Goal: Information Seeking & Learning: Learn about a topic

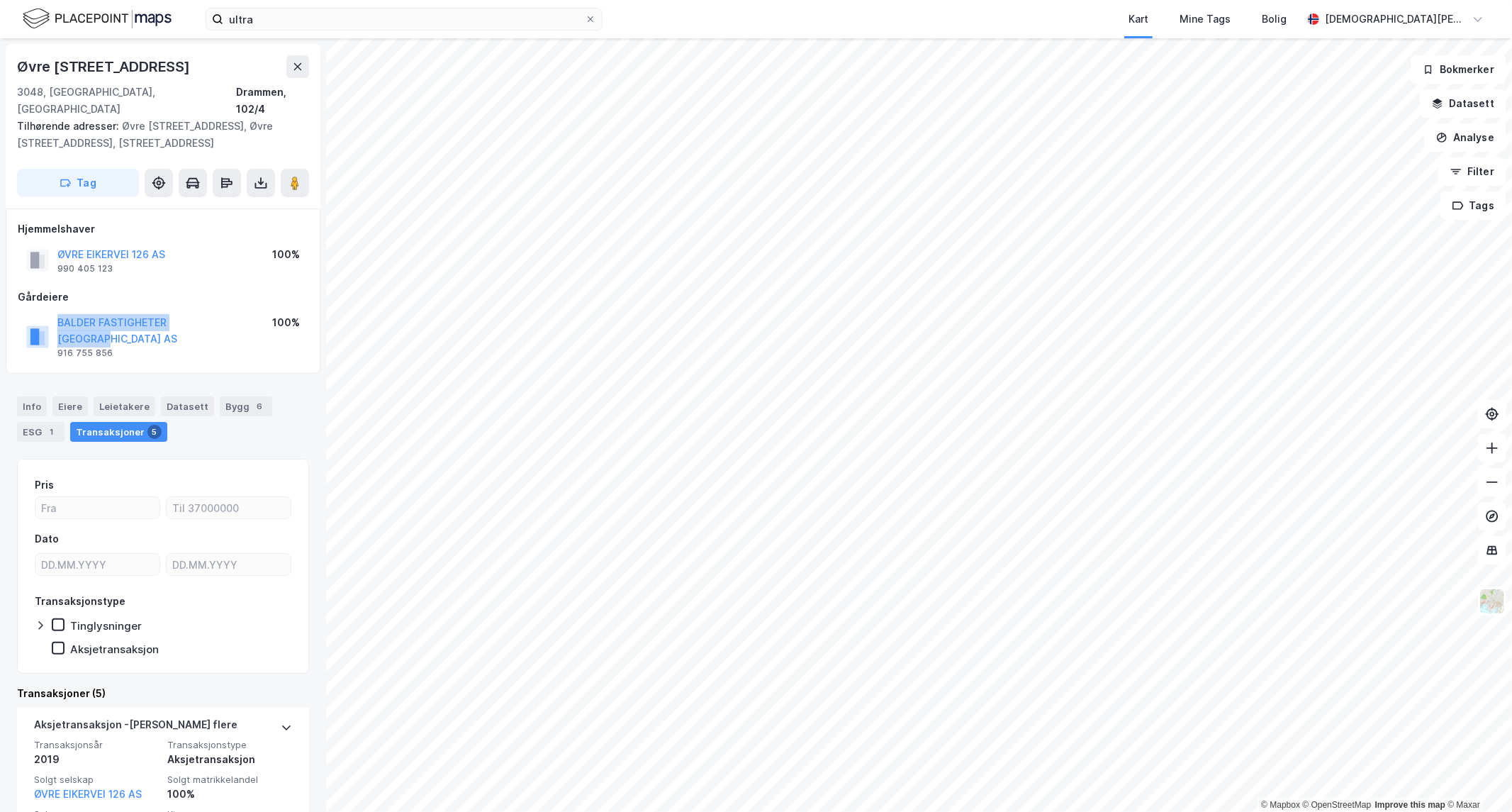
drag, startPoint x: 226, startPoint y: 303, endPoint x: 36, endPoint y: 302, distance: 190.0
click at [36, 311] on div "BALDER FASTIGHETER NORGE AS 916 755 856 100%" at bounding box center [162, 336] width 291 height 51
copy button "BALDER FASTIGHETER NORGE AS"
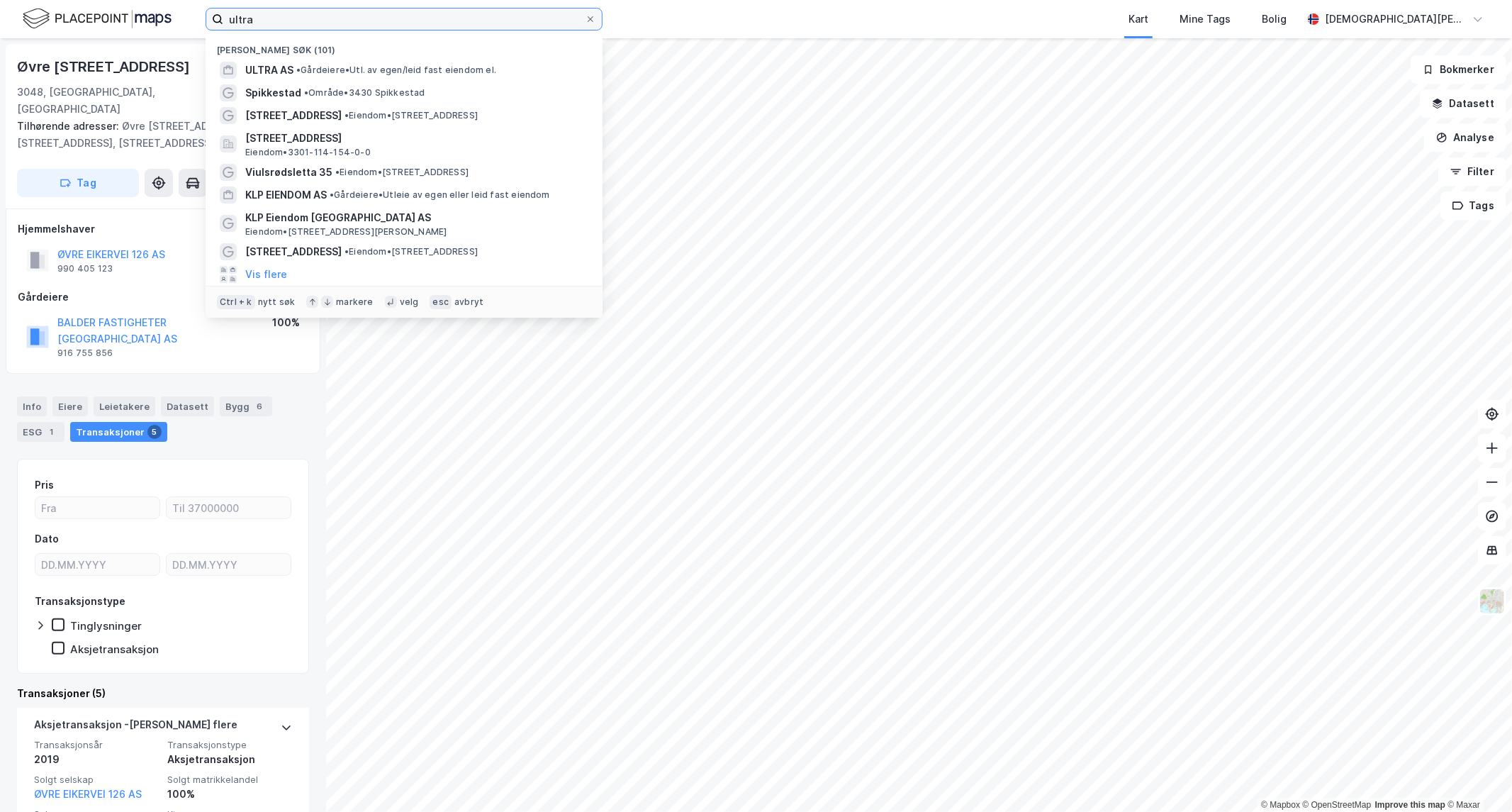
click at [332, 20] on input "ultra" at bounding box center [404, 19] width 362 height 21
paste input "BALDER FASTIGHETER NORGE AS"
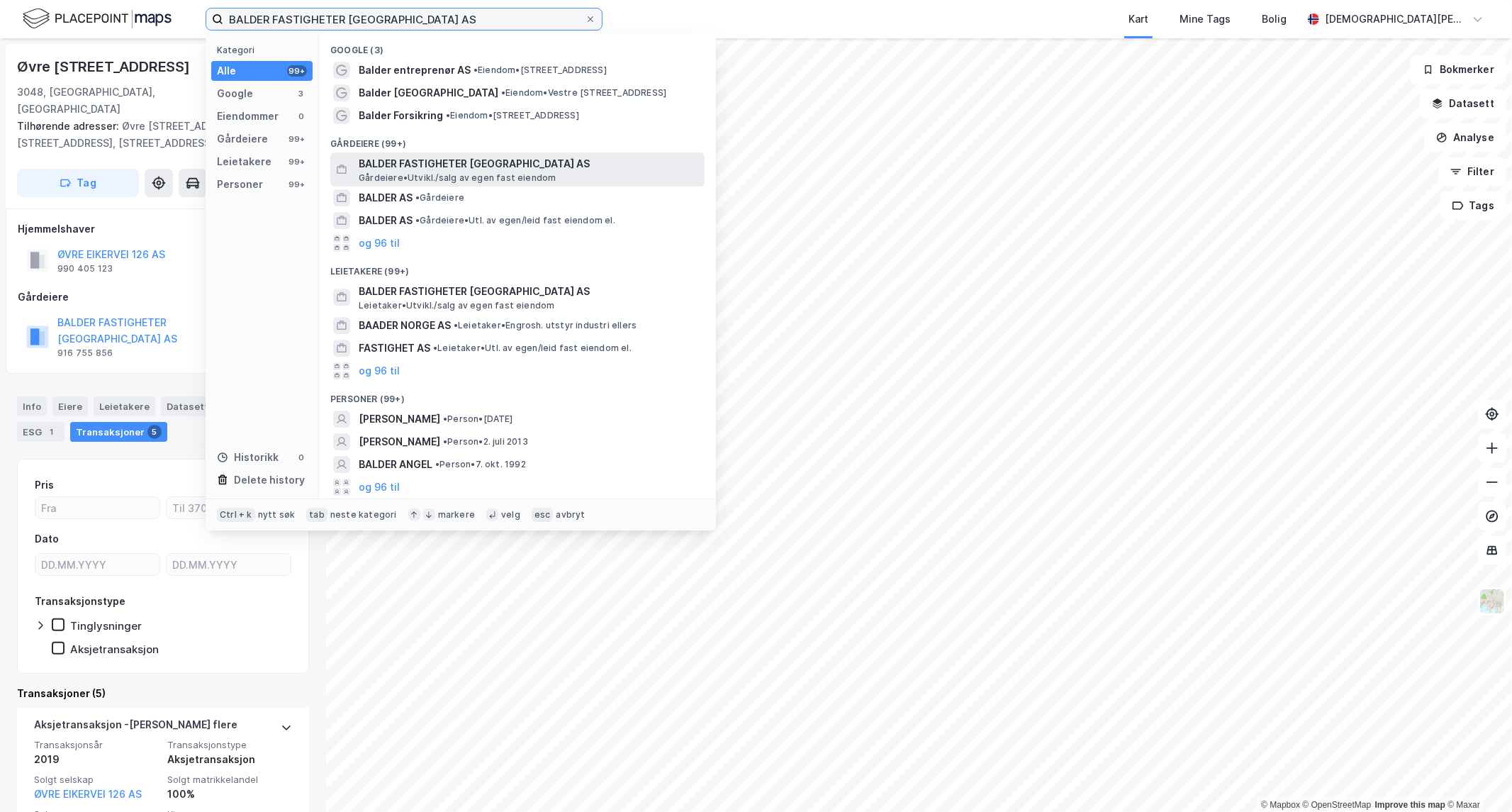
type input "BALDER FASTIGHETER NORGE AS"
click at [427, 160] on span "BALDER FASTIGHETER NORGE AS" at bounding box center [529, 163] width 340 height 17
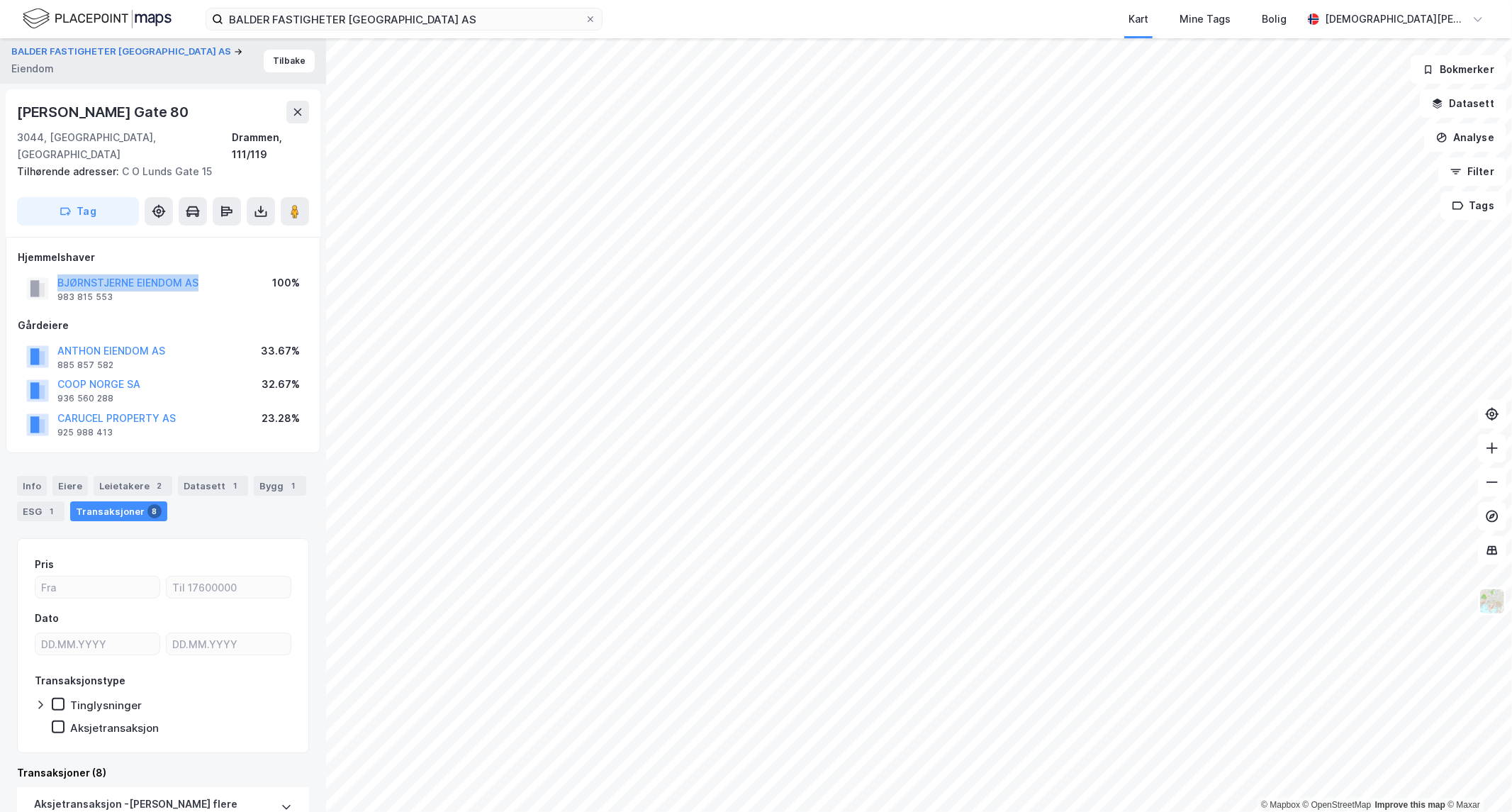
drag, startPoint x: 140, startPoint y: 264, endPoint x: 55, endPoint y: 264, distance: 85.0
click at [55, 271] on div "BJØRNSTJERNE EIENDOM AS 983 815 553 100%" at bounding box center [162, 288] width 291 height 34
copy button "BJØRNSTJERNE EIENDOM AS"
click at [279, 61] on button "Tilbake" at bounding box center [289, 61] width 51 height 23
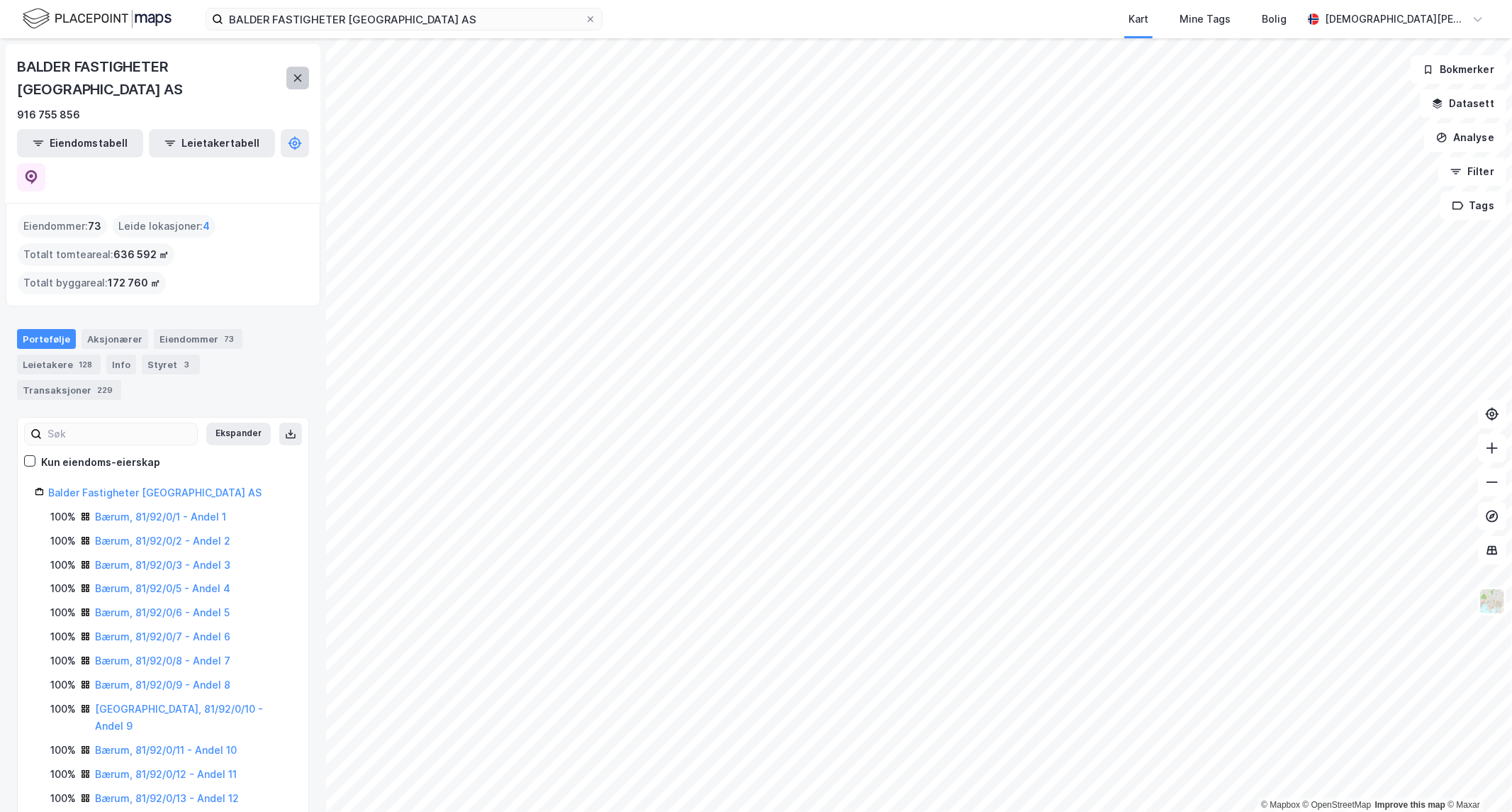
click at [294, 66] on button at bounding box center [298, 78] width 23 height 23
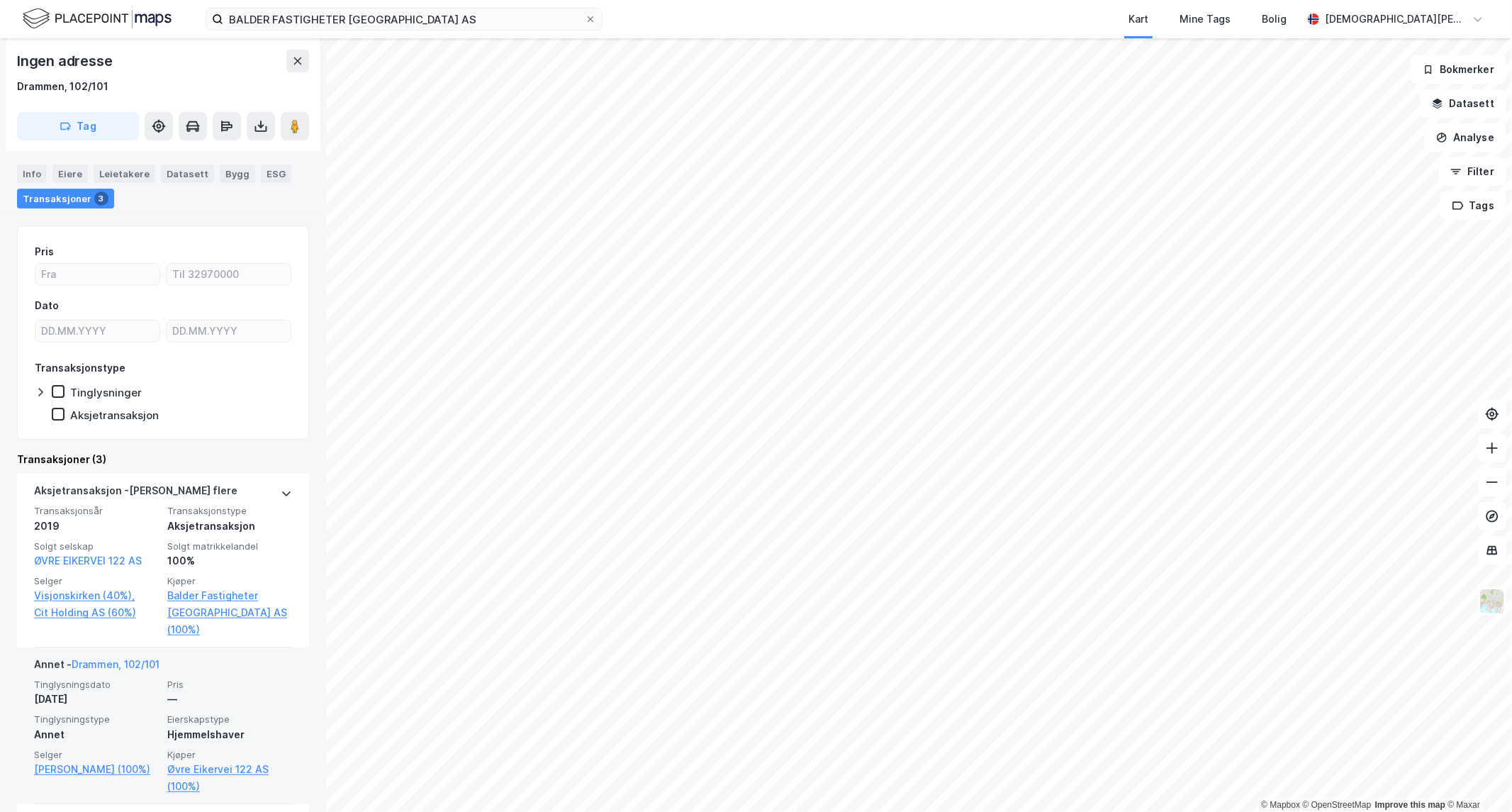
scroll to position [236, 0]
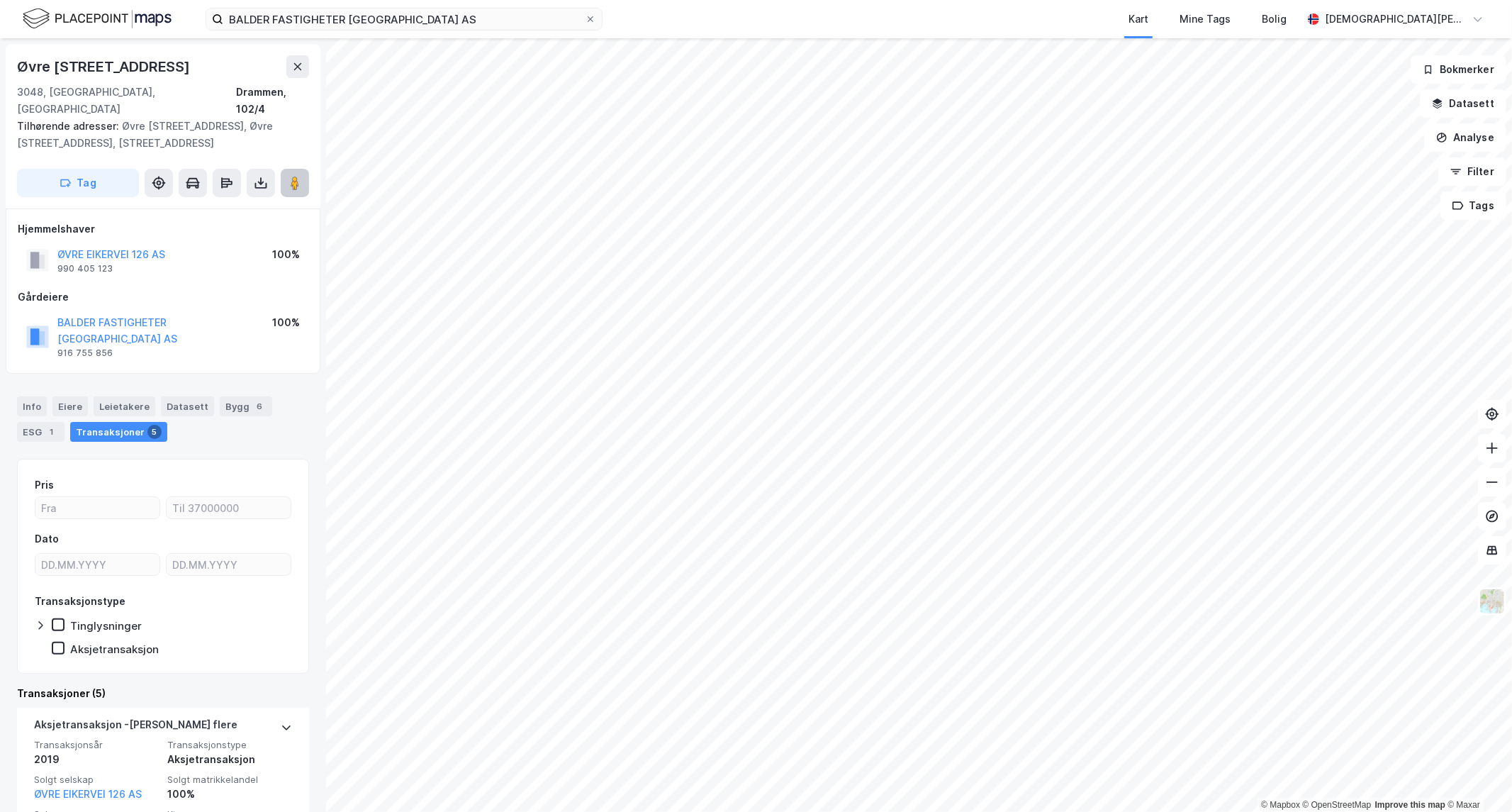
click at [294, 176] on image at bounding box center [294, 183] width 9 height 14
drag, startPoint x: 143, startPoint y: 58, endPoint x: 17, endPoint y: 70, distance: 126.6
click at [17, 68] on div "Øvre Eikervei 124a" at bounding box center [162, 66] width 292 height 23
copy div "Øvre Eikervei 124a"
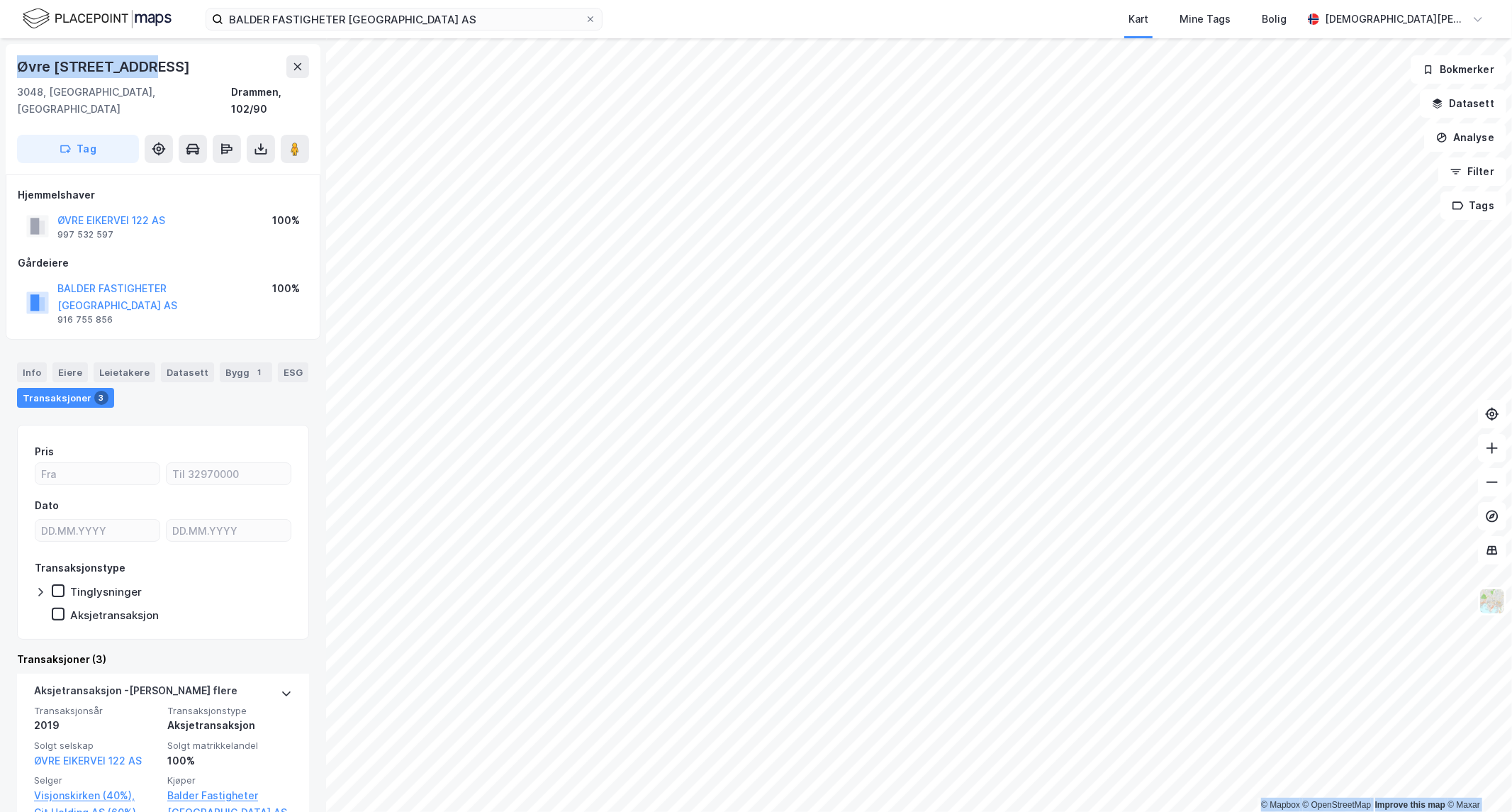
drag, startPoint x: 140, startPoint y: 58, endPoint x: -17, endPoint y: 60, distance: 157.0
click at [0, 60] on html "BALDER FASTIGHETER NORGE AS Kart Mine Tags Bolig Christian Westad © Mapbox © Op…" at bounding box center [756, 406] width 1512 height 812
copy div "© Mapbox © OpenStreetMap Improve this map © Maxar Øvre Eikervei 122"
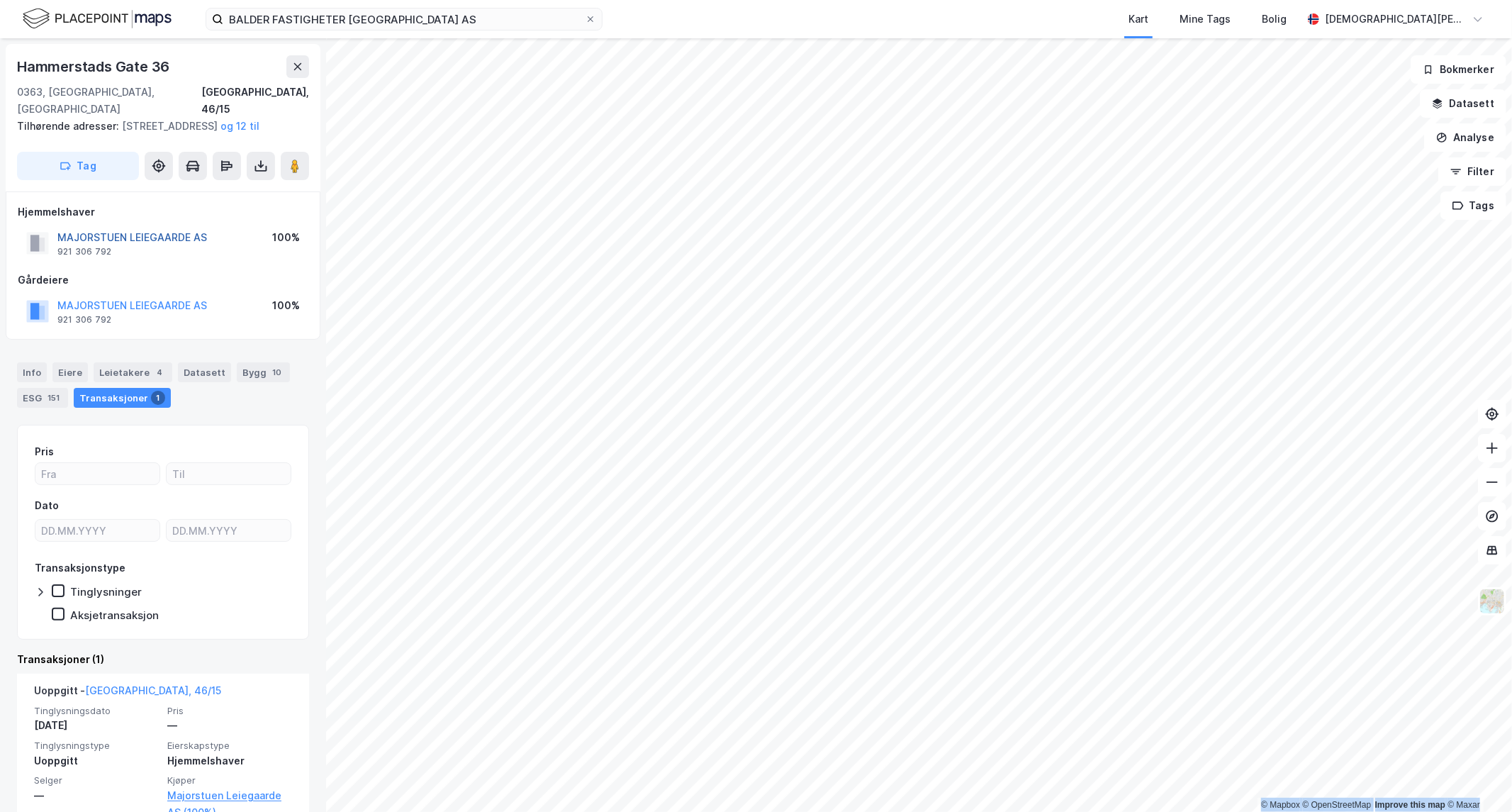
click at [0, 0] on button "MAJORSTUEN LEIEGAARDE AS" at bounding box center [0, 0] width 0 height 0
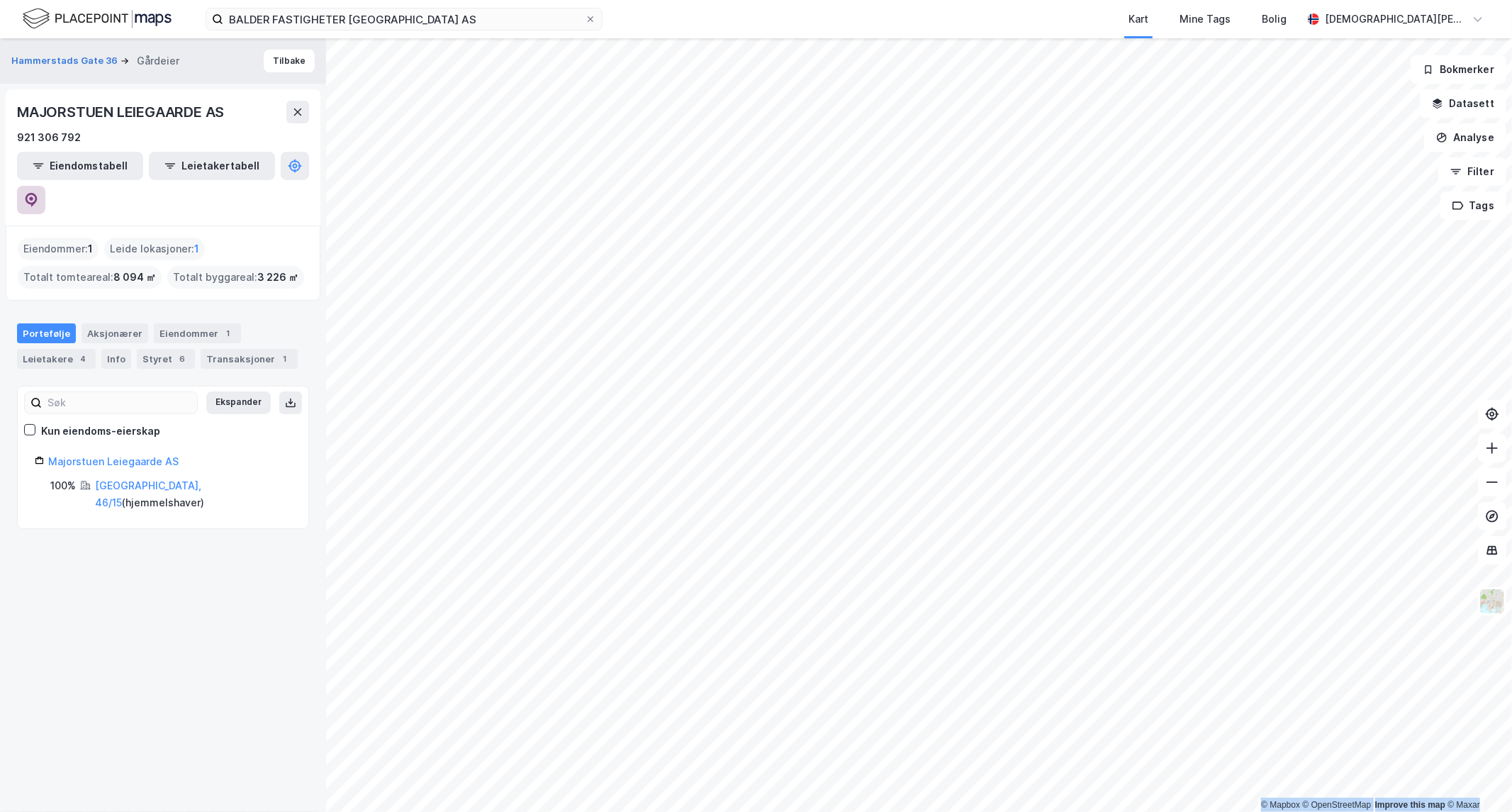
click at [45, 186] on button at bounding box center [31, 200] width 28 height 28
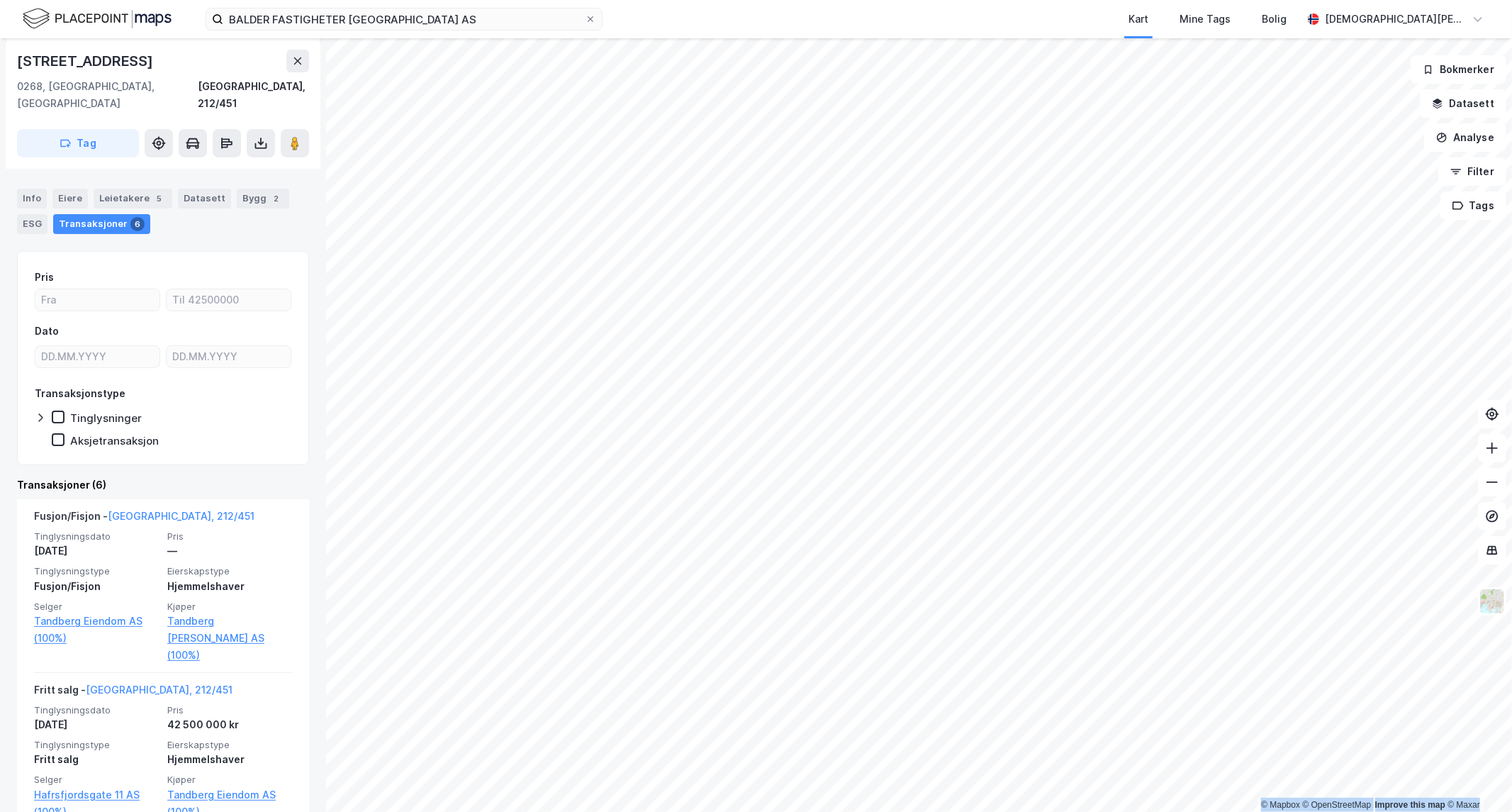
scroll to position [236, 0]
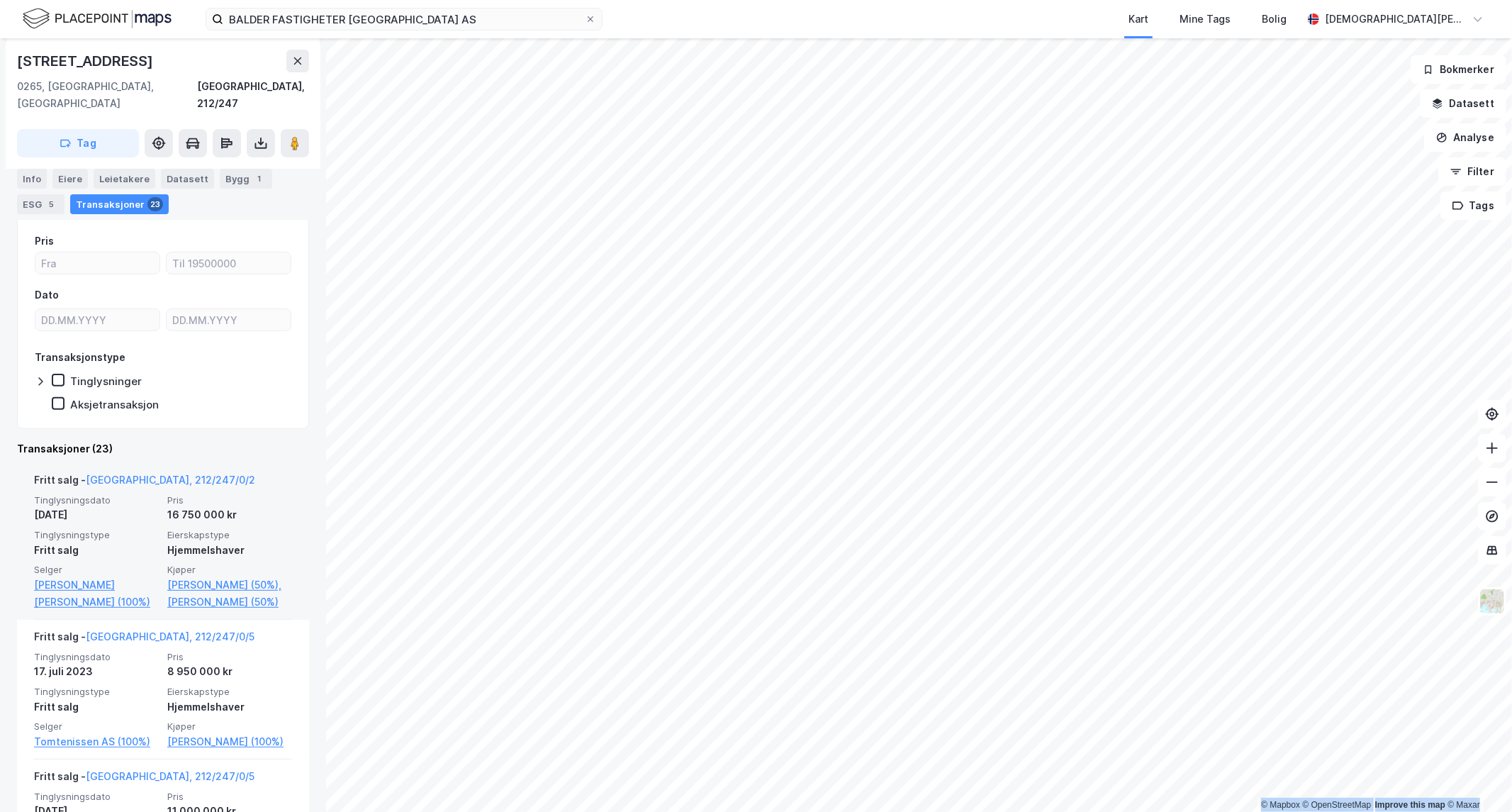
scroll to position [236, 0]
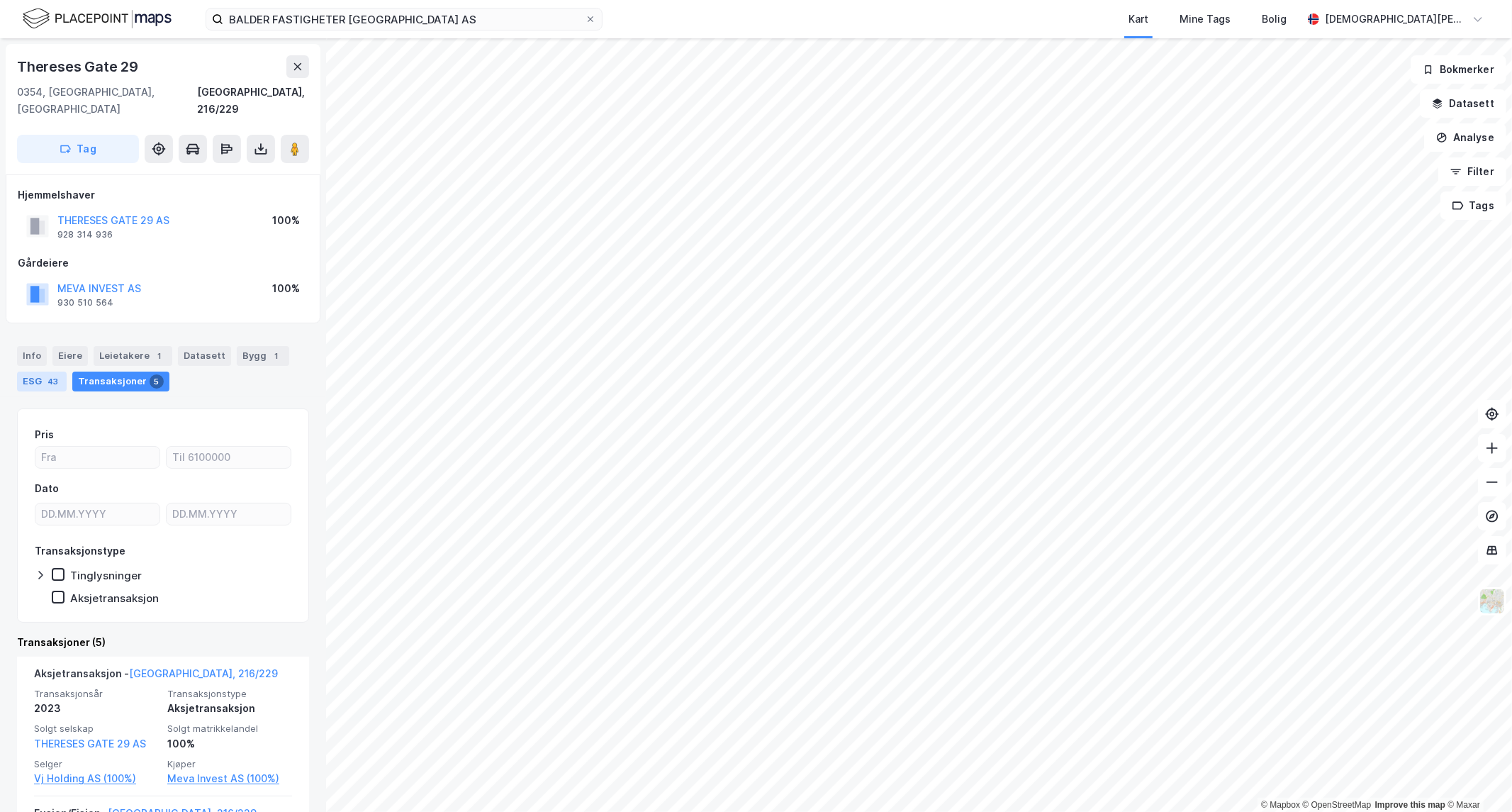
click at [41, 371] on div "ESG 43" at bounding box center [41, 381] width 50 height 20
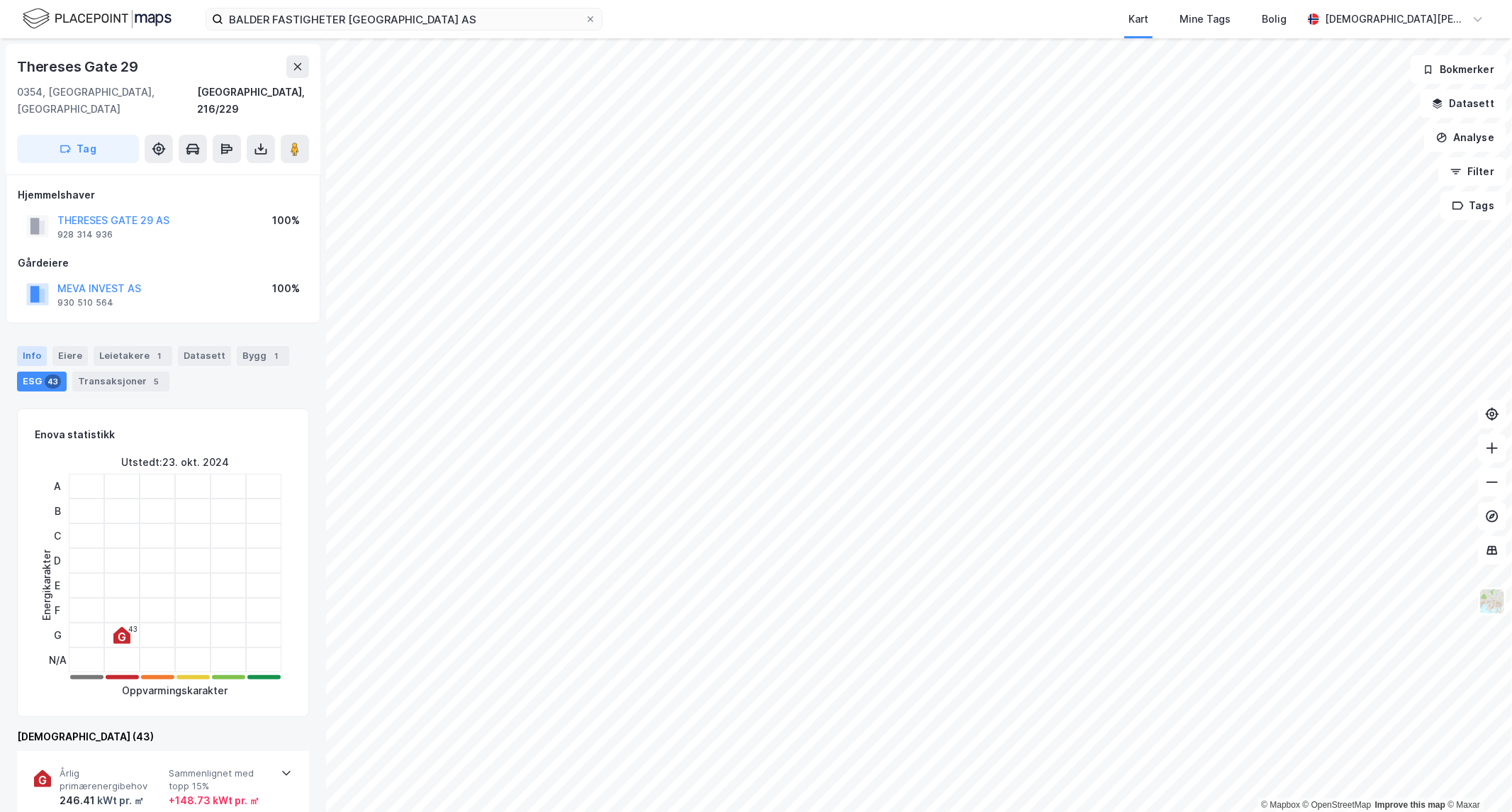
click at [37, 346] on div "Info" at bounding box center [32, 355] width 30 height 20
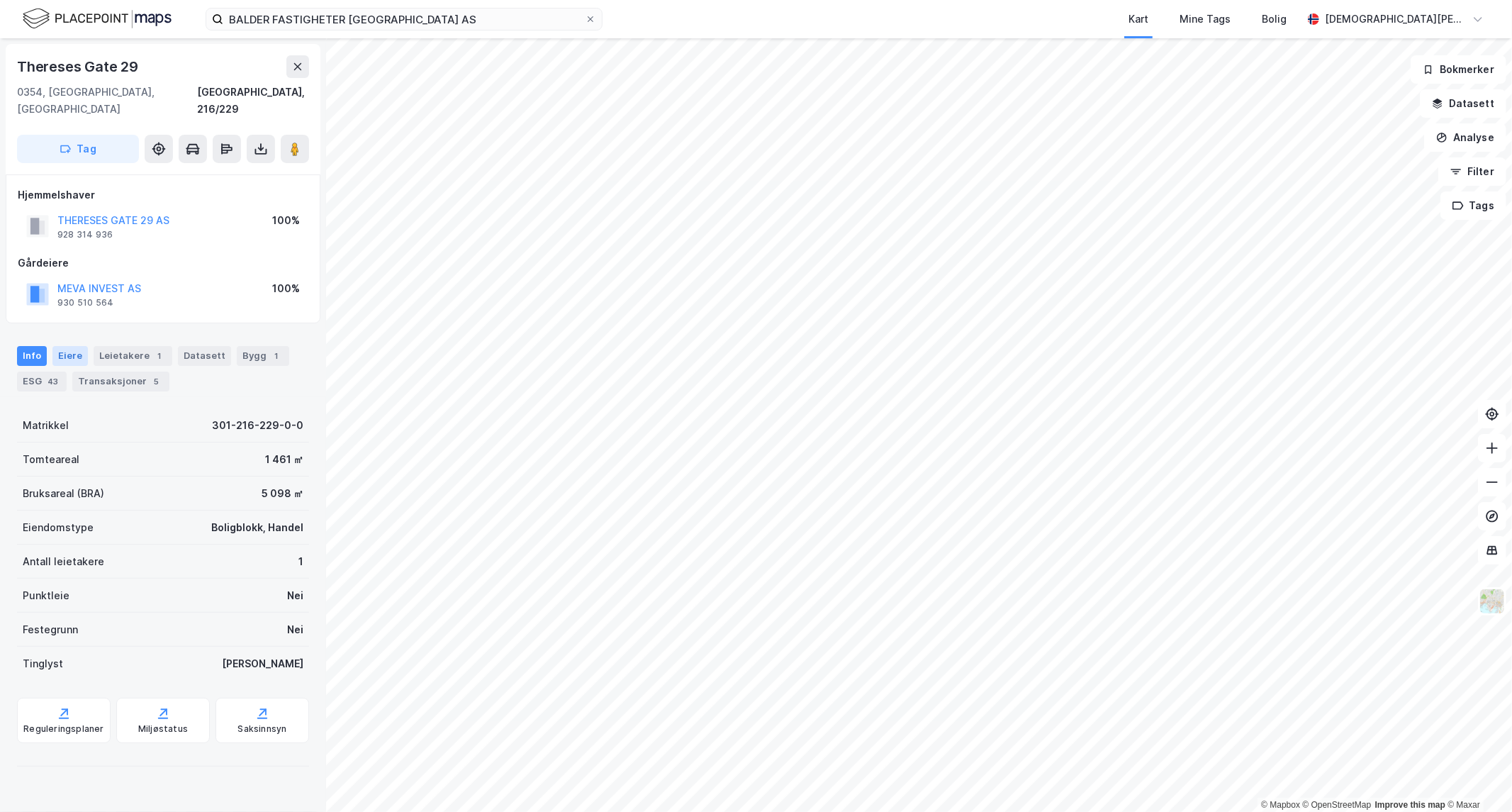
click at [67, 346] on div "Eiere" at bounding box center [70, 355] width 36 height 20
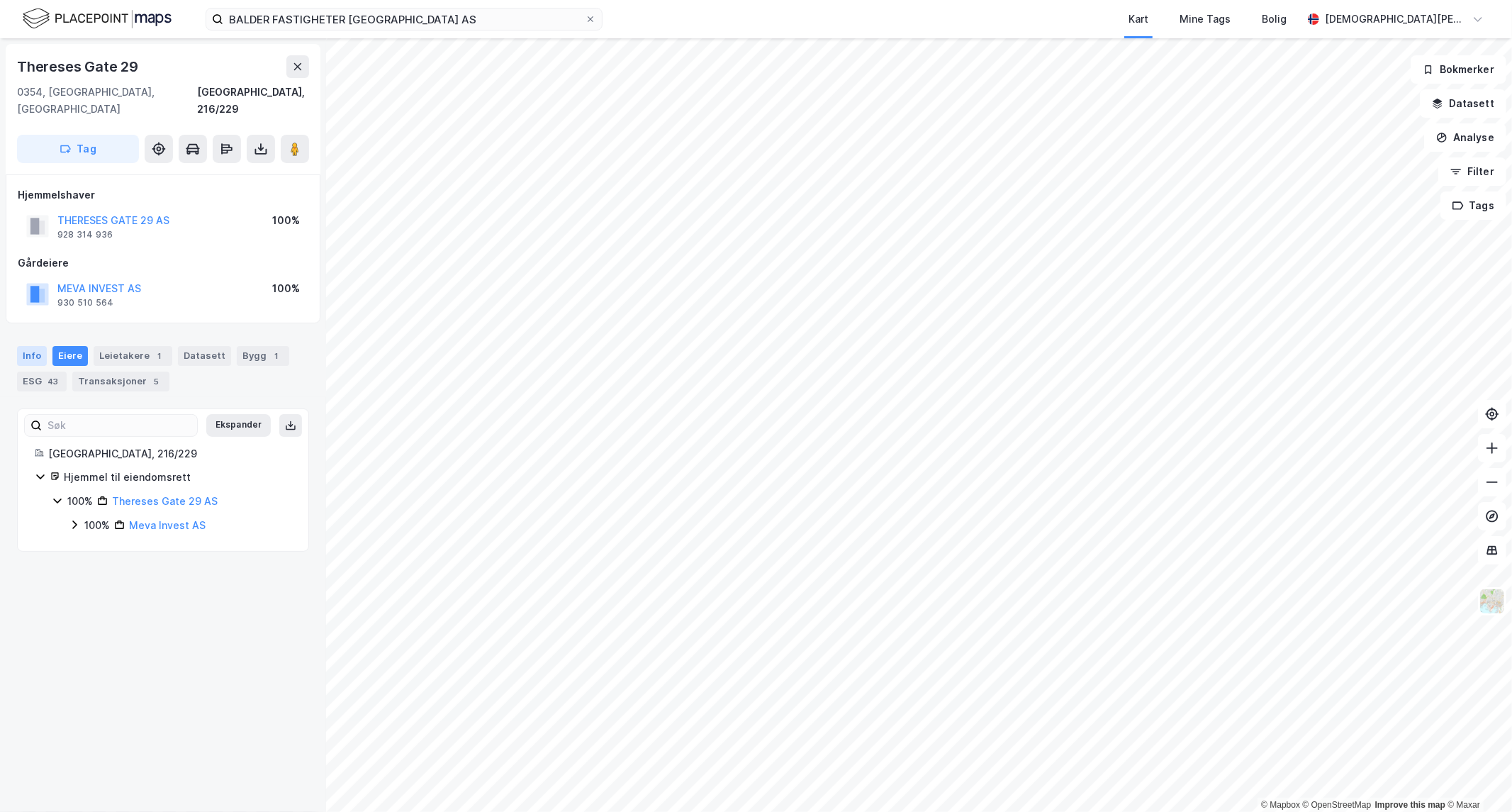
click at [33, 346] on div "Info" at bounding box center [32, 355] width 30 height 20
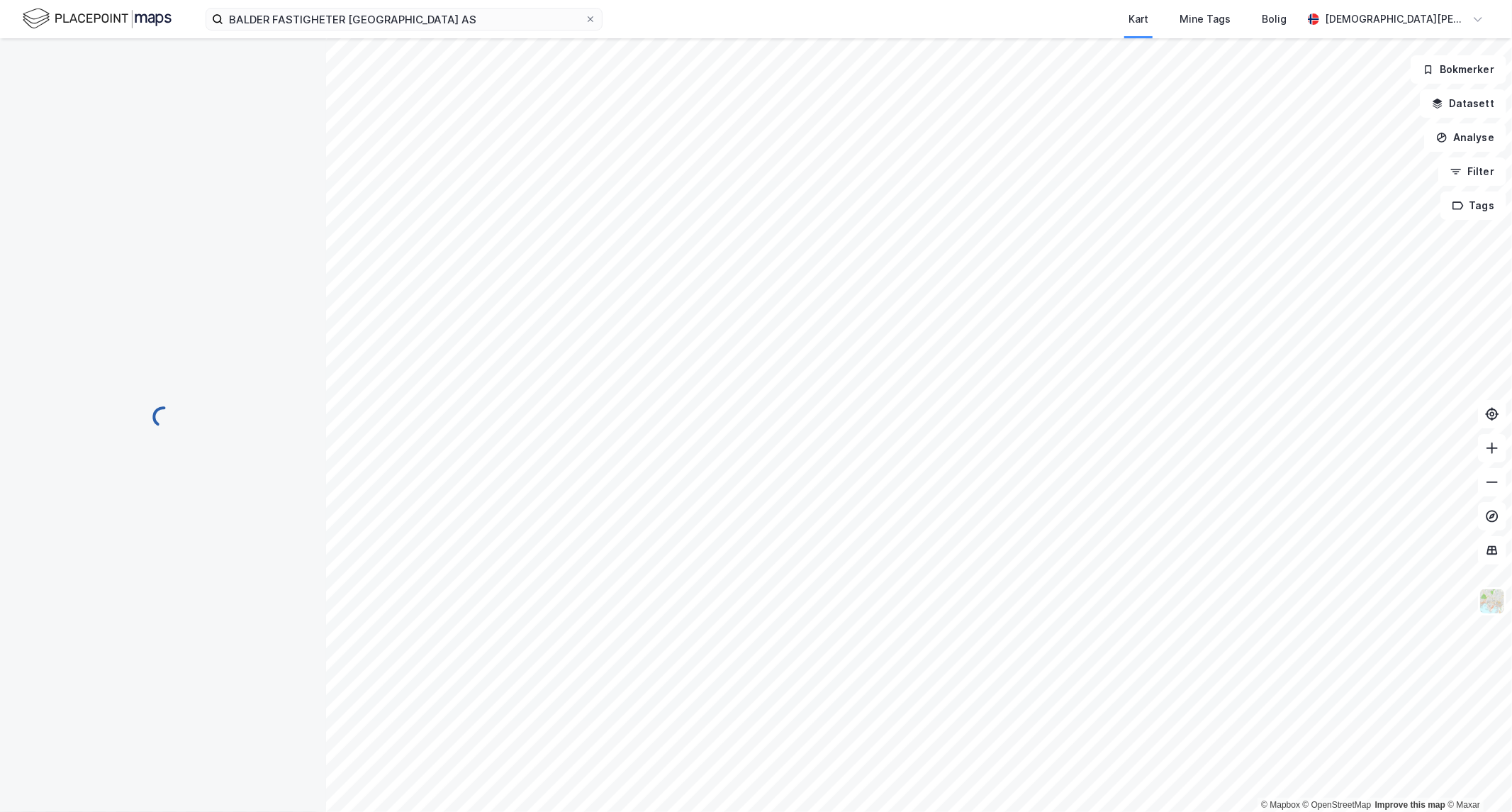
scroll to position [3, 0]
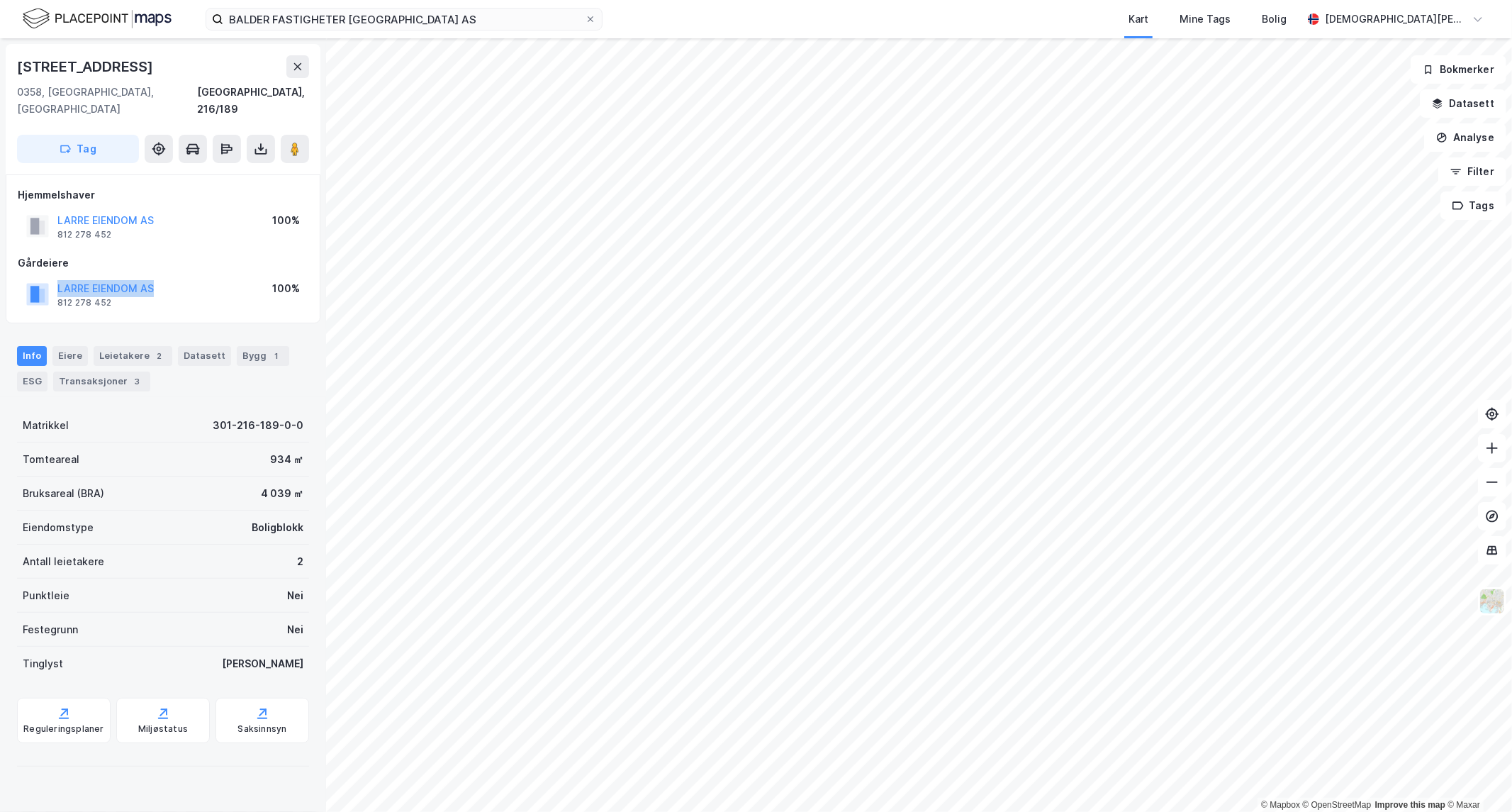
drag, startPoint x: 170, startPoint y: 265, endPoint x: 51, endPoint y: 277, distance: 119.6
click at [51, 277] on div "LARRE EIENDOM AS 812 278 452 100%" at bounding box center [162, 294] width 291 height 34
copy button "LARRE EIENDOM AS"
click at [241, 255] on div "Gårdeiere" at bounding box center [162, 263] width 291 height 17
click at [587, 15] on icon at bounding box center [591, 19] width 9 height 9
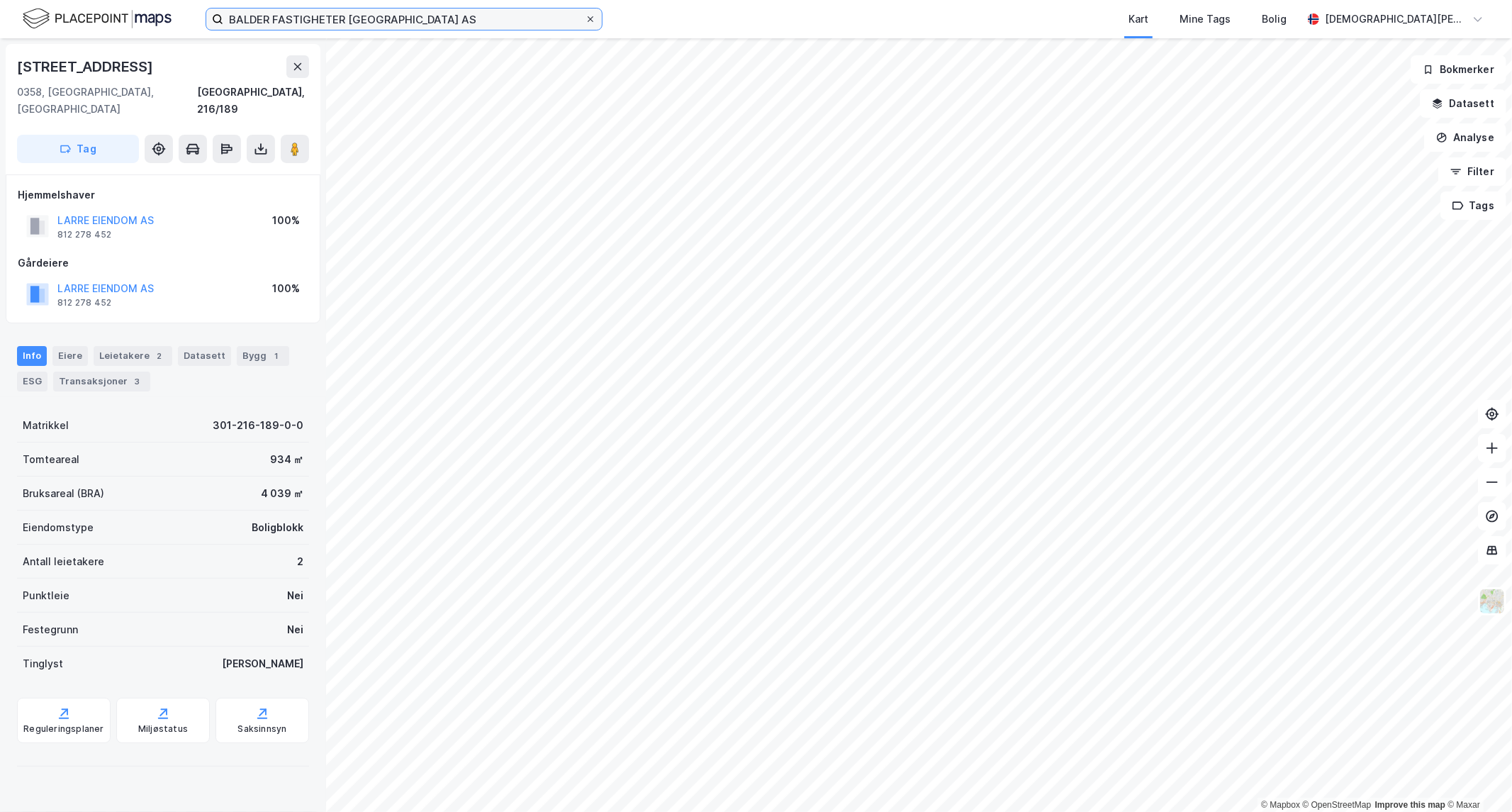
click at [585, 14] on input "BALDER FASTIGHETER NORGE AS" at bounding box center [404, 19] width 362 height 21
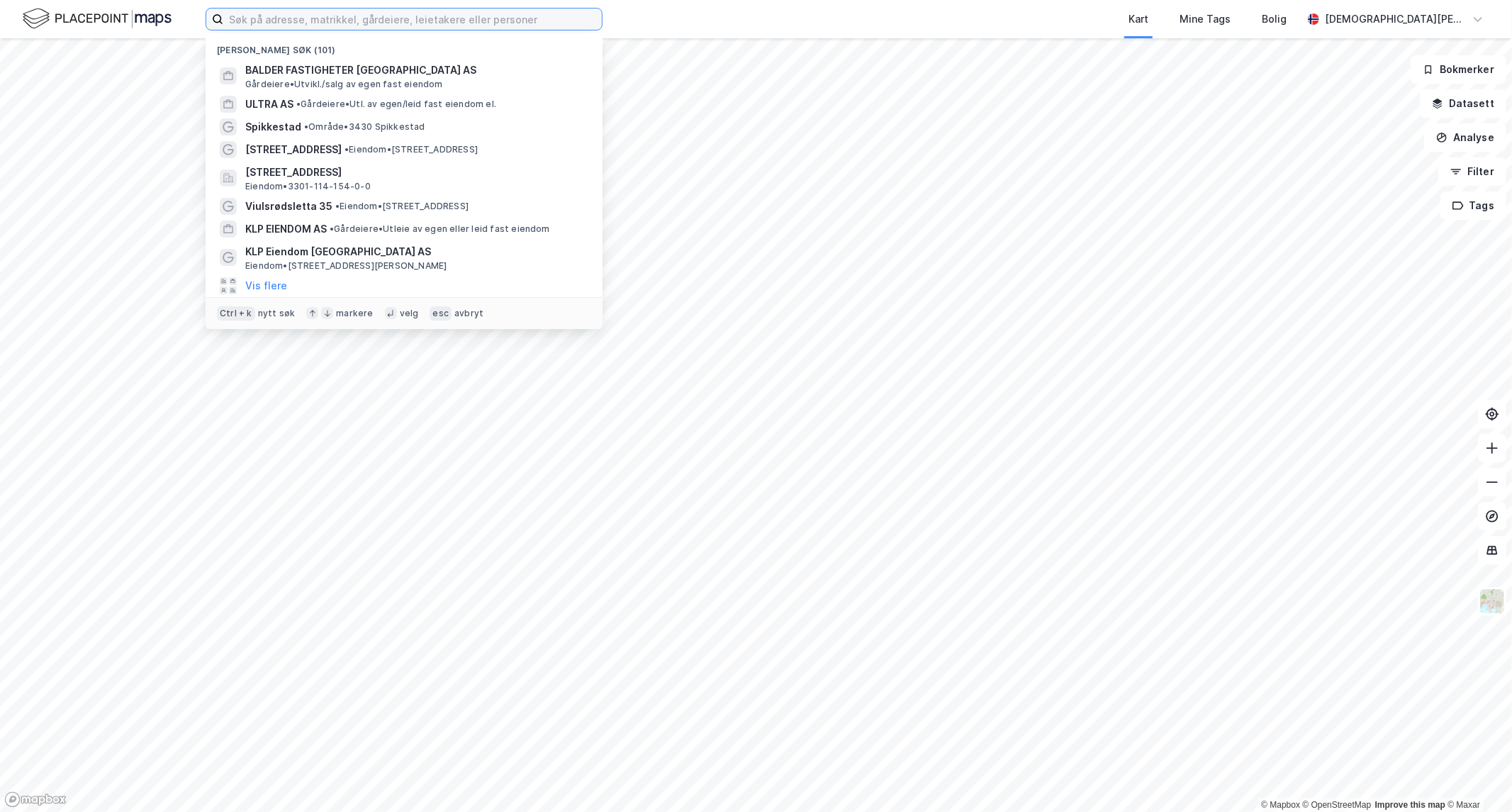
click at [559, 23] on input at bounding box center [412, 19] width 378 height 21
paste input "Larre Eiendom AS"
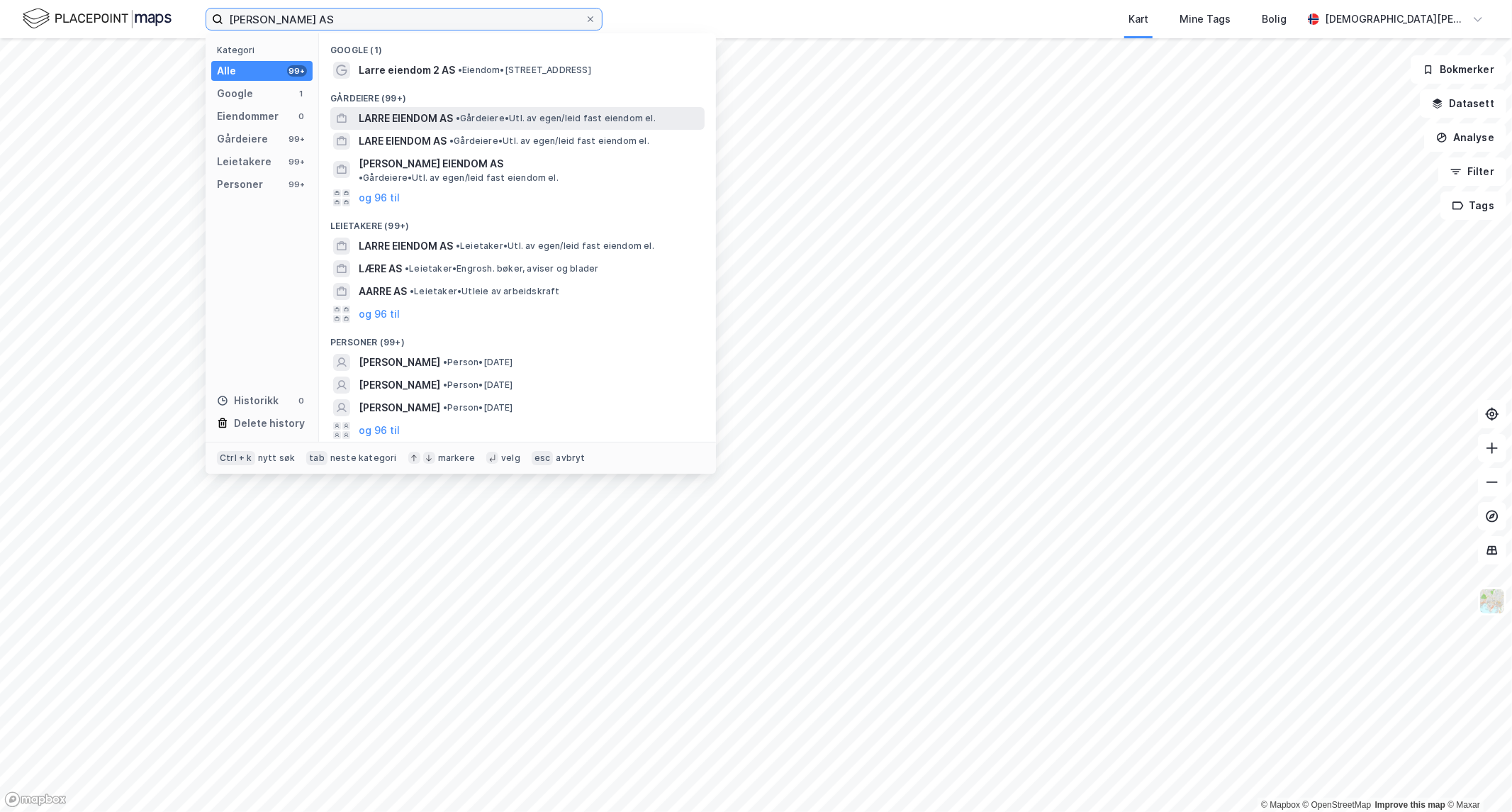
type input "Larre Eiendom AS"
click at [395, 121] on span "LARRE EIENDOM AS" at bounding box center [405, 118] width 94 height 17
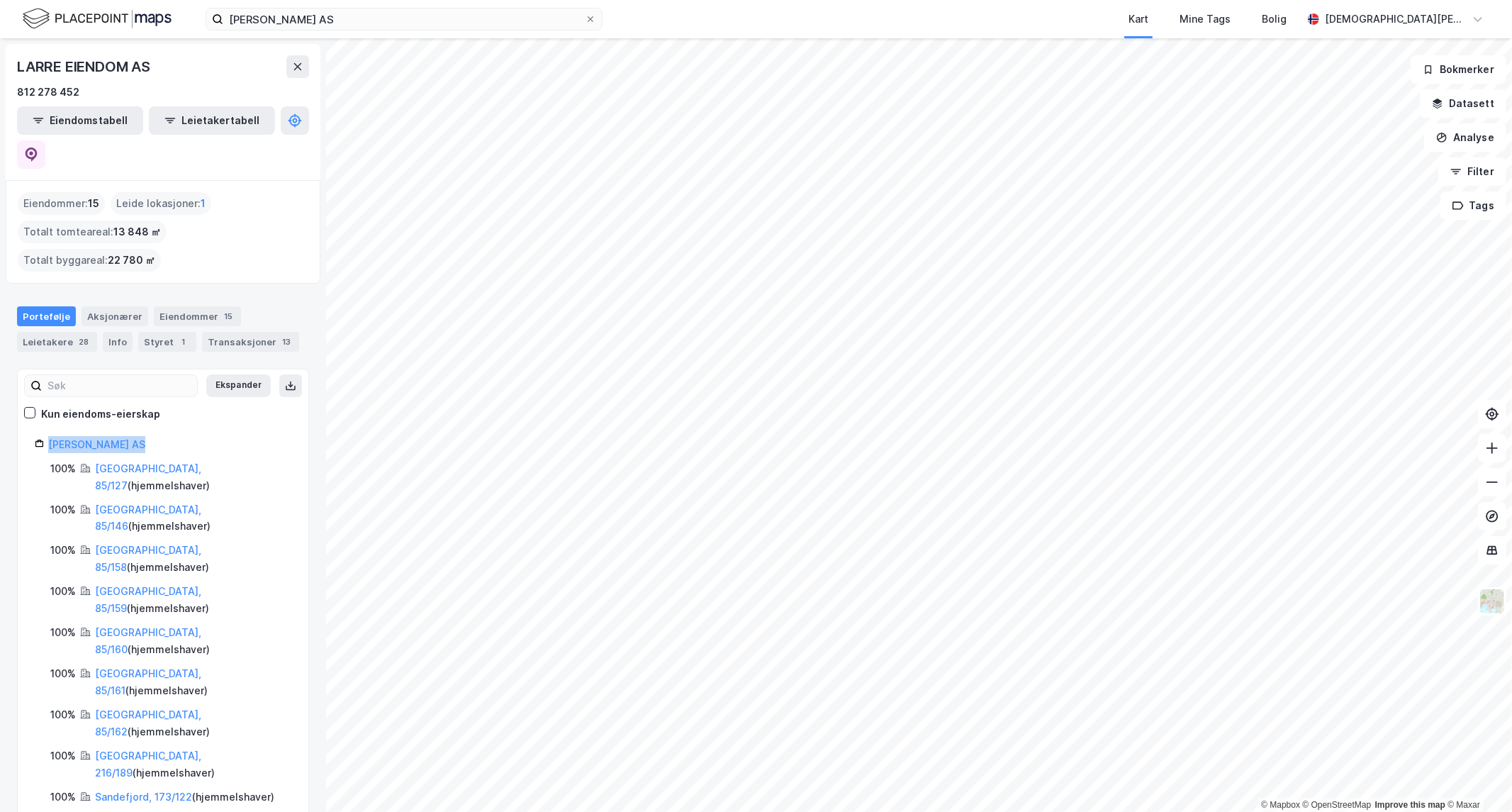
drag, startPoint x: 146, startPoint y: 380, endPoint x: 46, endPoint y: 381, distance: 100.0
click at [46, 436] on div "Larre Eiendom AS" at bounding box center [163, 444] width 256 height 17
copy link "Larre Eiendom AS"
click at [969, 811] on html "Larre Eiendom AS Kart Mine Tags Bolig Christian Westad © Mapbox © OpenStreetMap…" at bounding box center [756, 406] width 1512 height 812
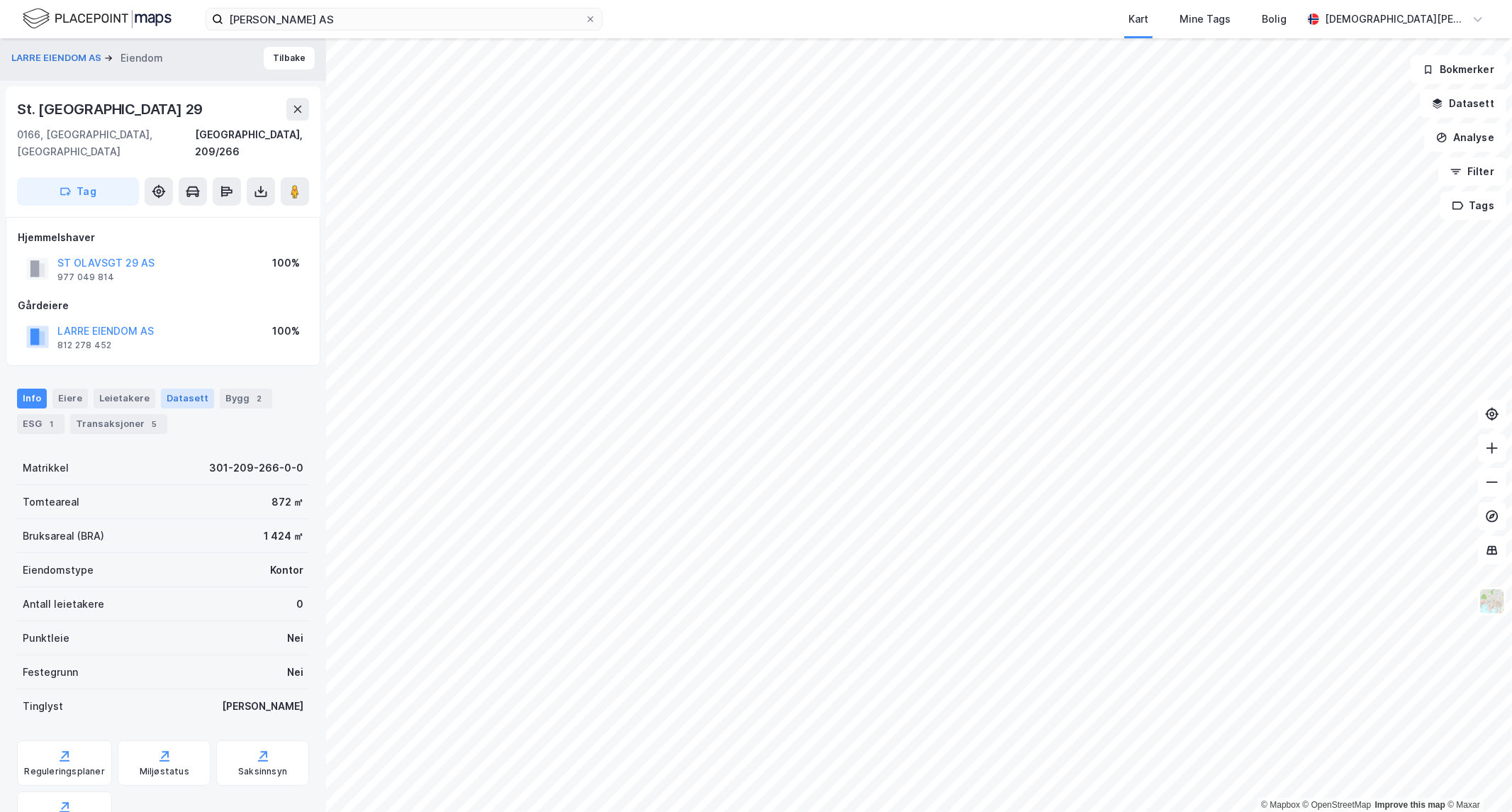
scroll to position [146, 0]
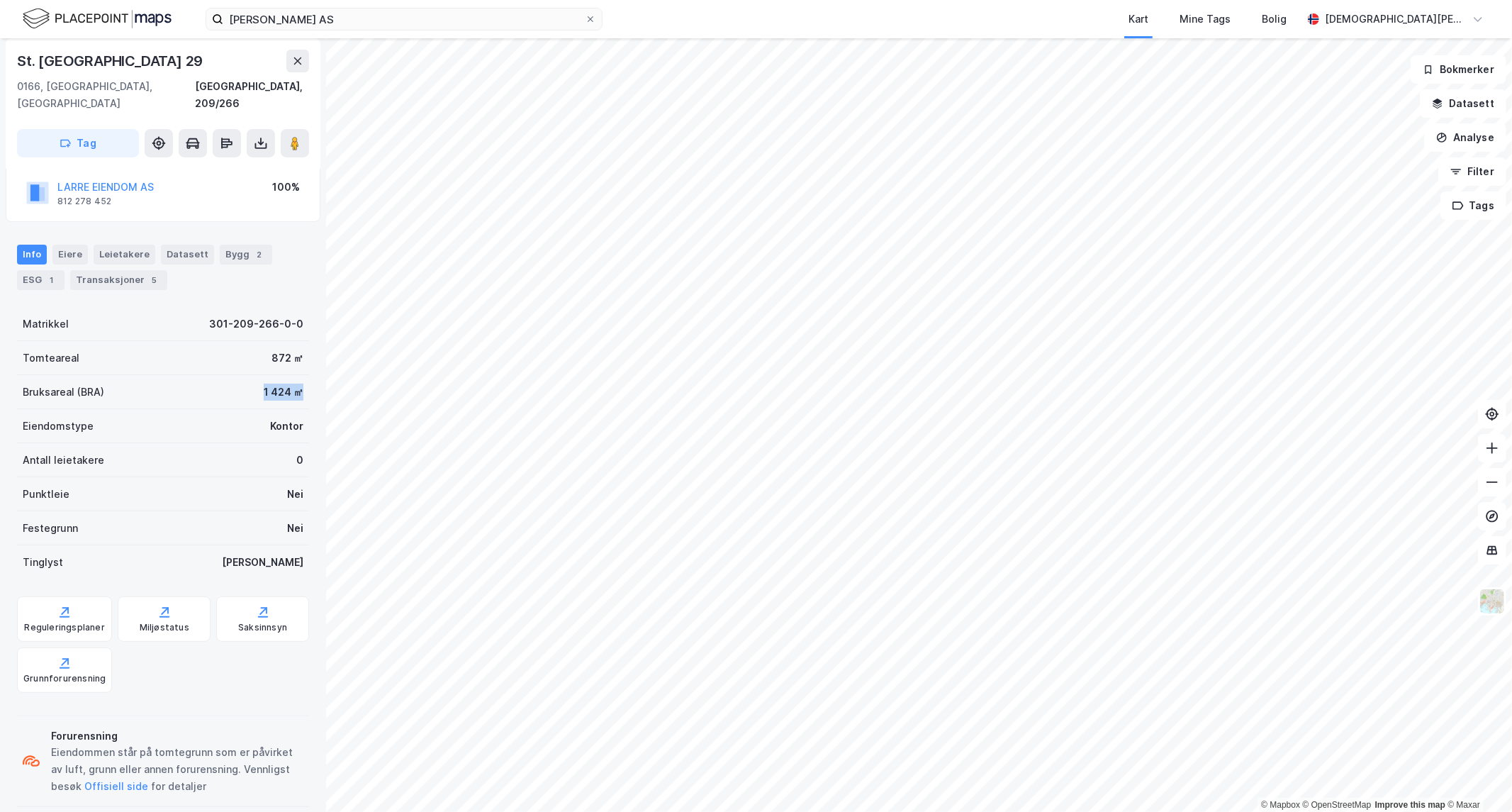
drag, startPoint x: 248, startPoint y: 377, endPoint x: 289, endPoint y: 370, distance: 41.6
click at [289, 375] on div "Bruksareal (BRA) 1 424 ㎡" at bounding box center [162, 392] width 292 height 34
click at [281, 384] on div "1 424 ㎡" at bounding box center [283, 392] width 40 height 17
click at [270, 384] on div "1 424 ㎡" at bounding box center [283, 392] width 40 height 17
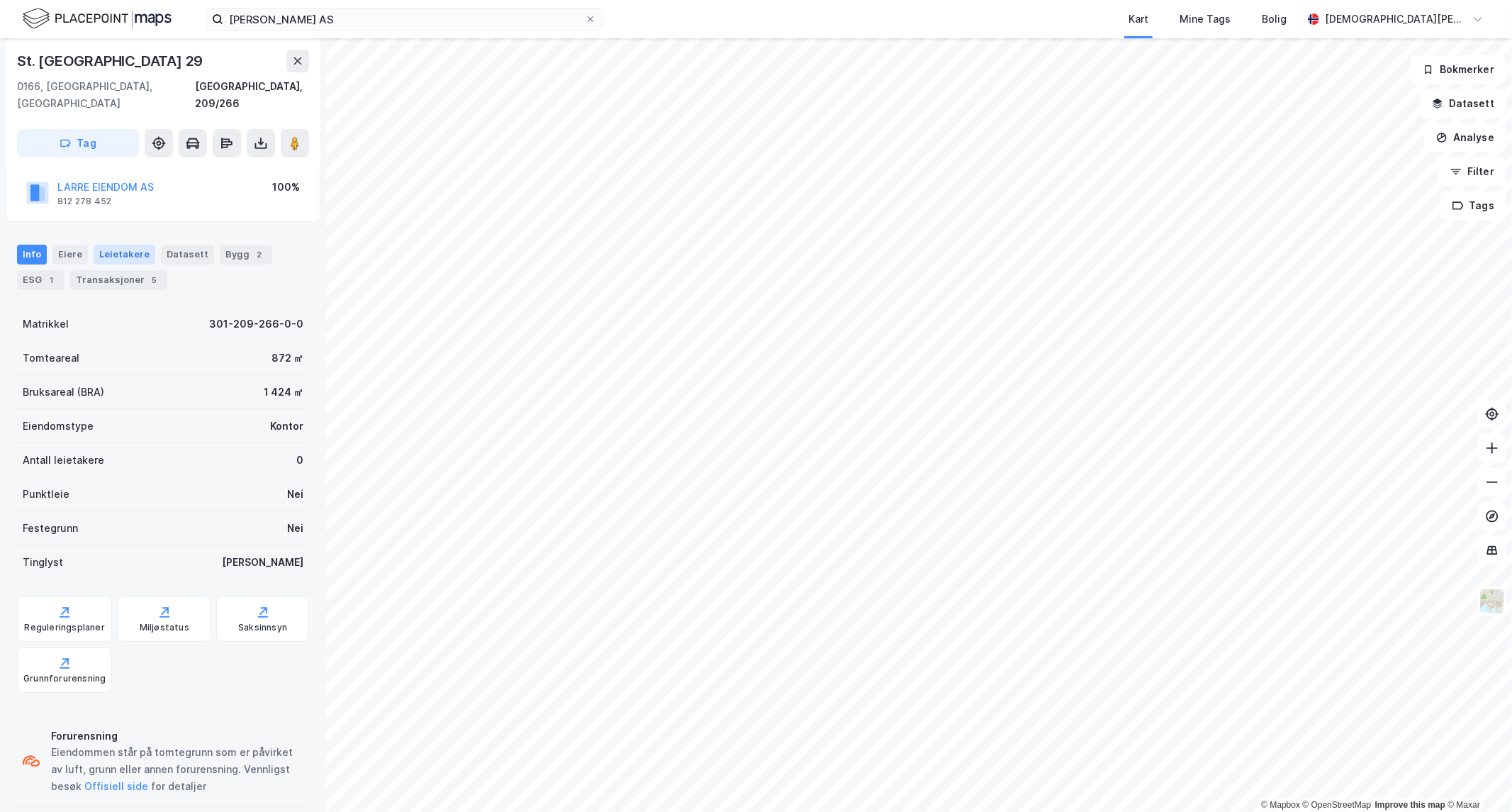
click at [115, 246] on div "Info Eiere Leietakere Datasett Bygg 2 ESG 1 Transaksjoner 5" at bounding box center [162, 267] width 292 height 45
click at [118, 245] on div "Leietakere" at bounding box center [124, 254] width 62 height 20
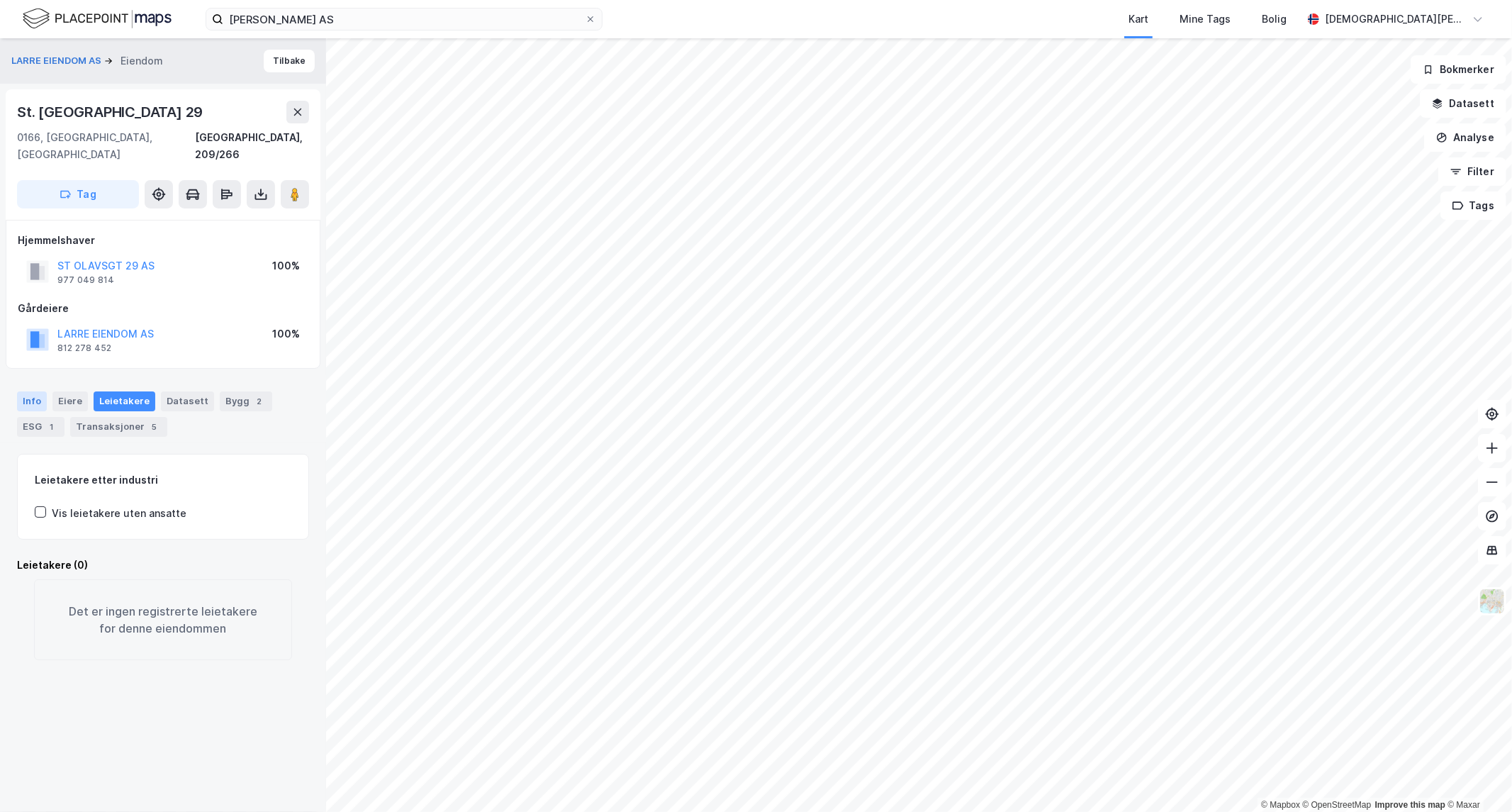
click at [39, 391] on div "Info" at bounding box center [32, 400] width 30 height 20
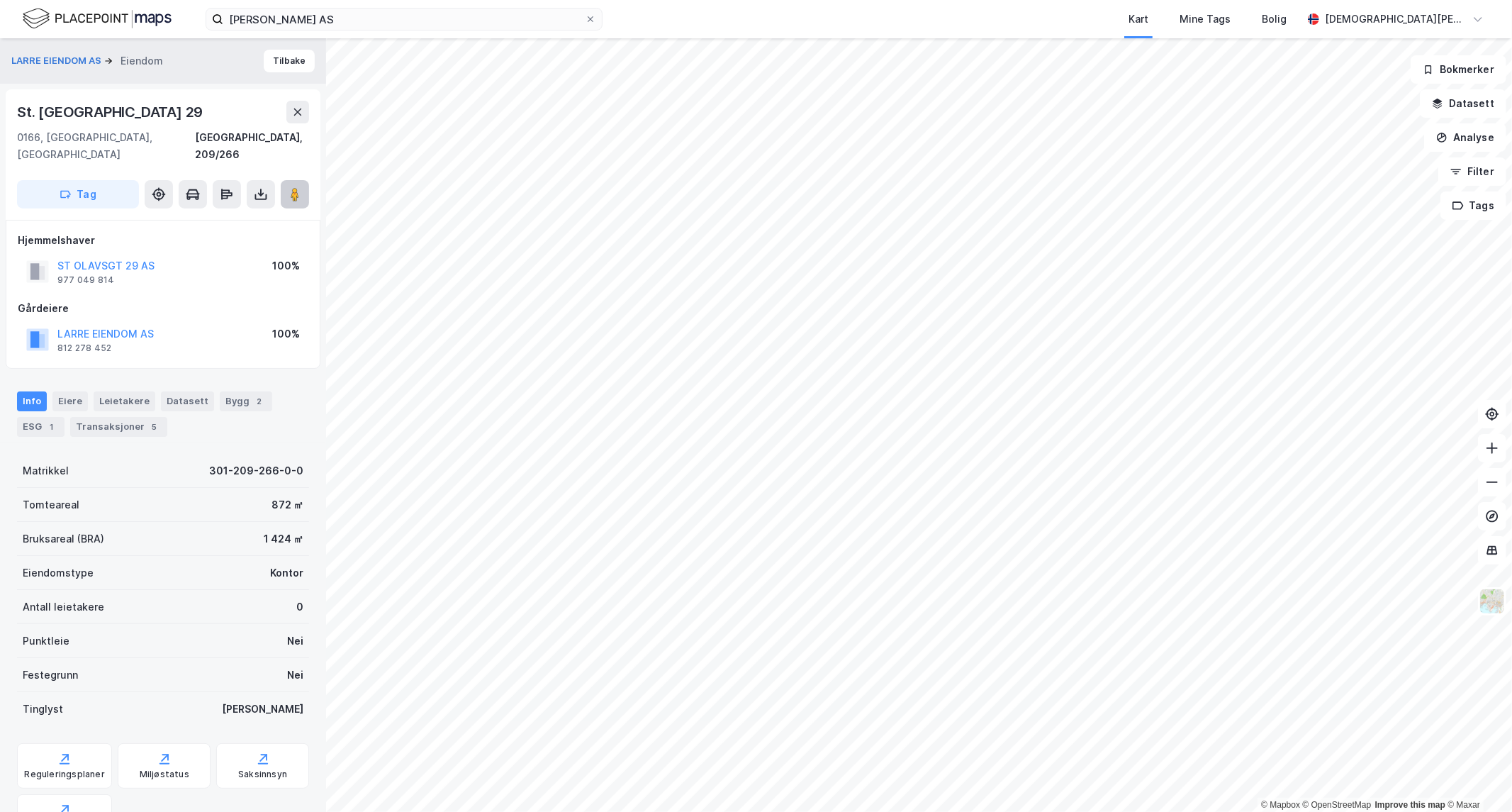
click at [291, 187] on icon at bounding box center [295, 194] width 14 height 14
click at [51, 419] on div "1" at bounding box center [51, 427] width 14 height 14
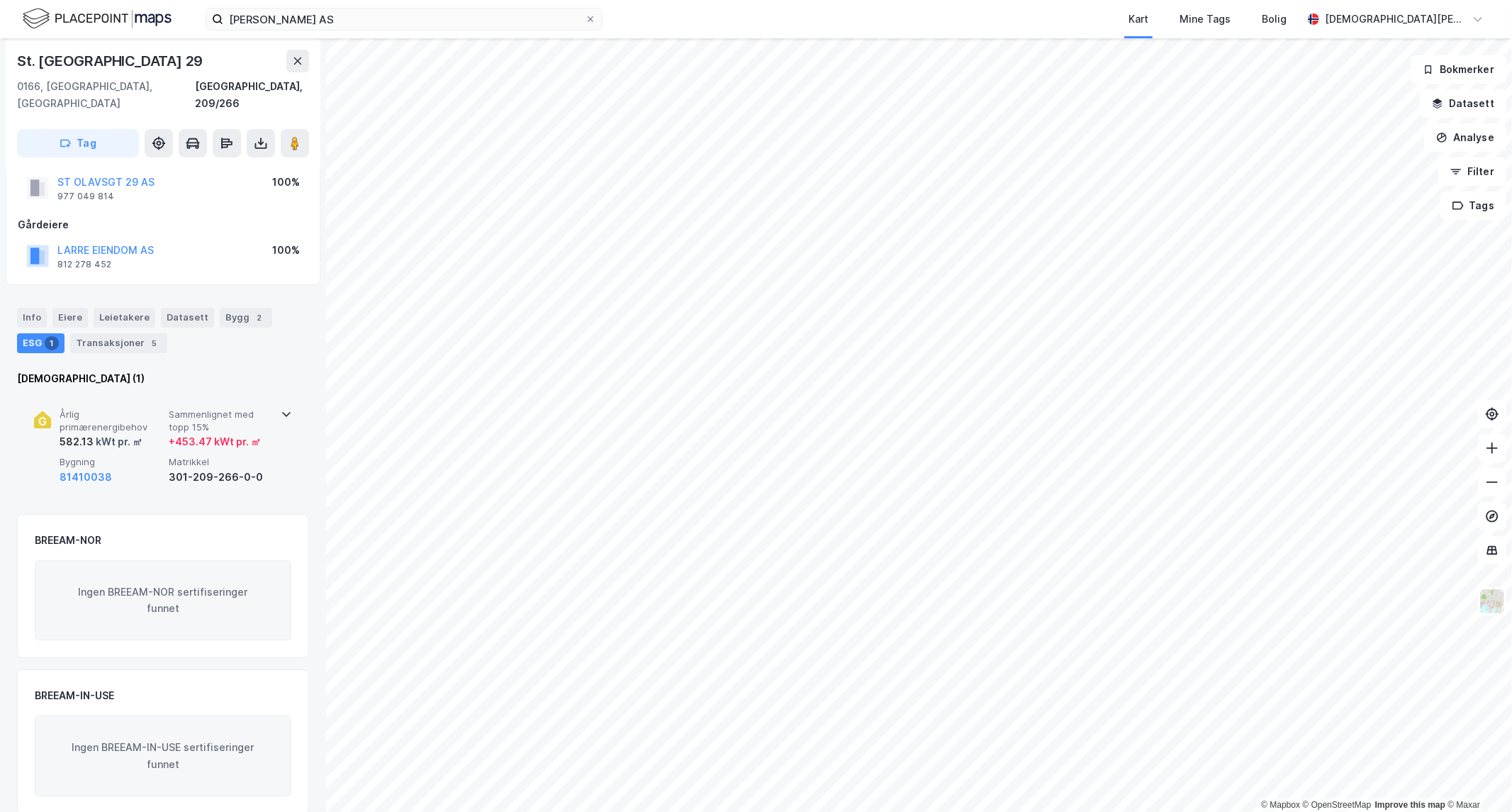
scroll to position [86, 0]
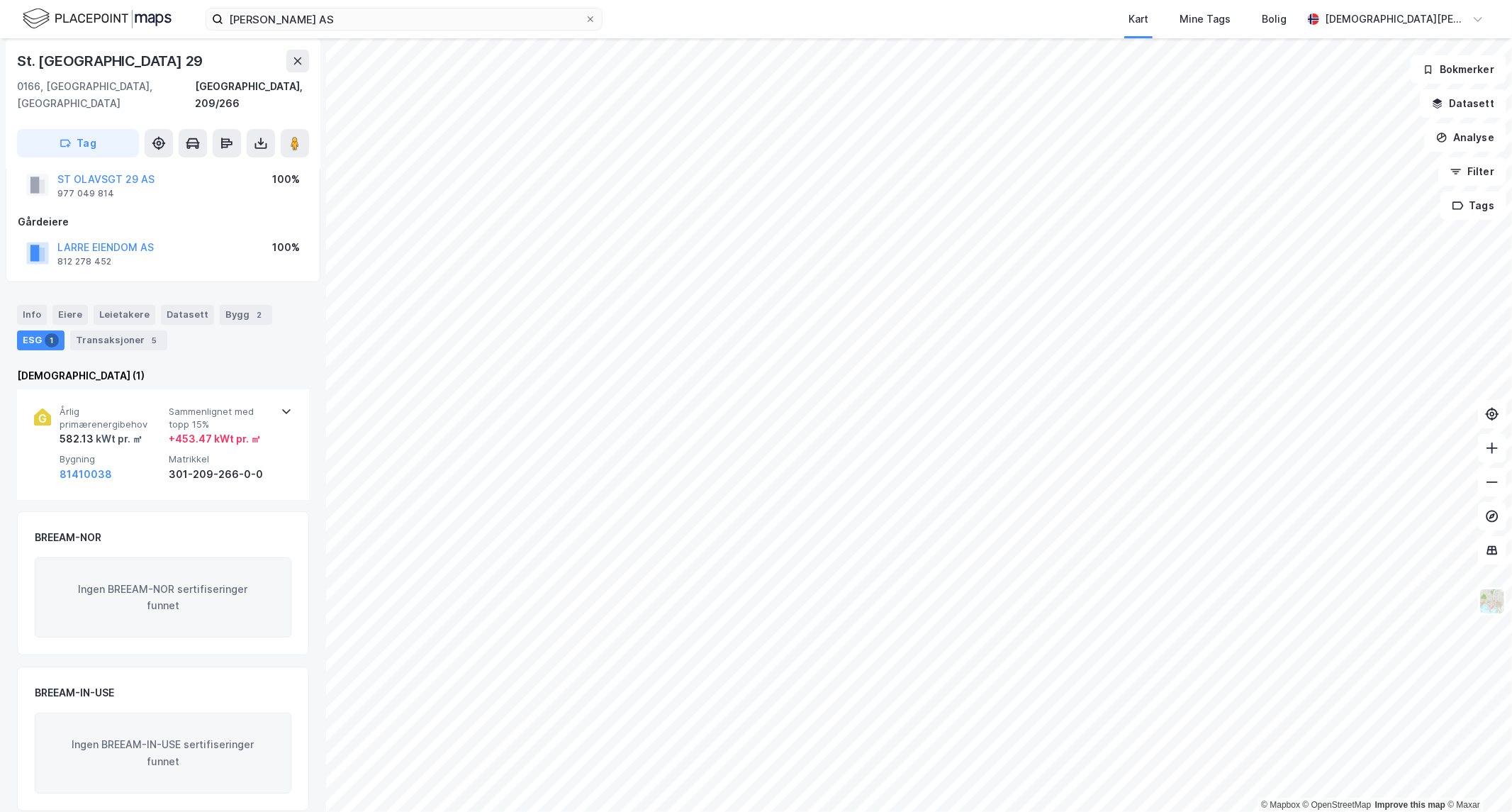
click at [112, 310] on div "Info Eiere Leietakere Datasett Bygg 2 ESG 1 Transaksjoner 5" at bounding box center [162, 327] width 292 height 45
click at [112, 330] on div "Transaksjoner 5" at bounding box center [119, 340] width 97 height 20
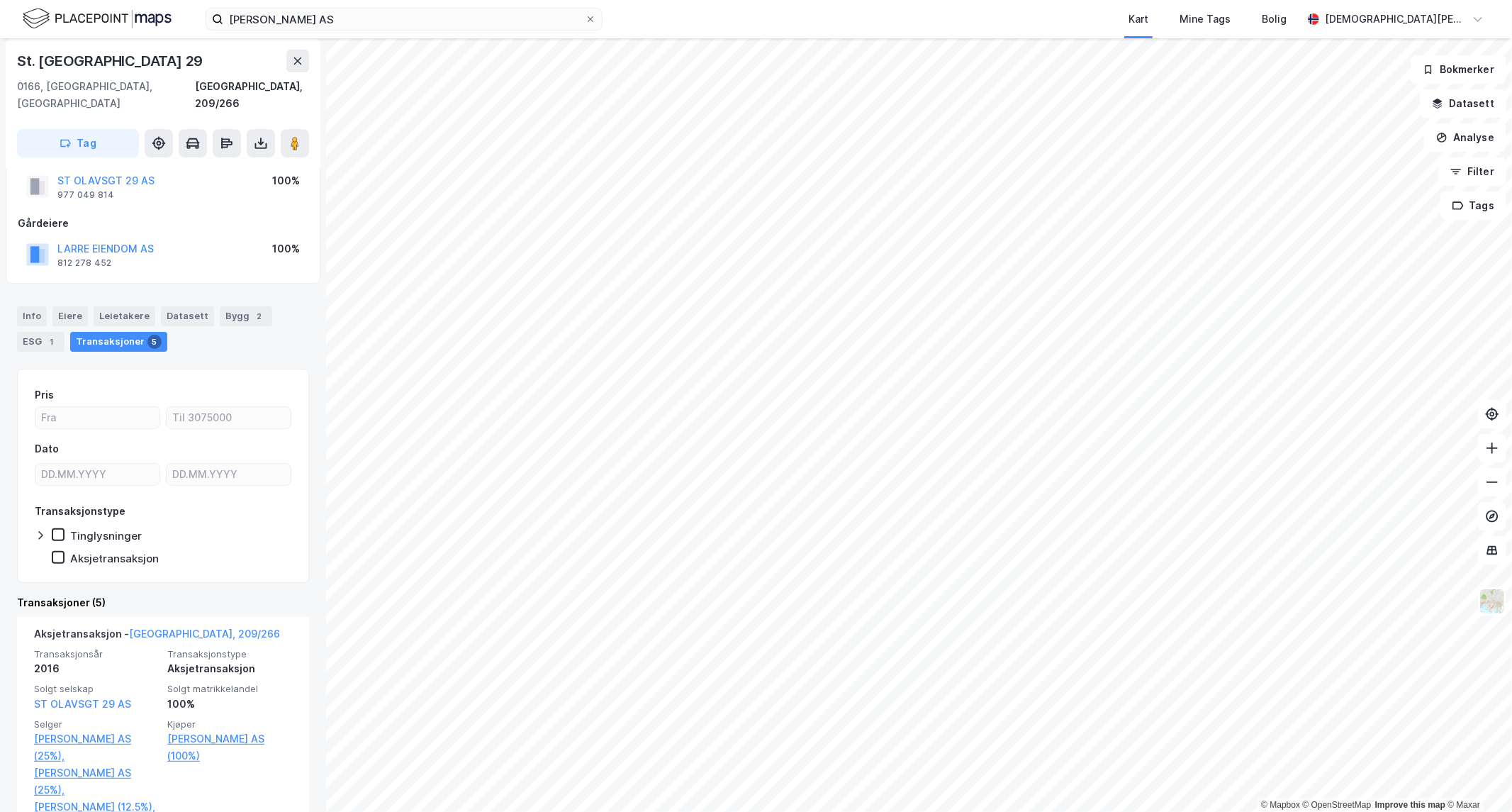
scroll to position [393, 0]
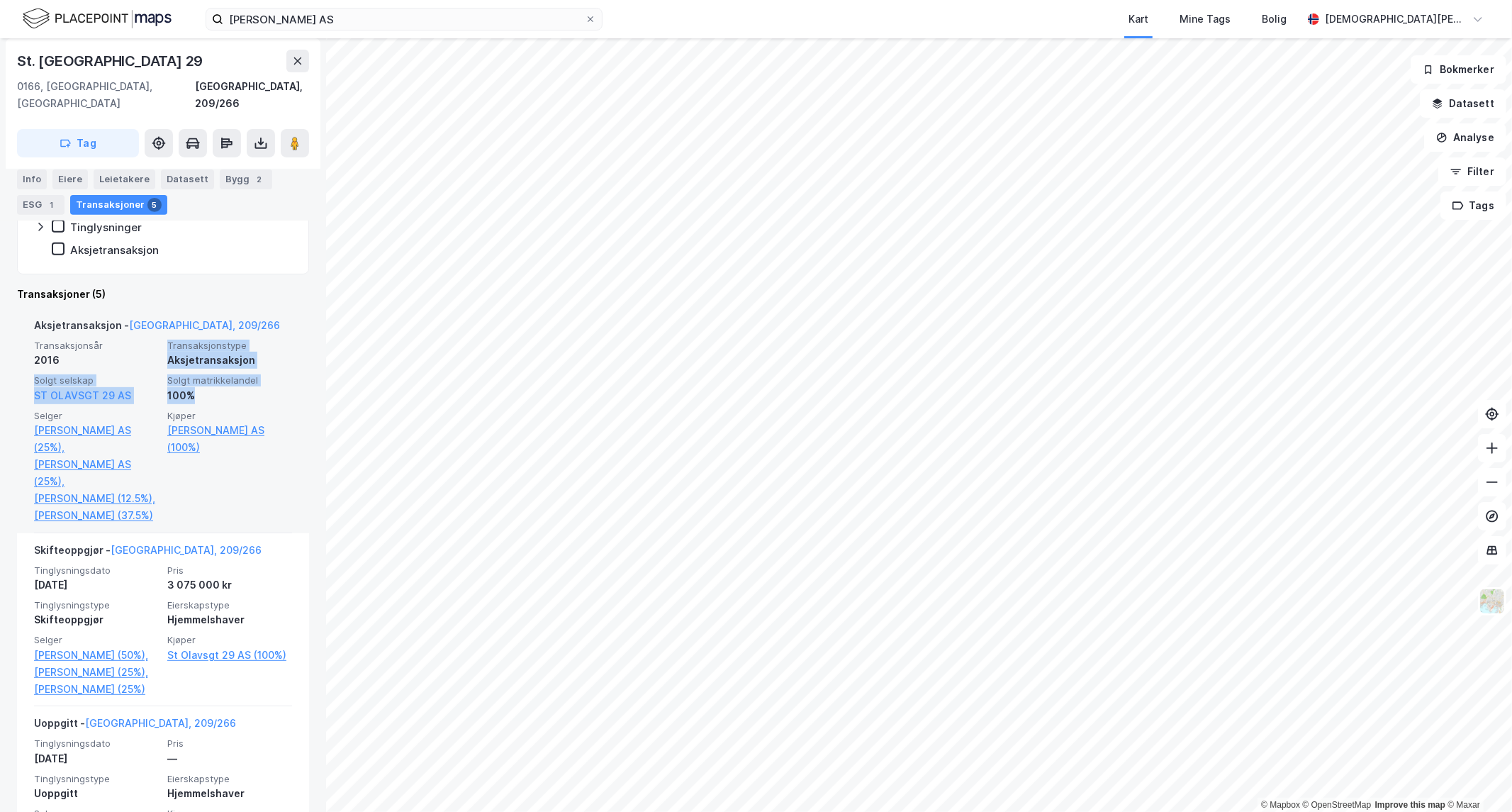
drag, startPoint x: 207, startPoint y: 374, endPoint x: 78, endPoint y: 351, distance: 131.0
click at [82, 351] on div "Transaksjonsår 2016 Transaksjonstype Aksjetransaksjon Solgt selskap ST OLAVSGT …" at bounding box center [163, 431] width 258 height 184
click at [127, 355] on div "Transaksjonsår 2016 Transaksjonstype Aksjetransaksjon Solgt selskap ST OLAVSGT …" at bounding box center [163, 431] width 258 height 184
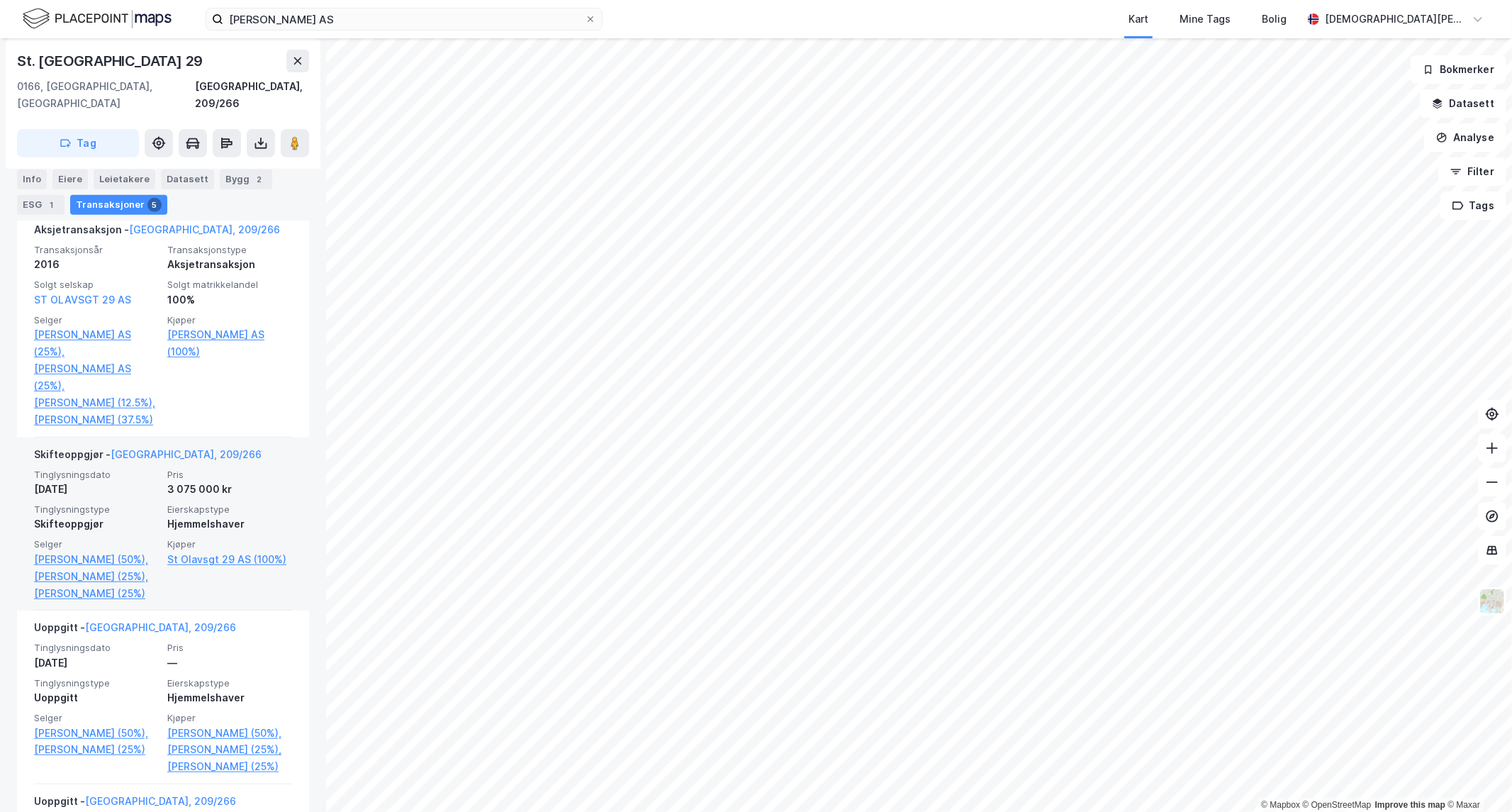
scroll to position [629, 0]
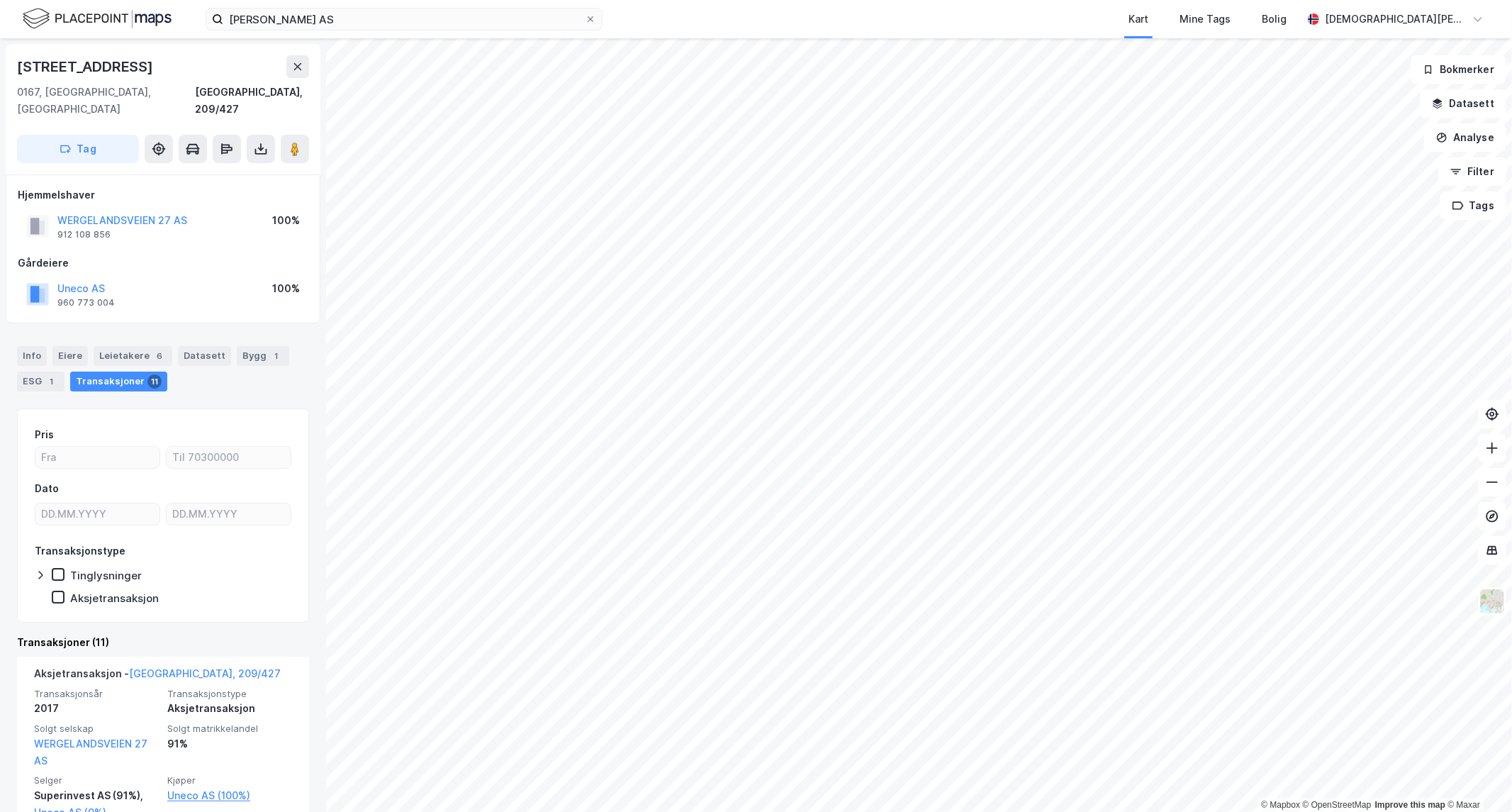
scroll to position [393, 0]
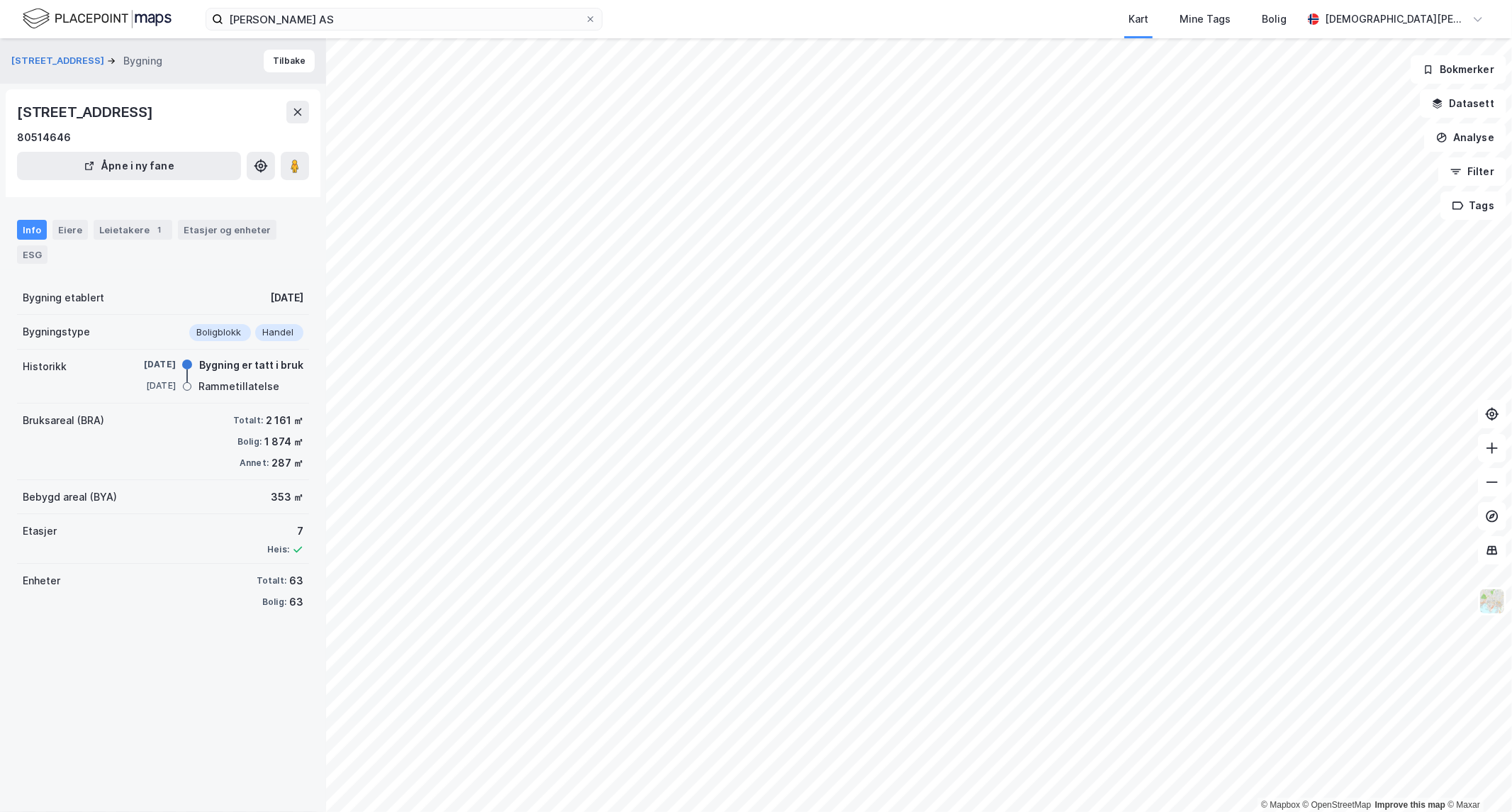
click at [28, 225] on div "Info" at bounding box center [32, 230] width 30 height 20
click at [144, 159] on button "Åpne i ny fane" at bounding box center [128, 166] width 224 height 28
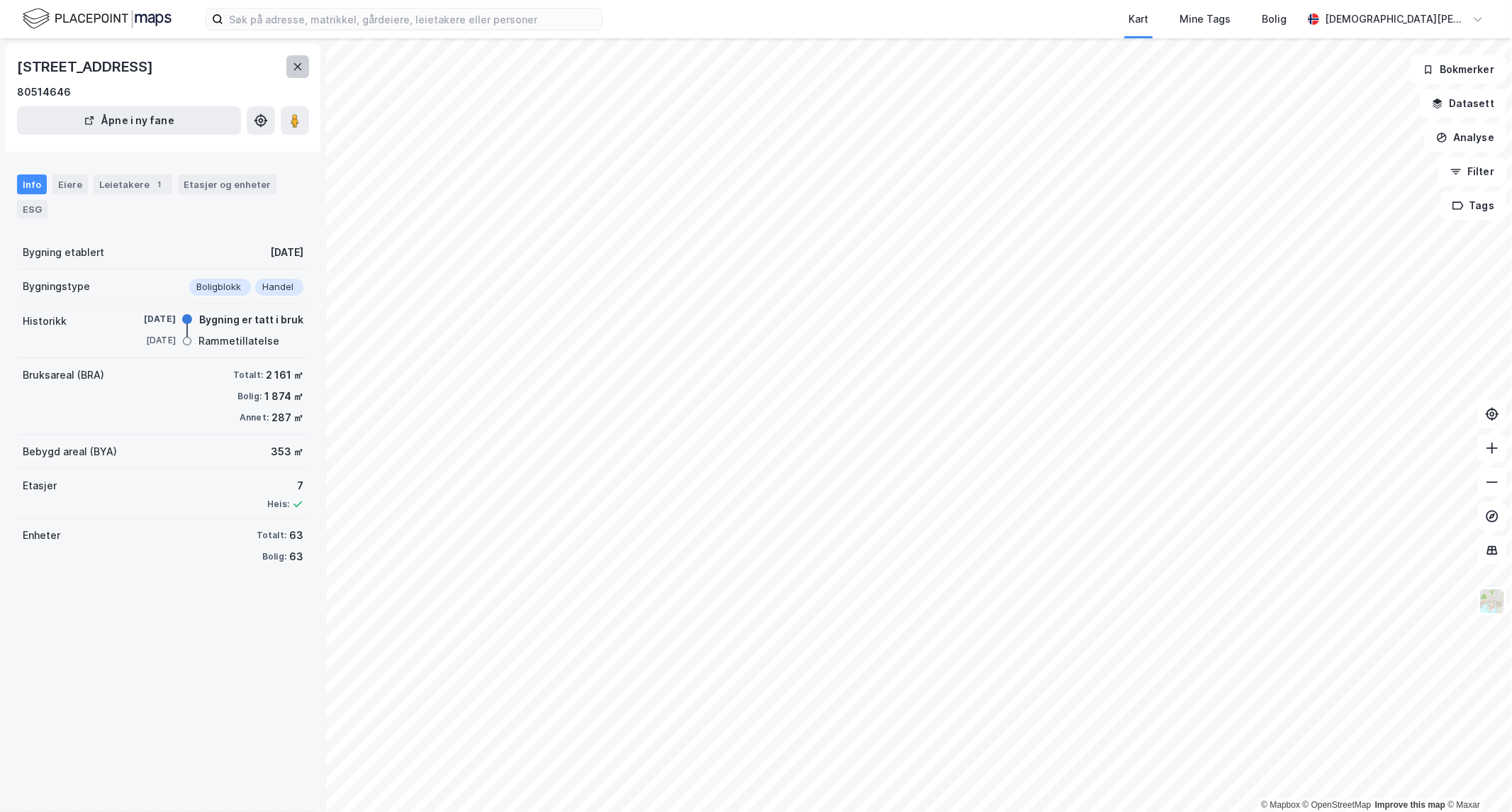
click at [300, 62] on icon at bounding box center [298, 66] width 11 height 11
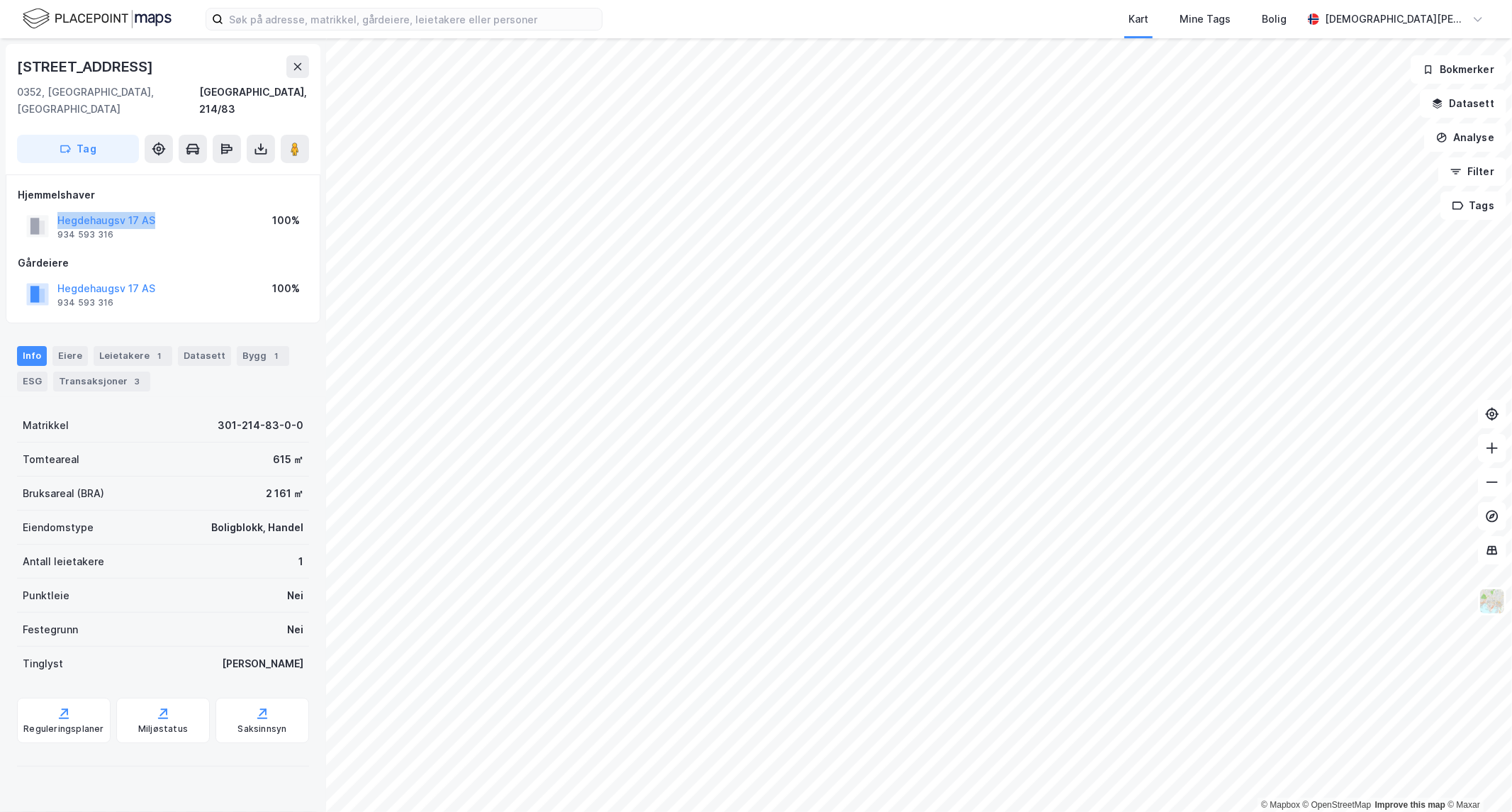
drag, startPoint x: 113, startPoint y: 196, endPoint x: 51, endPoint y: 195, distance: 62.0
click at [51, 209] on div "Hegdehaugsv 17 AS 934 593 316 100%" at bounding box center [162, 226] width 291 height 34
copy button "Hegdehaugsv 17 AS"
click at [89, 372] on div "Info [PERSON_NAME] 1 Datasett Bygg 1 ESG Transaksjoner 3" at bounding box center [162, 368] width 292 height 45
click at [92, 371] on div "Transaksjoner 3" at bounding box center [101, 381] width 97 height 20
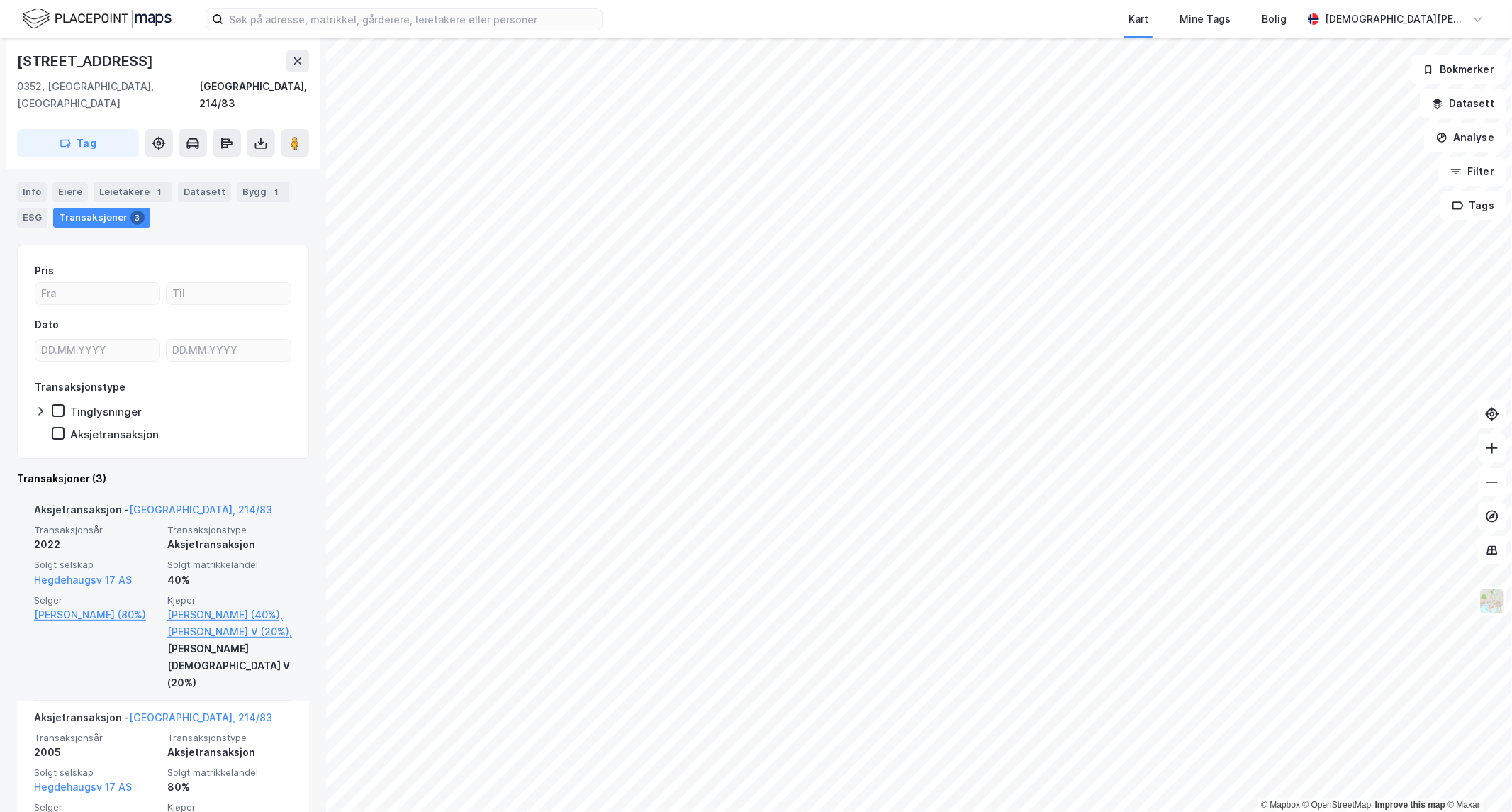
scroll to position [315, 0]
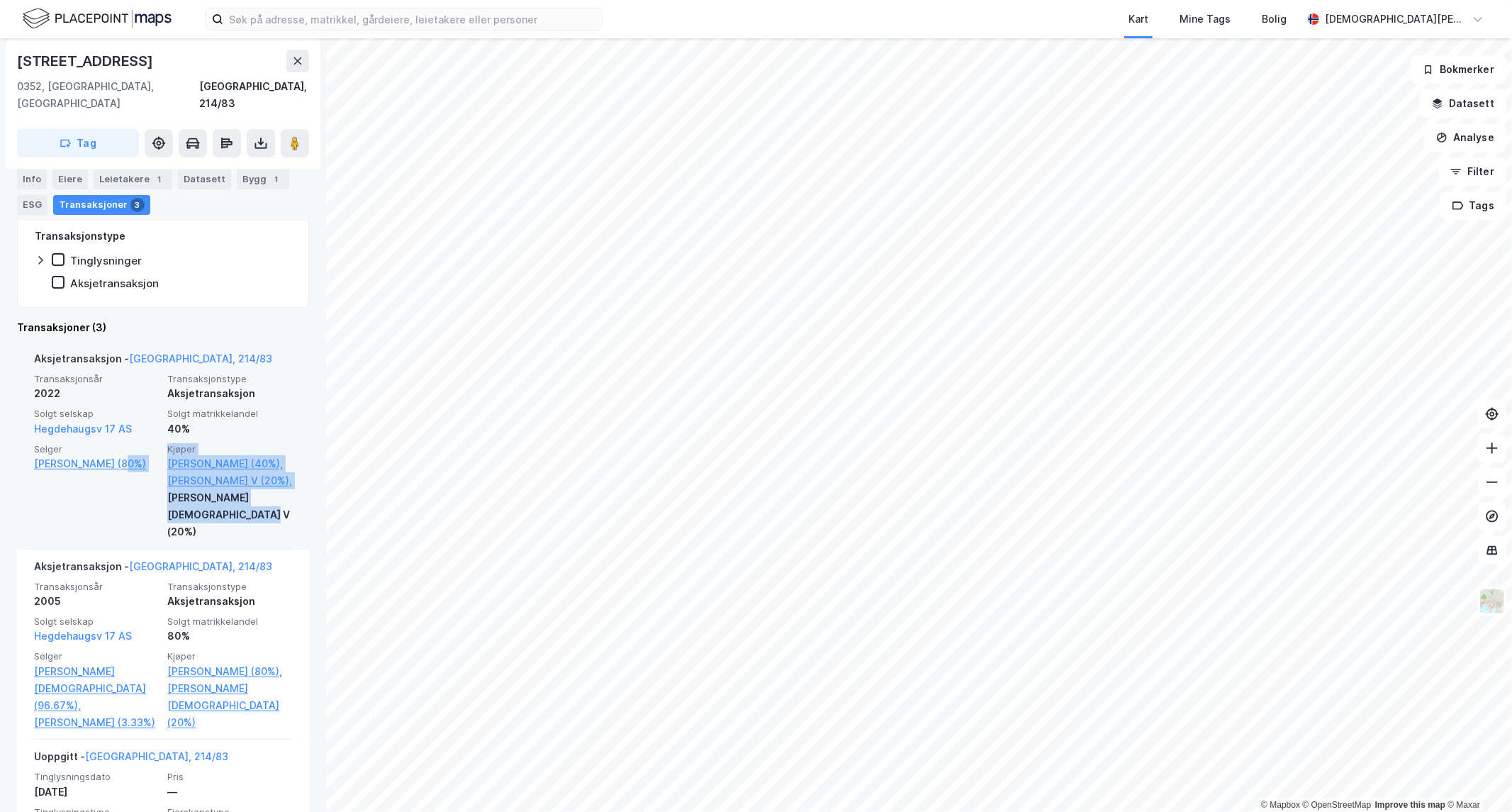
drag, startPoint x: 254, startPoint y: 514, endPoint x: 150, endPoint y: 476, distance: 110.7
click at [150, 476] on div "Transaksjonsår 2022 Transaksjonstype Aksjetransaksjon Solgt selskap Hegdehaugsv…" at bounding box center [163, 456] width 258 height 167
click at [108, 491] on div "Selger [PERSON_NAME] (80%)" at bounding box center [97, 491] width 125 height 97
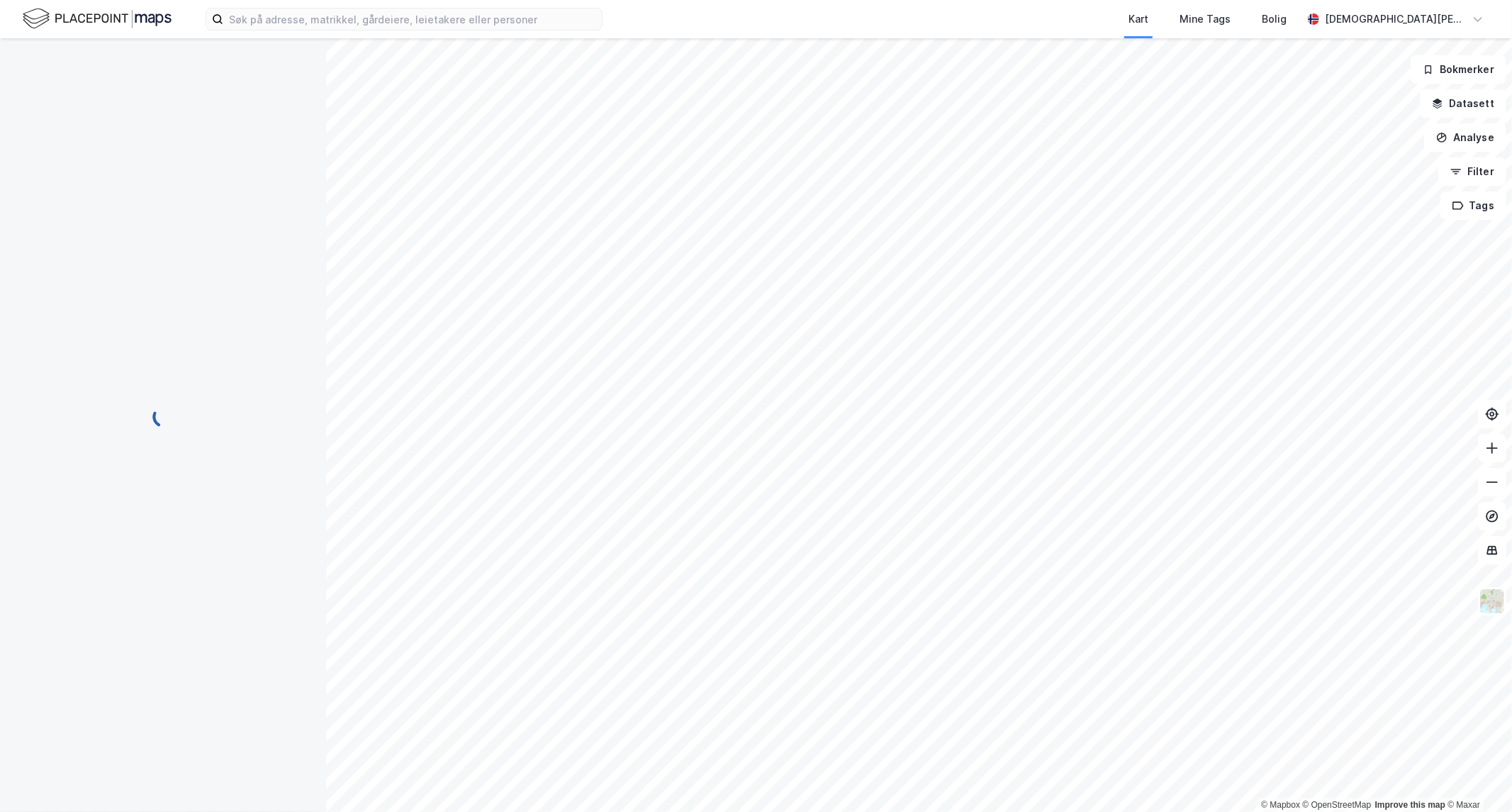
scroll to position [0, 0]
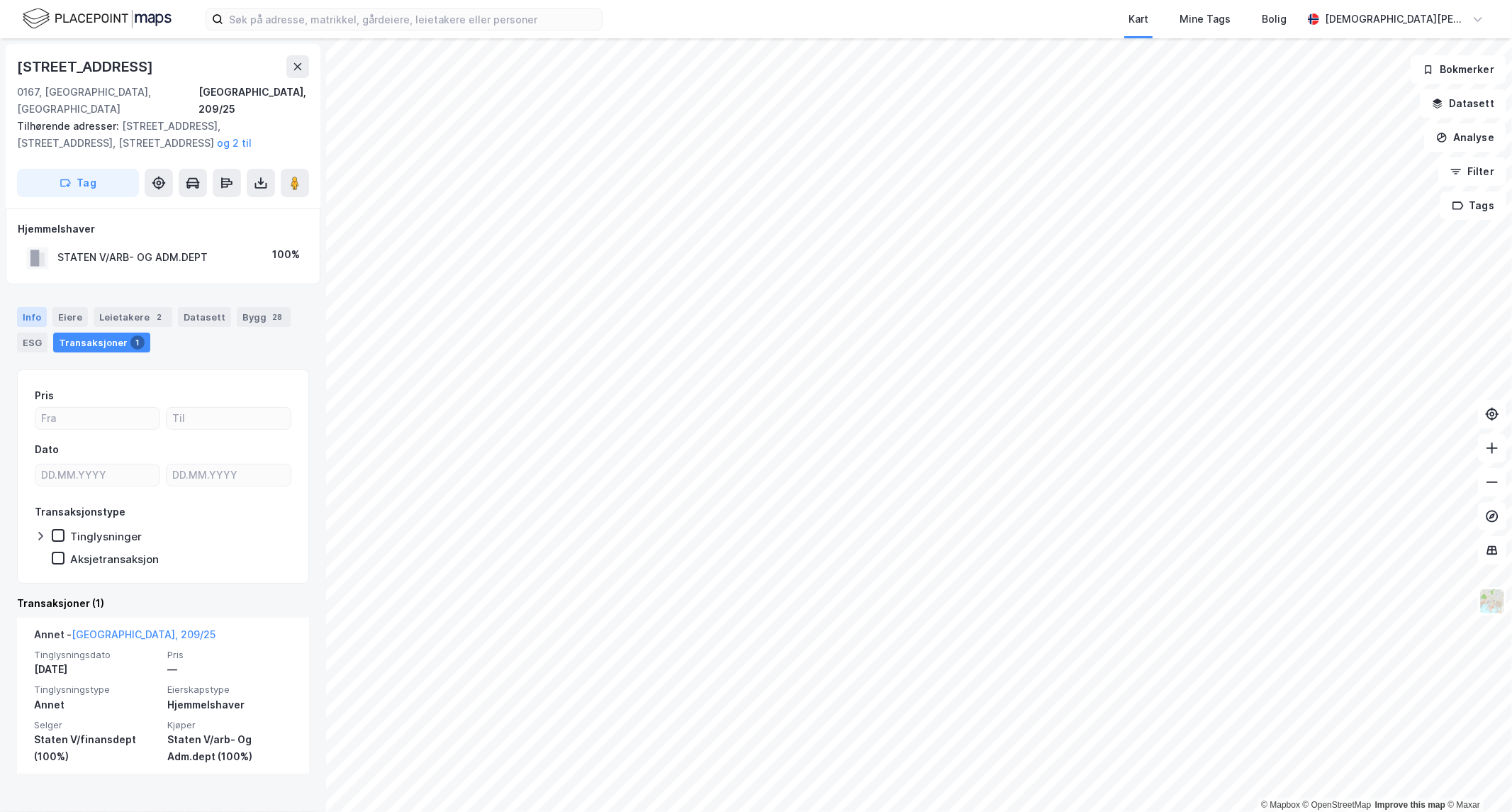
click at [32, 307] on div "Info" at bounding box center [32, 317] width 30 height 20
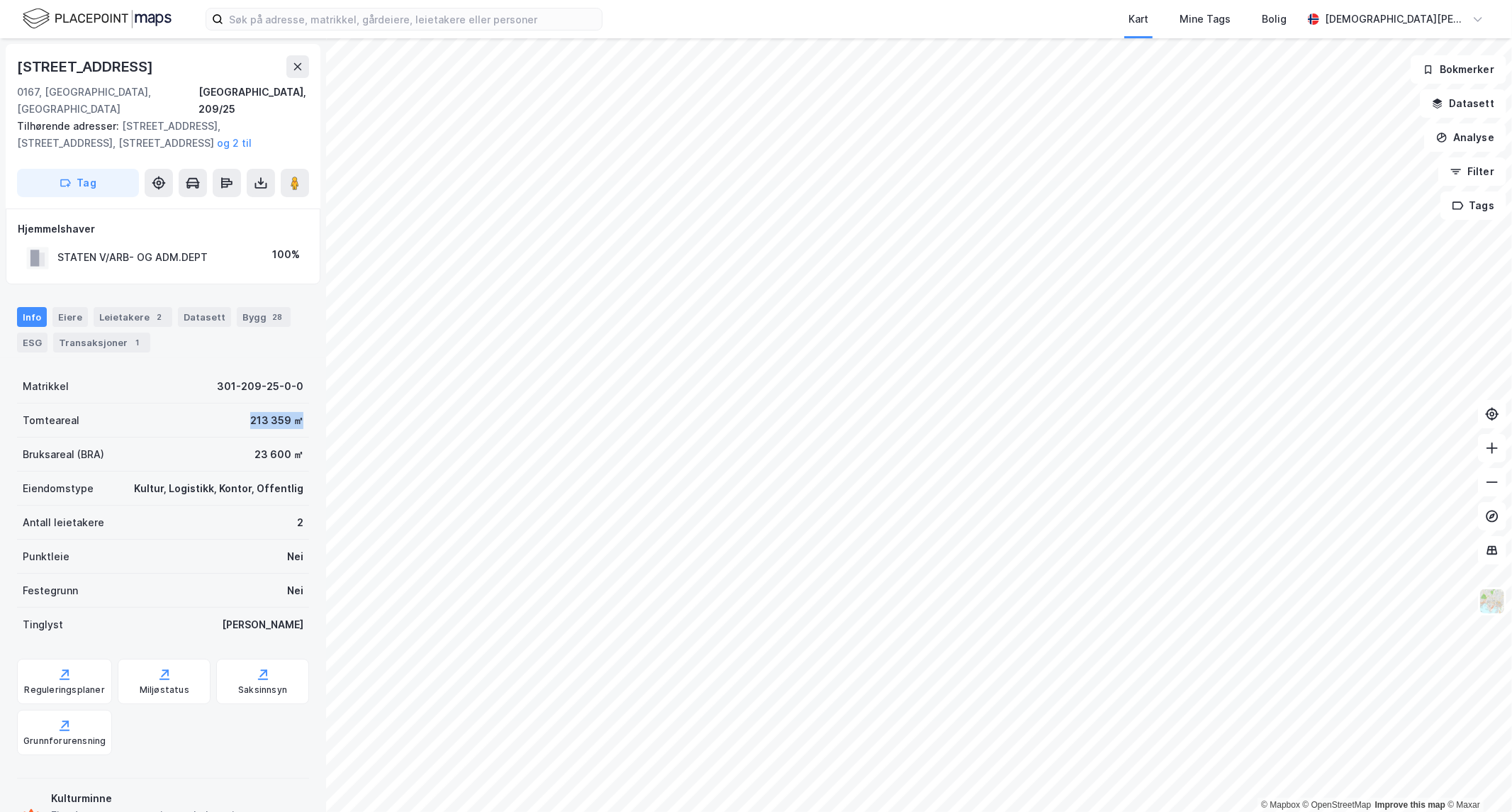
drag, startPoint x: 214, startPoint y: 408, endPoint x: 288, endPoint y: 408, distance: 74.0
click at [288, 408] on div "Tomteareal 213 359 ㎡" at bounding box center [162, 420] width 292 height 34
click at [294, 404] on div "Tomteareal 213 359 ㎡" at bounding box center [162, 420] width 292 height 34
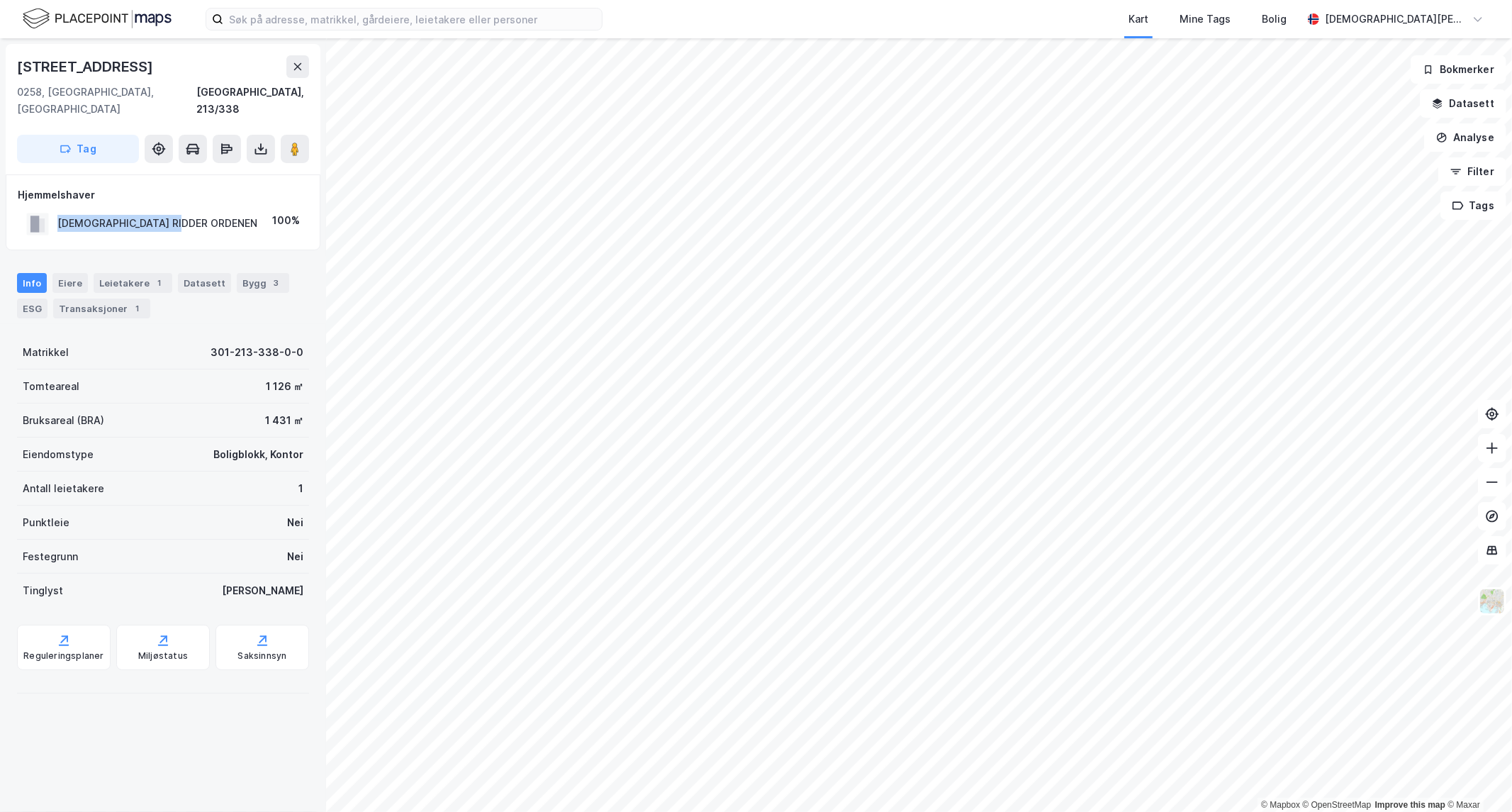
drag, startPoint x: 184, startPoint y: 209, endPoint x: 39, endPoint y: 210, distance: 145.0
click at [39, 210] on div "[DEMOGRAPHIC_DATA] RIDDER ORDENEN 100%" at bounding box center [162, 223] width 291 height 29
copy div "[DEMOGRAPHIC_DATA] RIDDER ORDENEN"
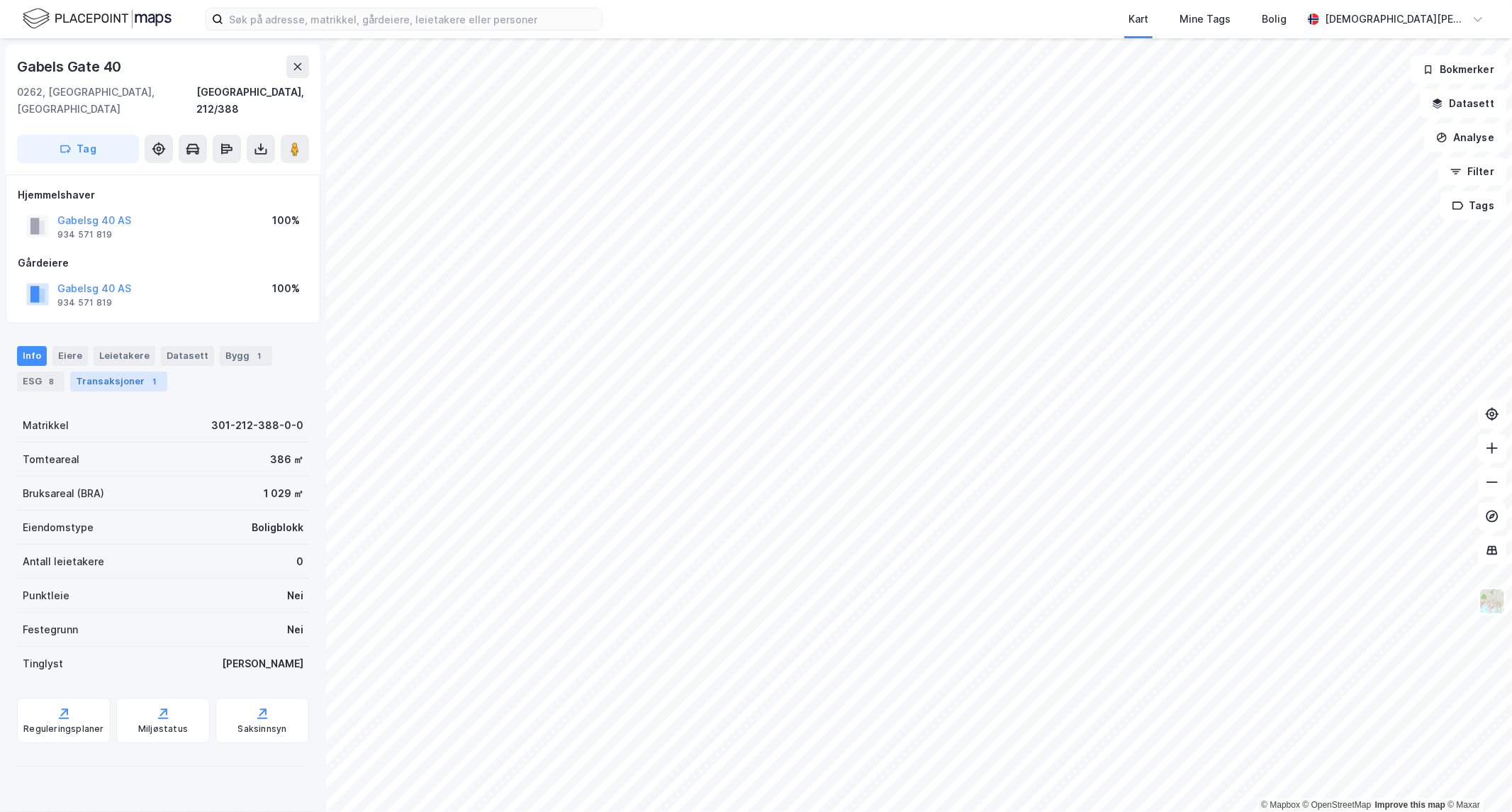
click at [124, 371] on div "Transaksjoner 1" at bounding box center [119, 381] width 97 height 20
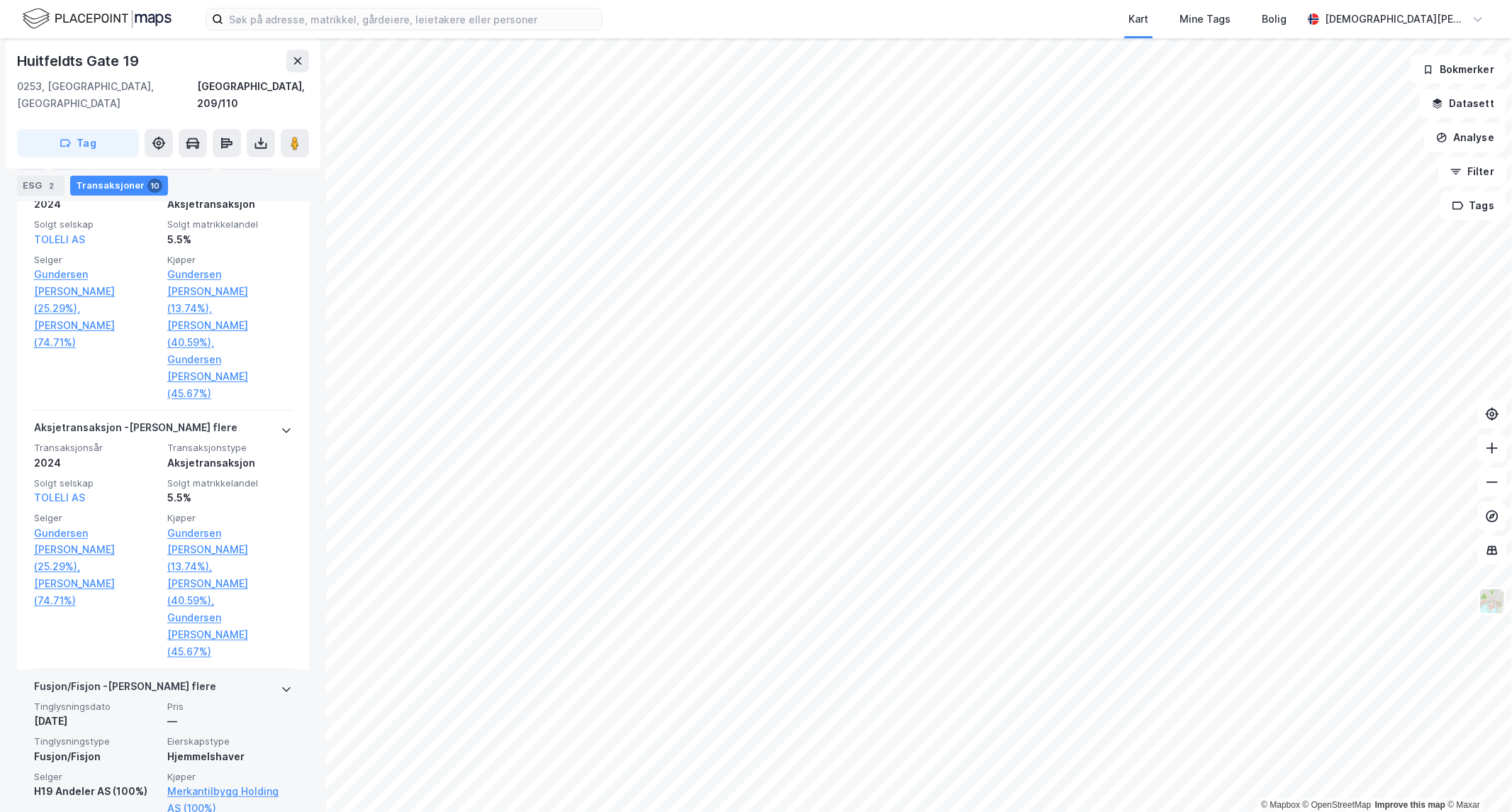
scroll to position [236, 0]
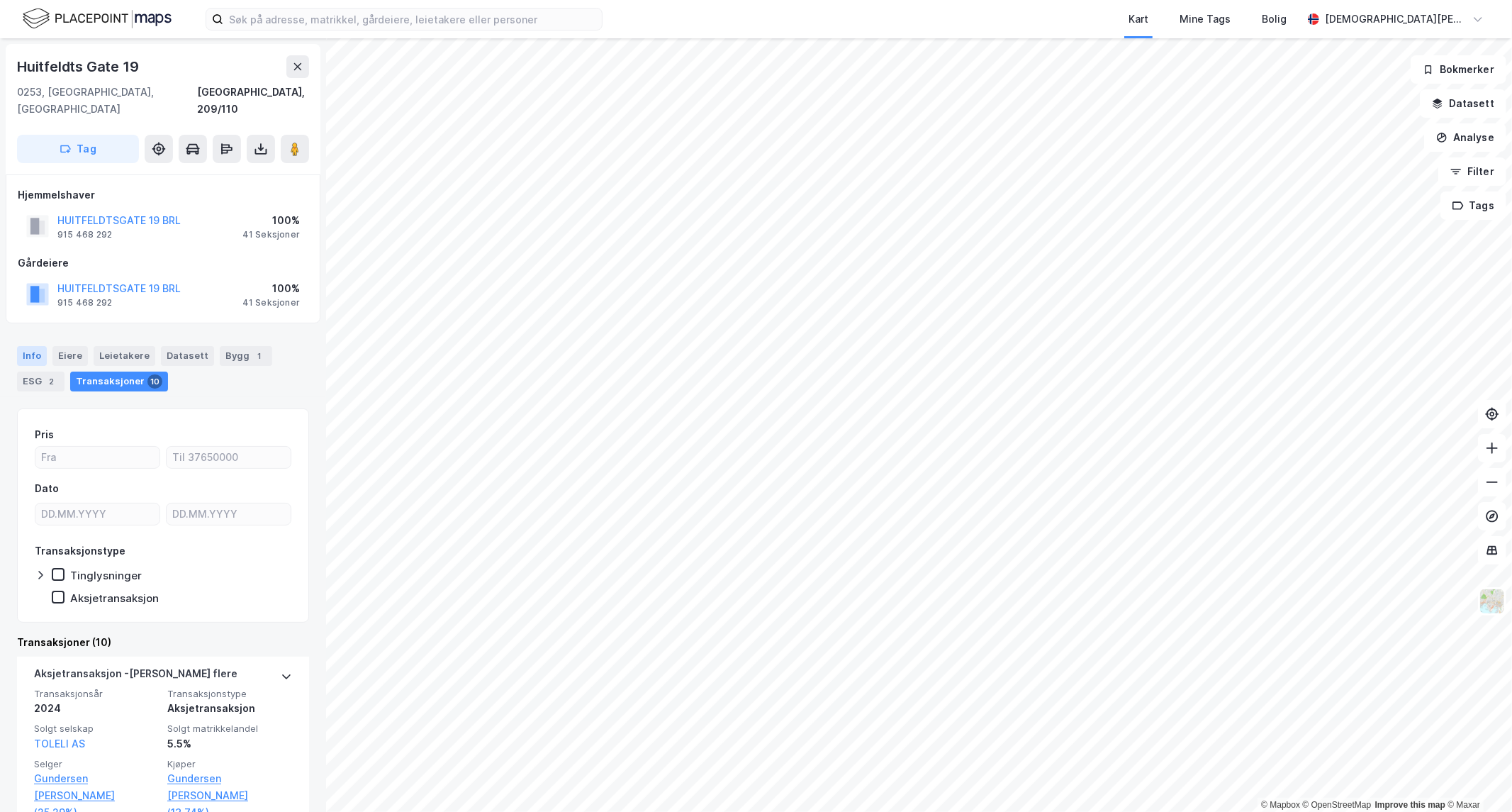
click at [25, 346] on div "Info" at bounding box center [32, 355] width 30 height 20
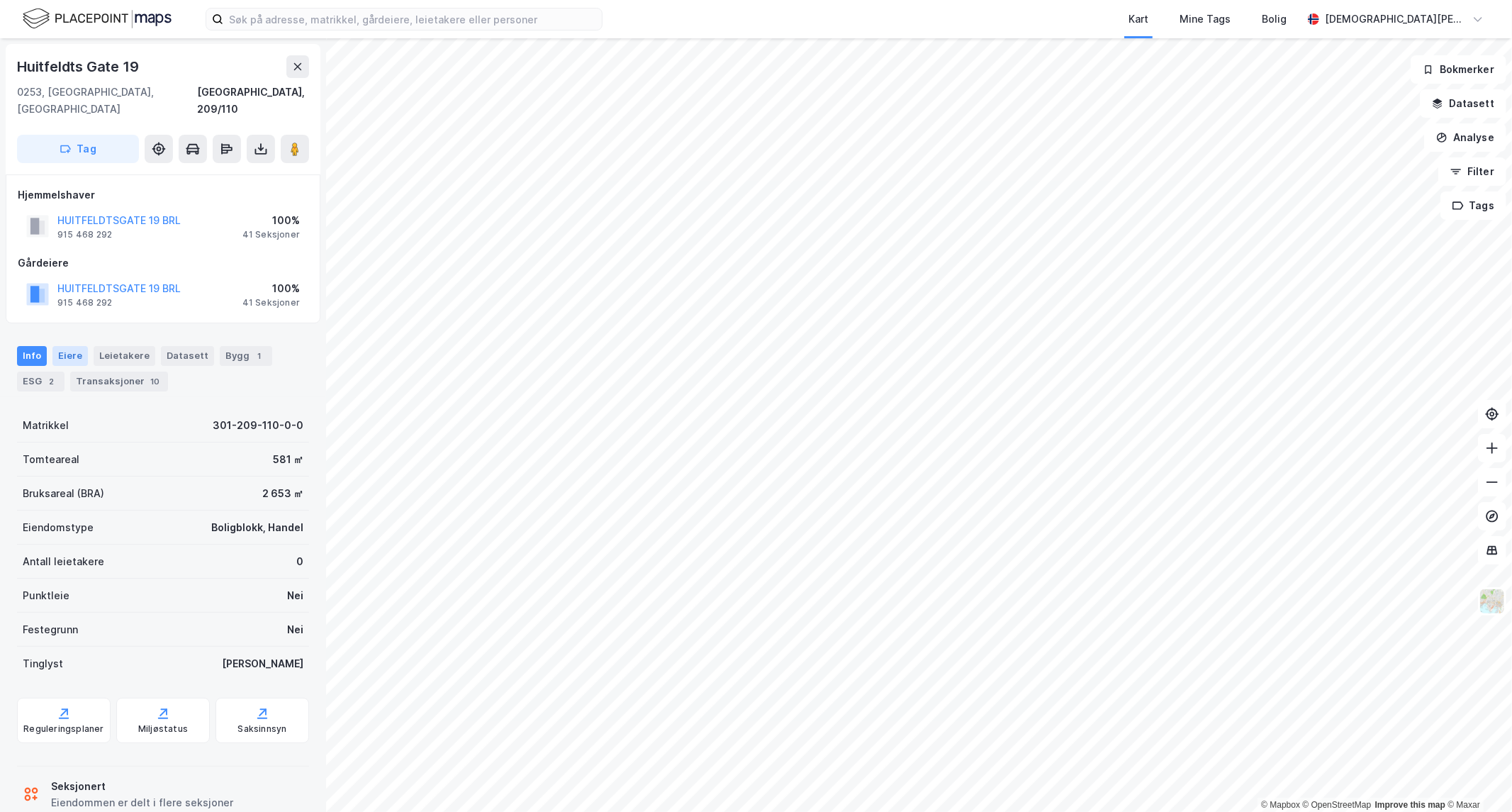
click at [66, 346] on div "Eiere" at bounding box center [70, 355] width 36 height 20
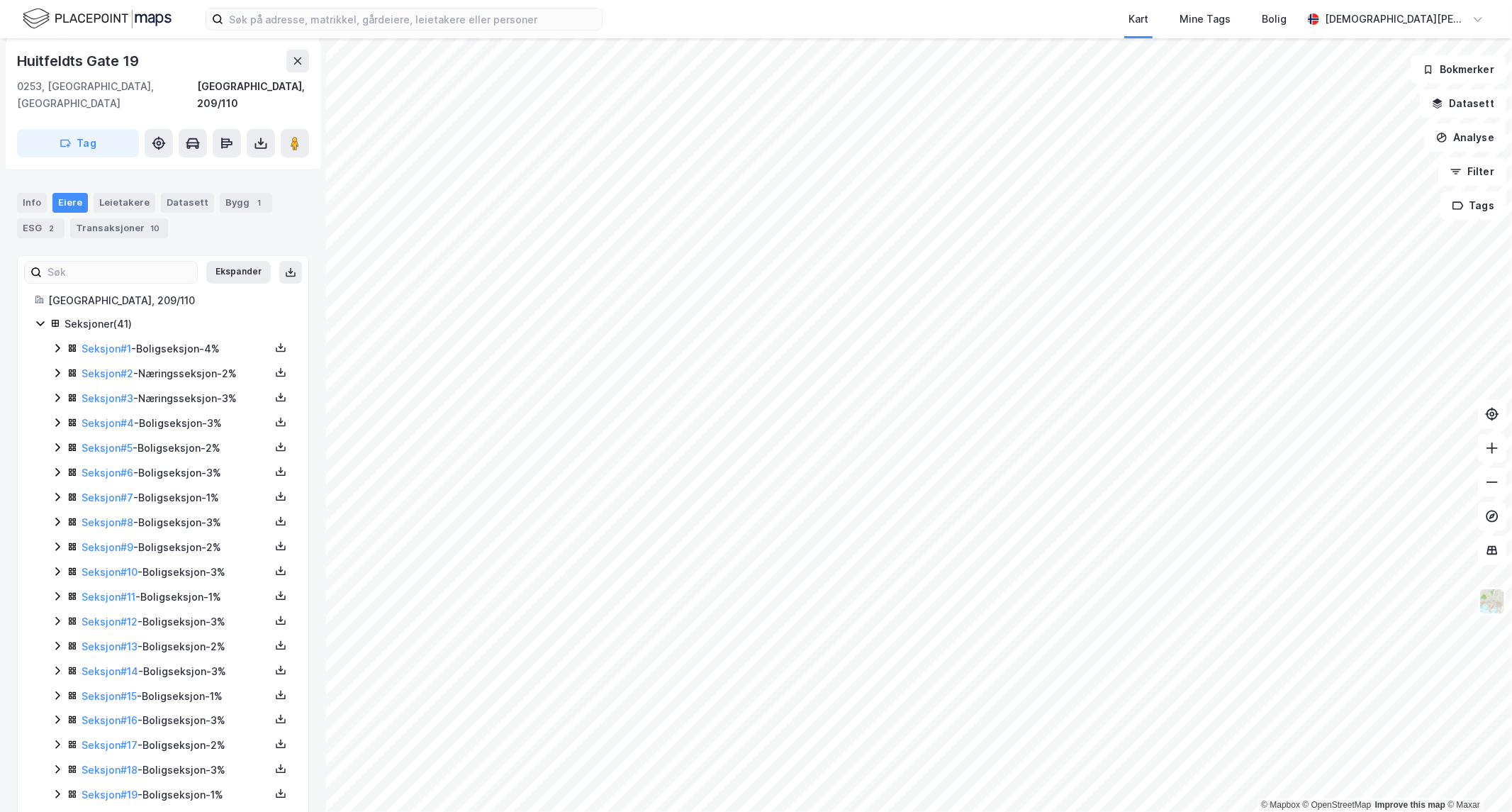
scroll to position [157, 0]
click at [55, 363] on icon at bounding box center [57, 369] width 11 height 11
click at [55, 436] on icon at bounding box center [57, 442] width 11 height 11
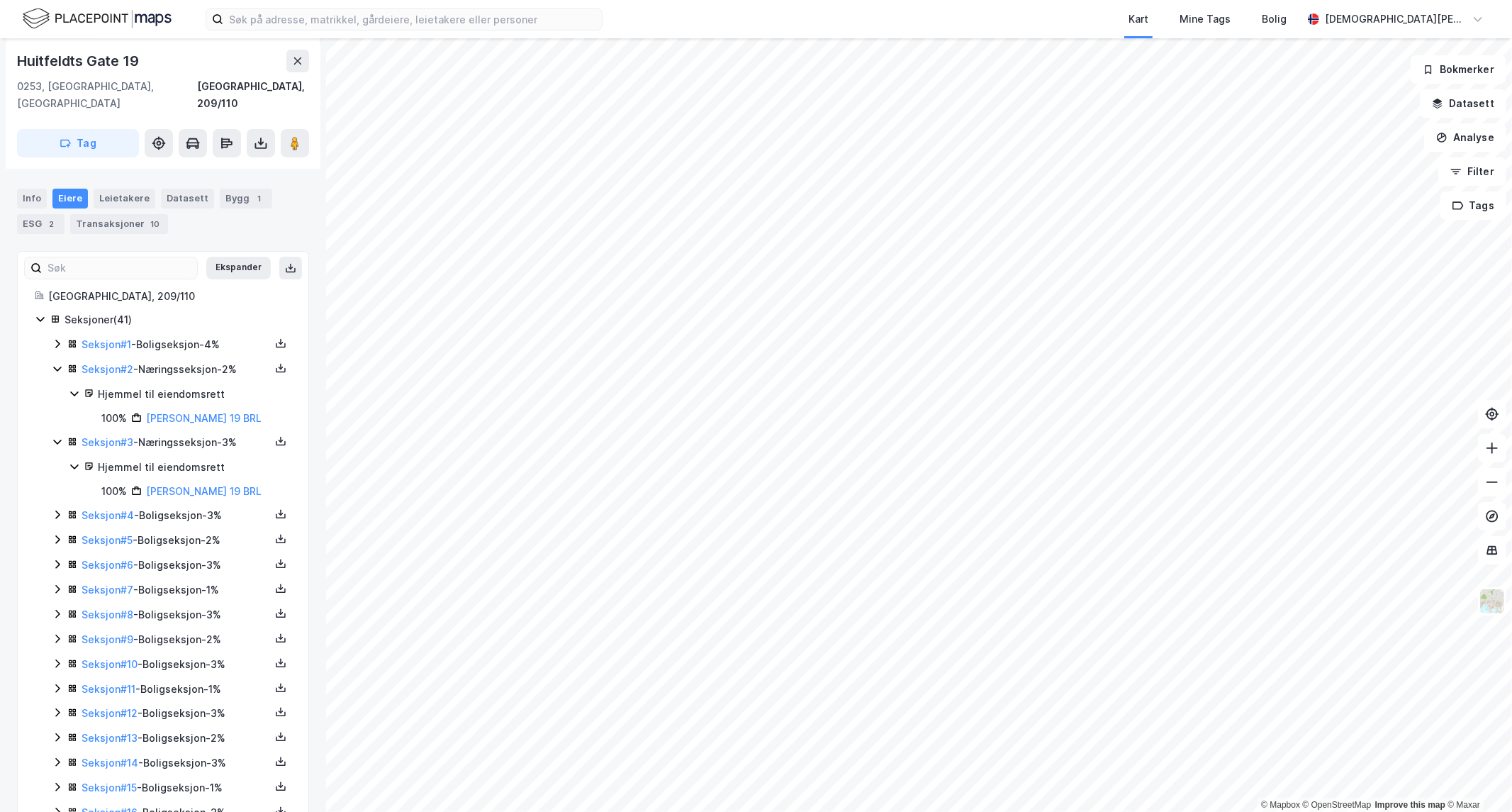
click at [55, 509] on icon at bounding box center [57, 514] width 11 height 11
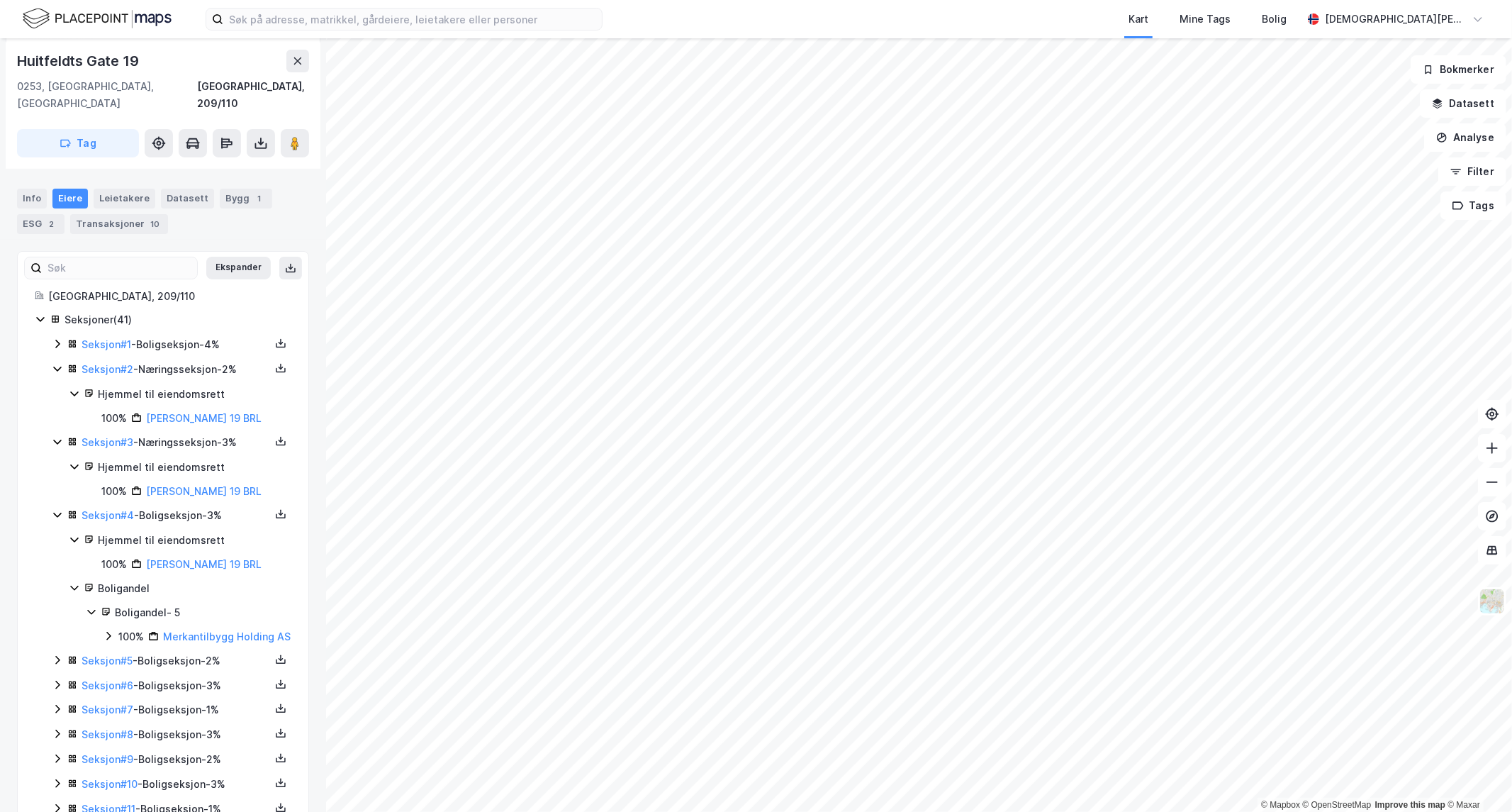
click at [53, 338] on icon at bounding box center [57, 343] width 11 height 11
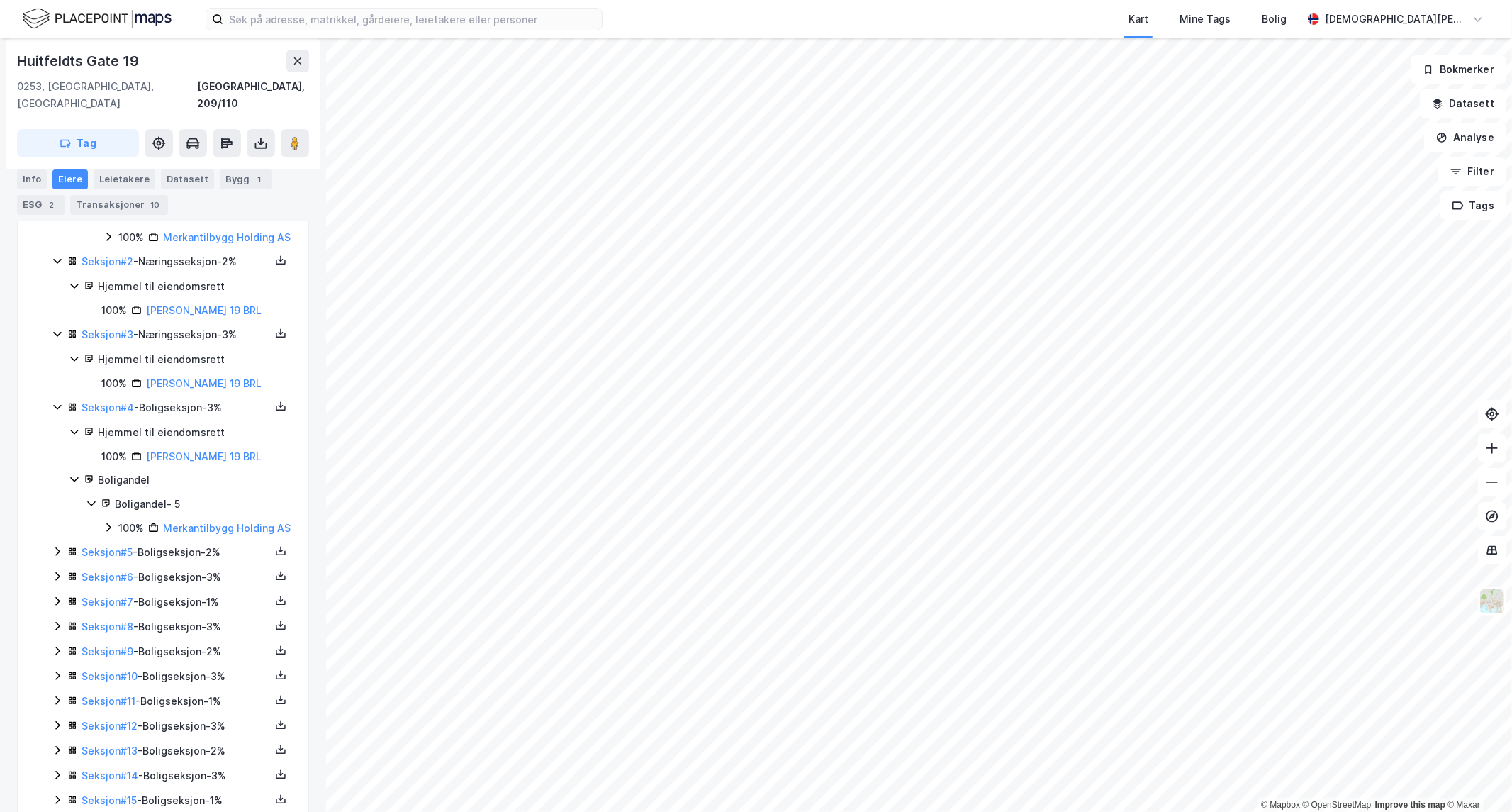
scroll to position [393, 0]
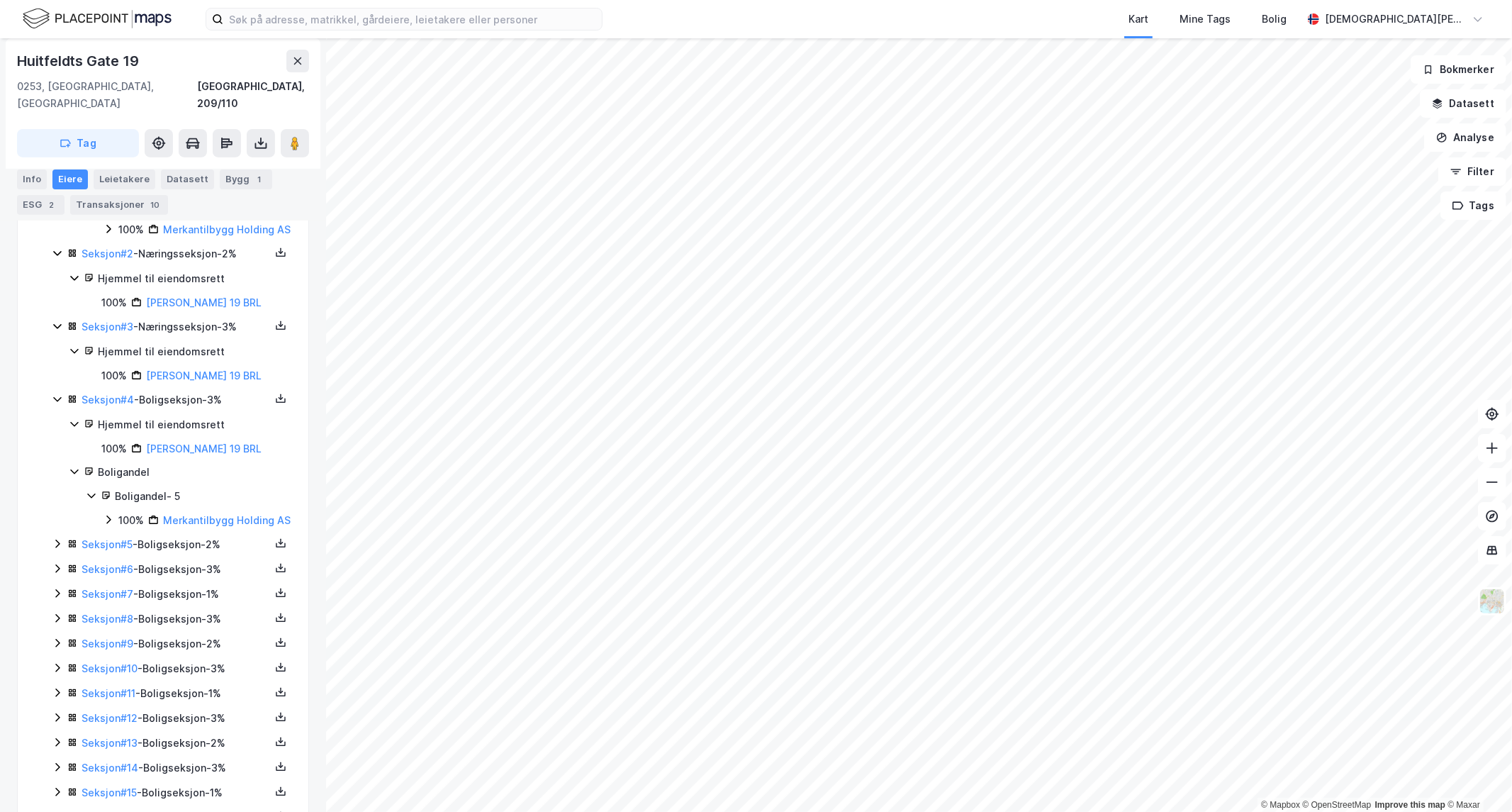
click at [51, 549] on icon at bounding box center [57, 544] width 11 height 11
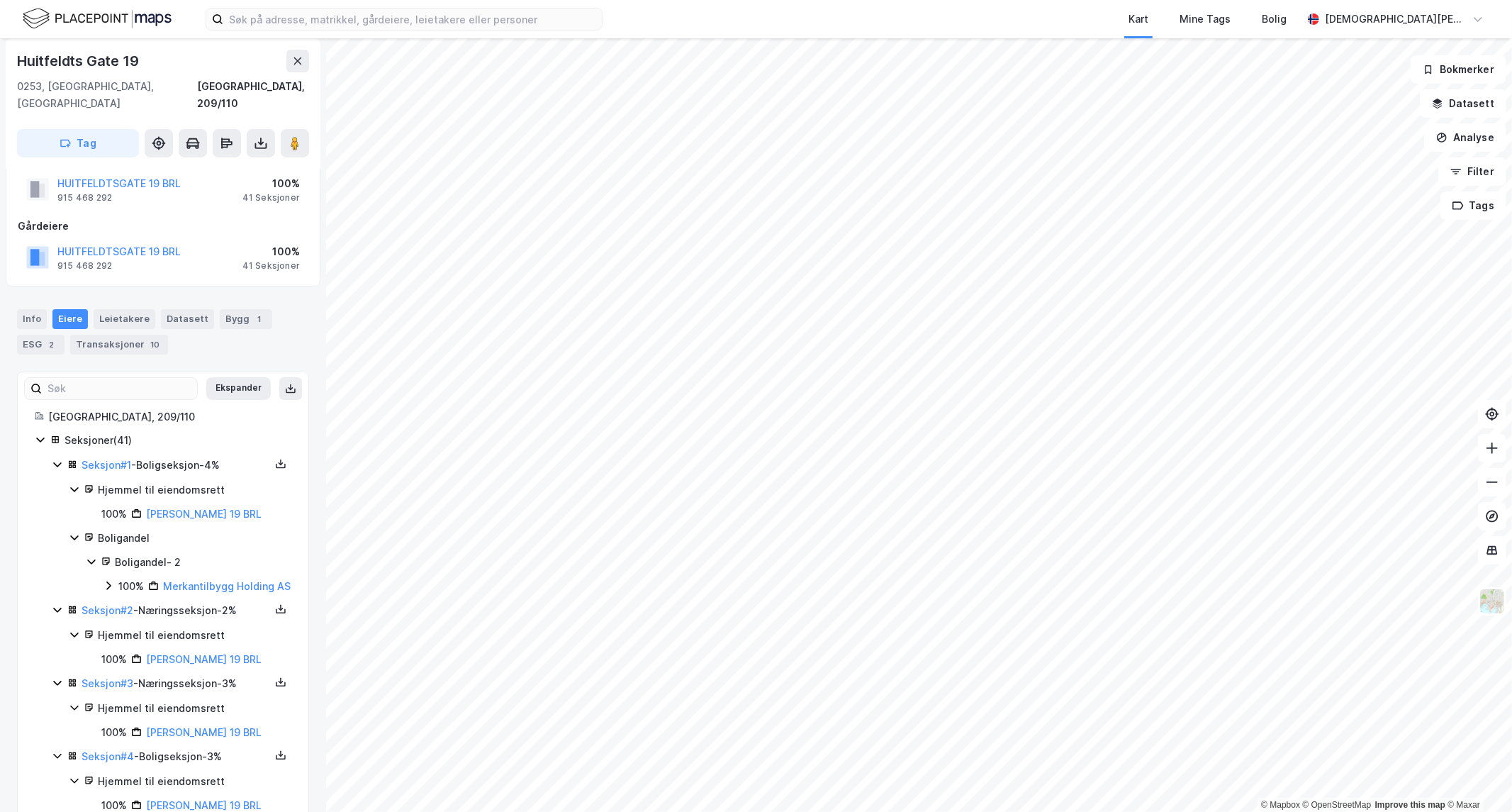
scroll to position [0, 0]
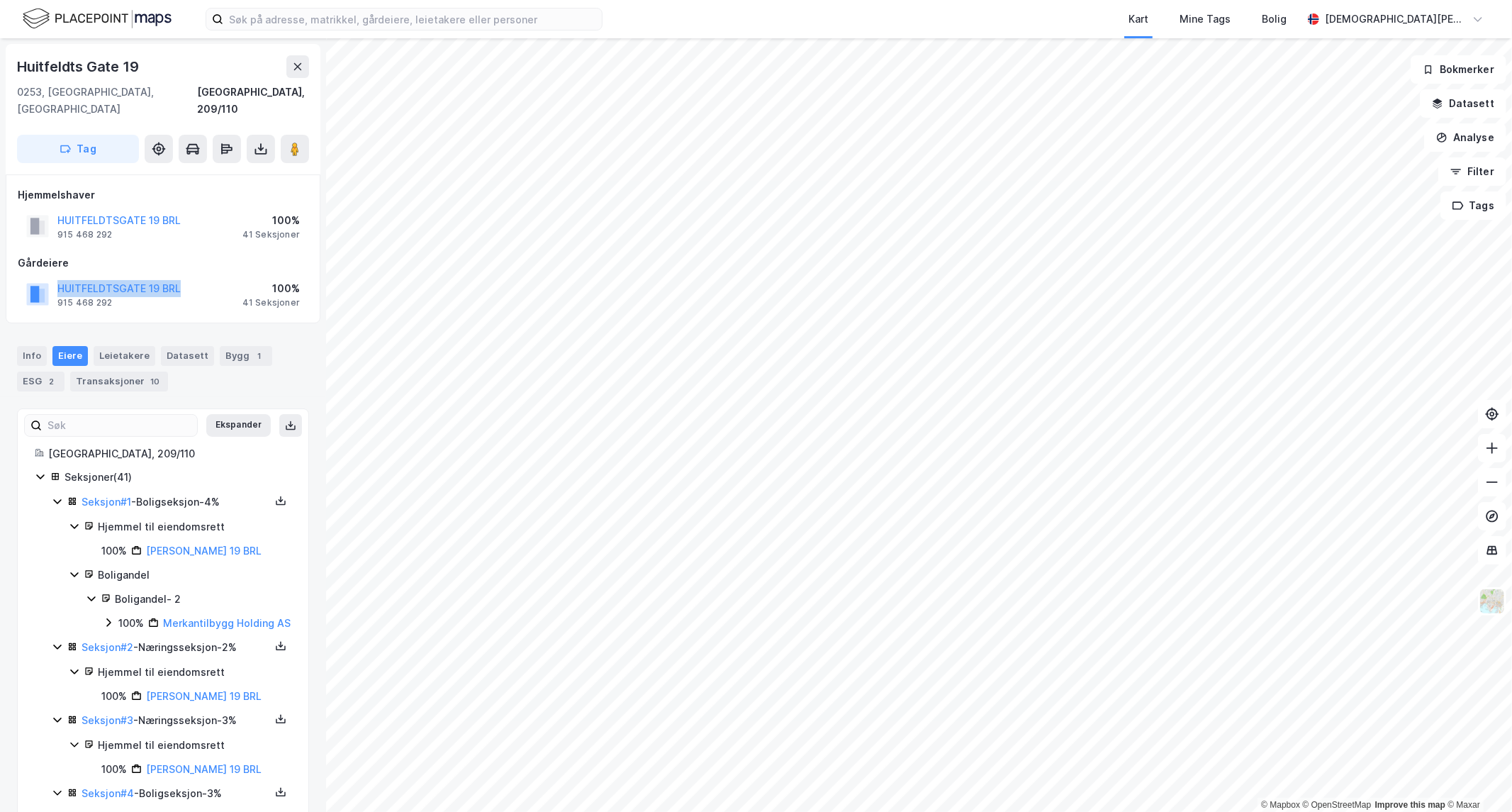
drag, startPoint x: 200, startPoint y: 268, endPoint x: 58, endPoint y: 264, distance: 142.1
click at [58, 277] on div "HUITFELDTSGATE 19 BRL 915 468 292 100% 41 Seksjoner" at bounding box center [162, 294] width 291 height 34
copy button "HUITFELDTSGATE 19 BRL"
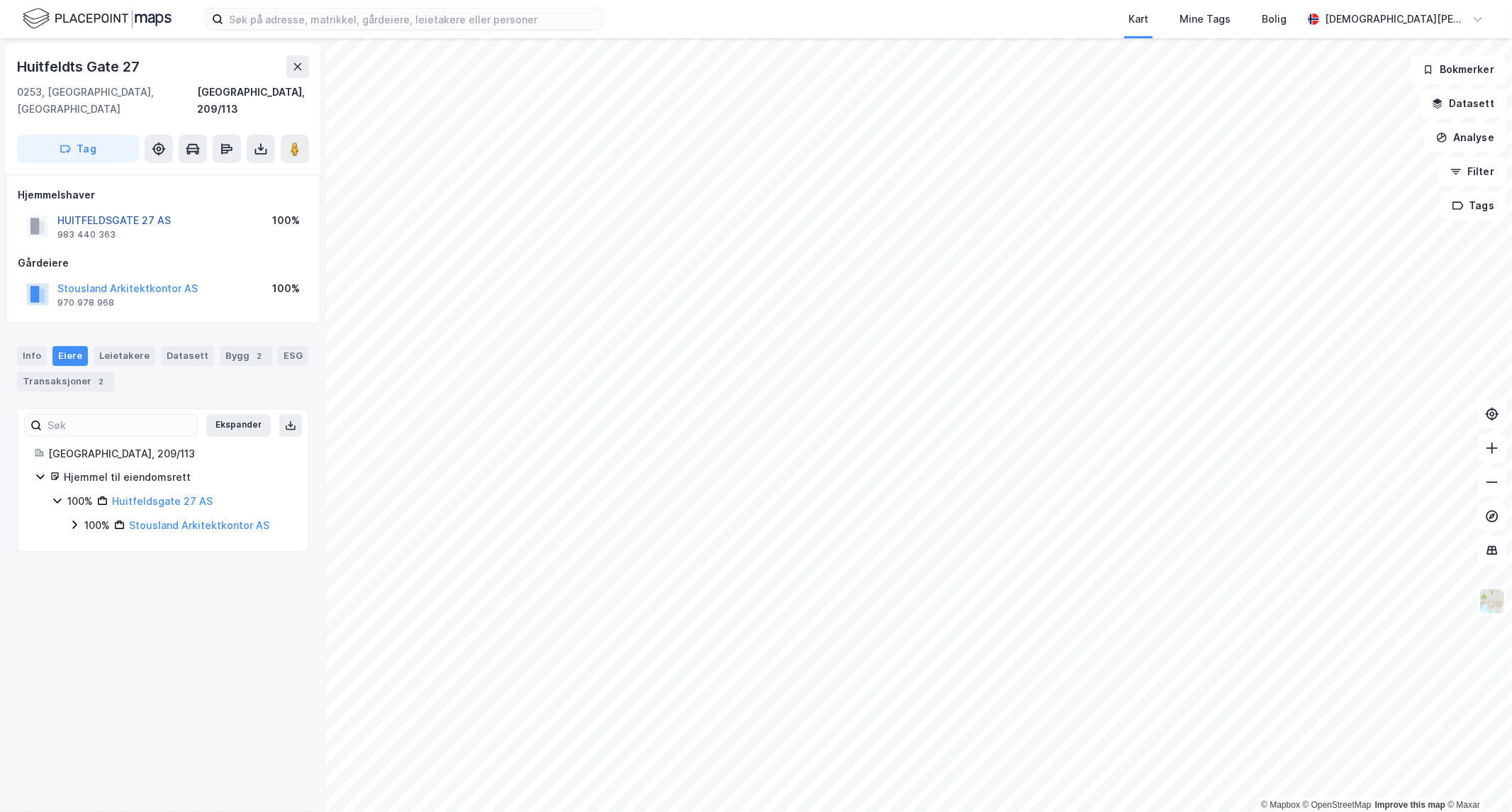
click at [0, 0] on button "HUITFELDSGATE 27 AS" at bounding box center [0, 0] width 0 height 0
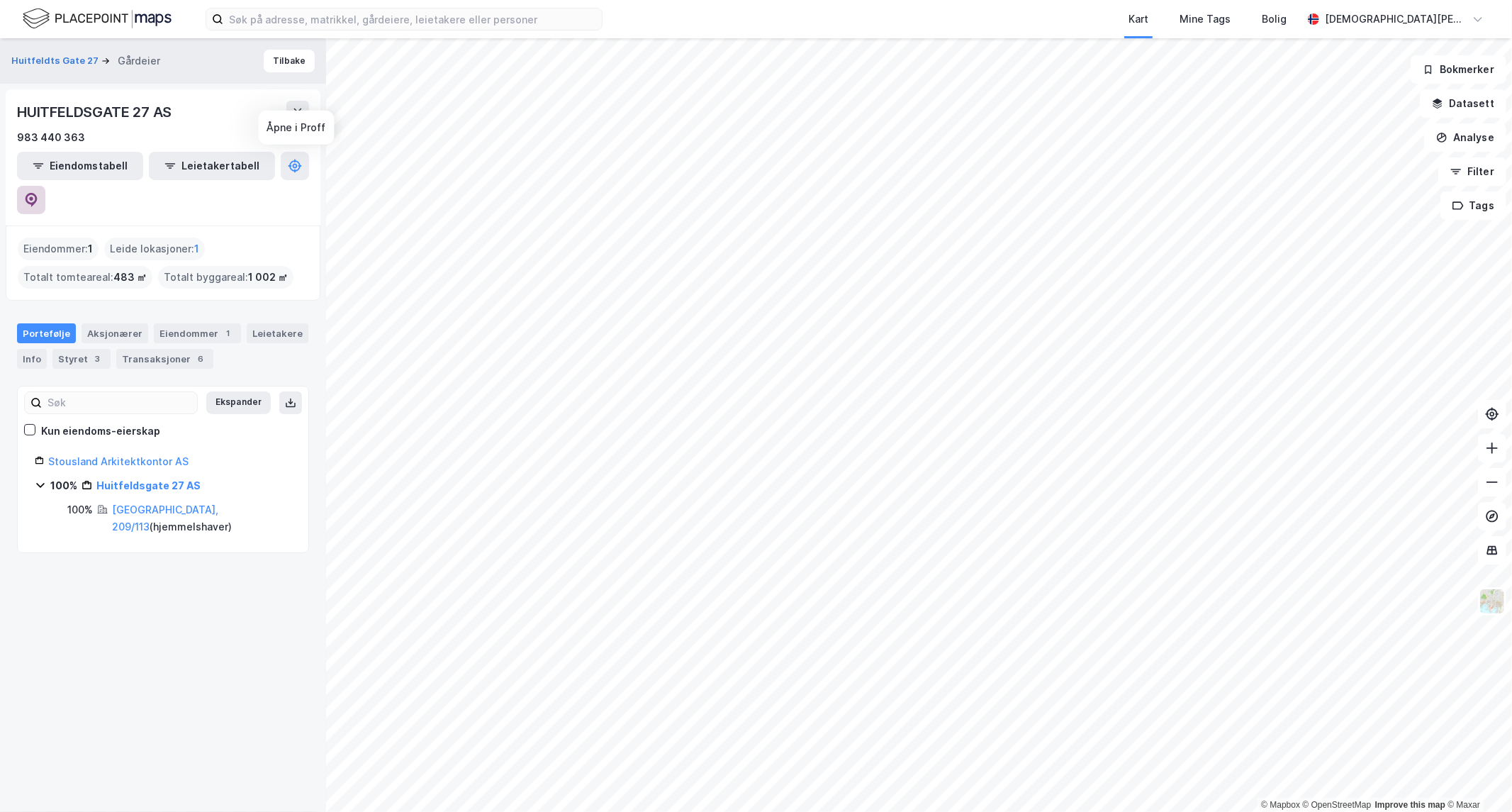
click at [37, 193] on icon at bounding box center [31, 200] width 12 height 14
click at [32, 349] on div "Info" at bounding box center [32, 359] width 30 height 20
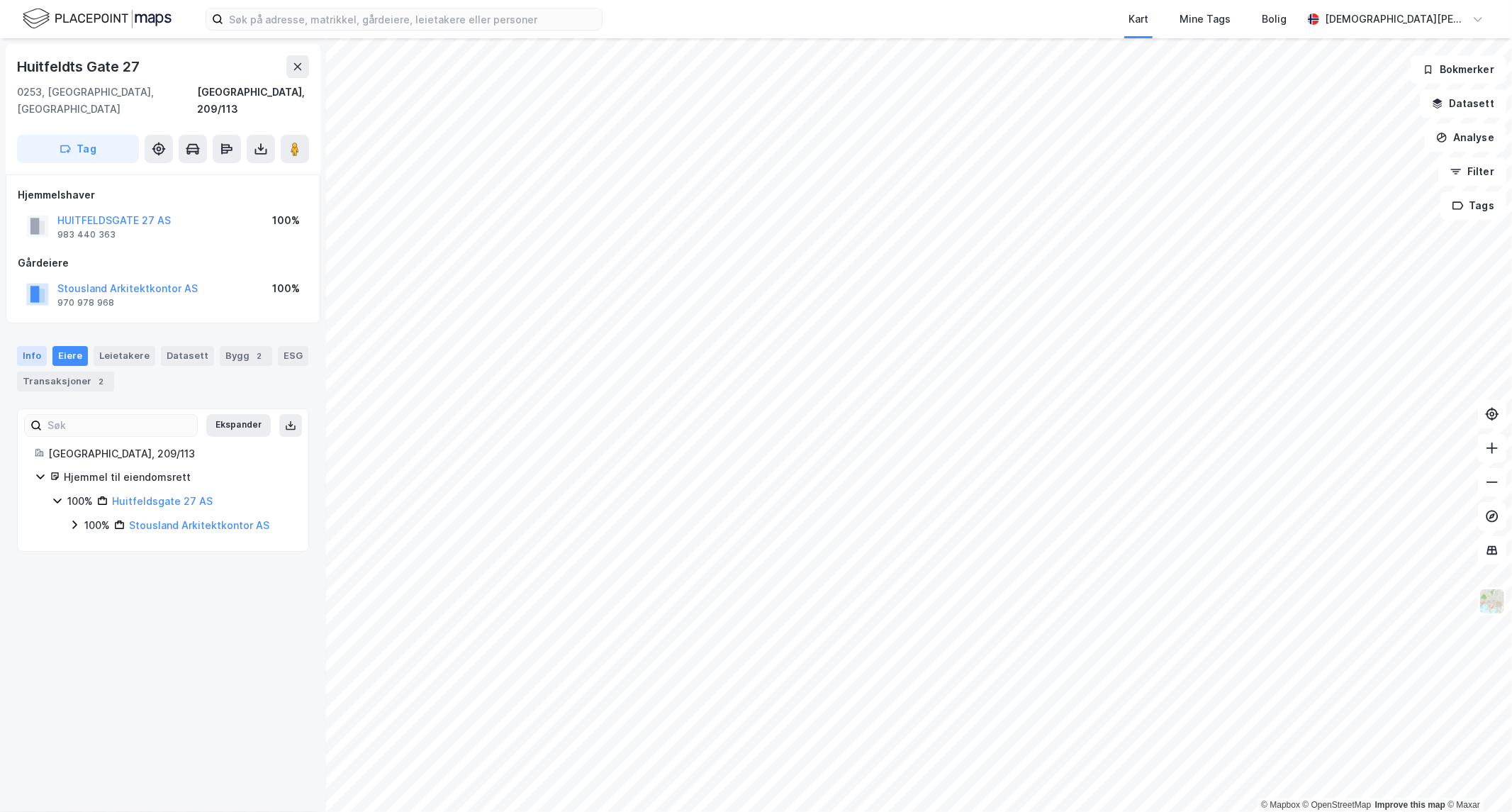
click at [25, 346] on div "Info" at bounding box center [32, 355] width 30 height 20
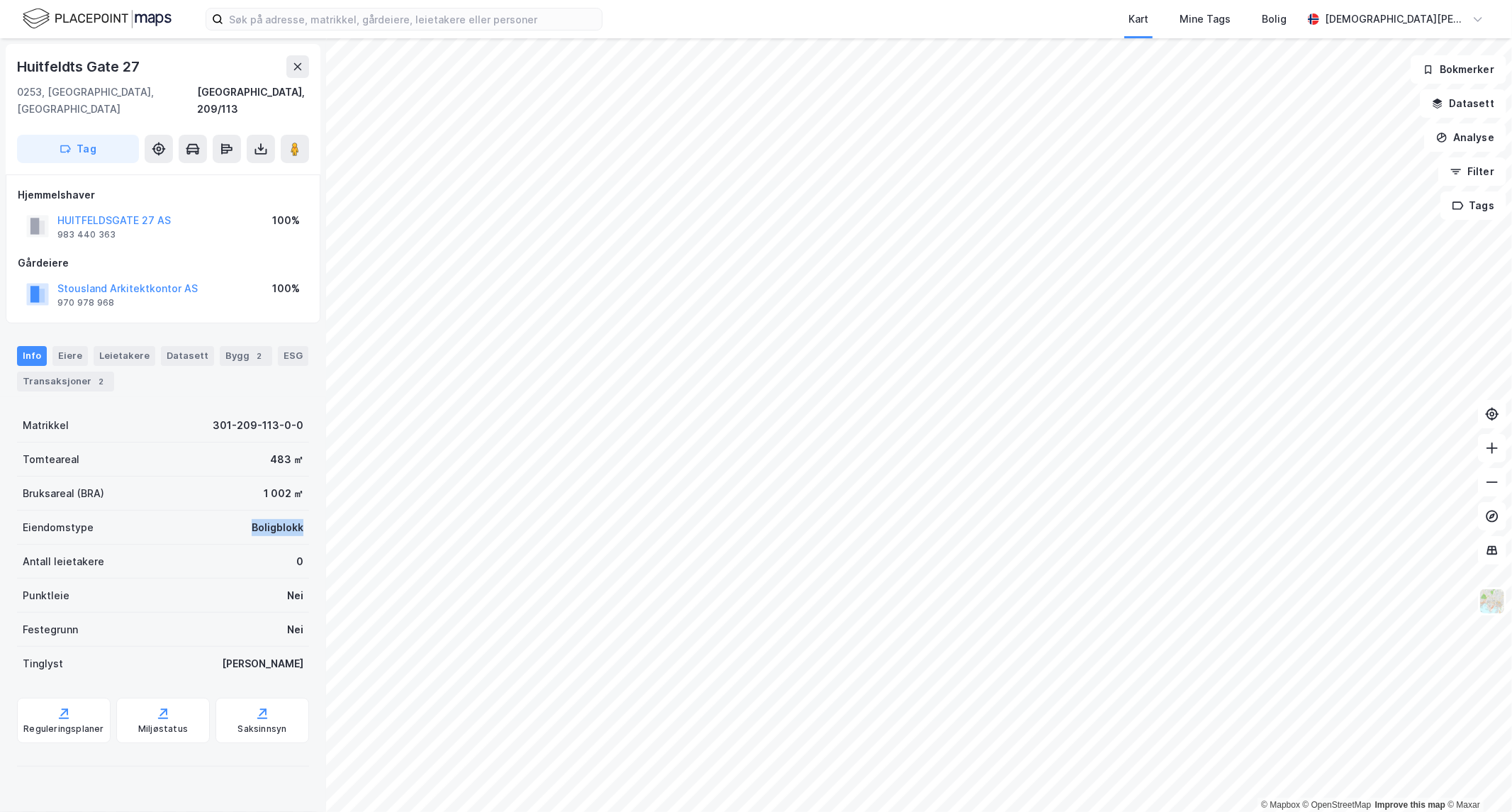
drag, startPoint x: 289, startPoint y: 507, endPoint x: 211, endPoint y: 497, distance: 78.6
click at [211, 510] on div "Eiendomstype Boligblokk" at bounding box center [162, 527] width 292 height 34
click at [136, 346] on div "Leietakere" at bounding box center [124, 355] width 62 height 20
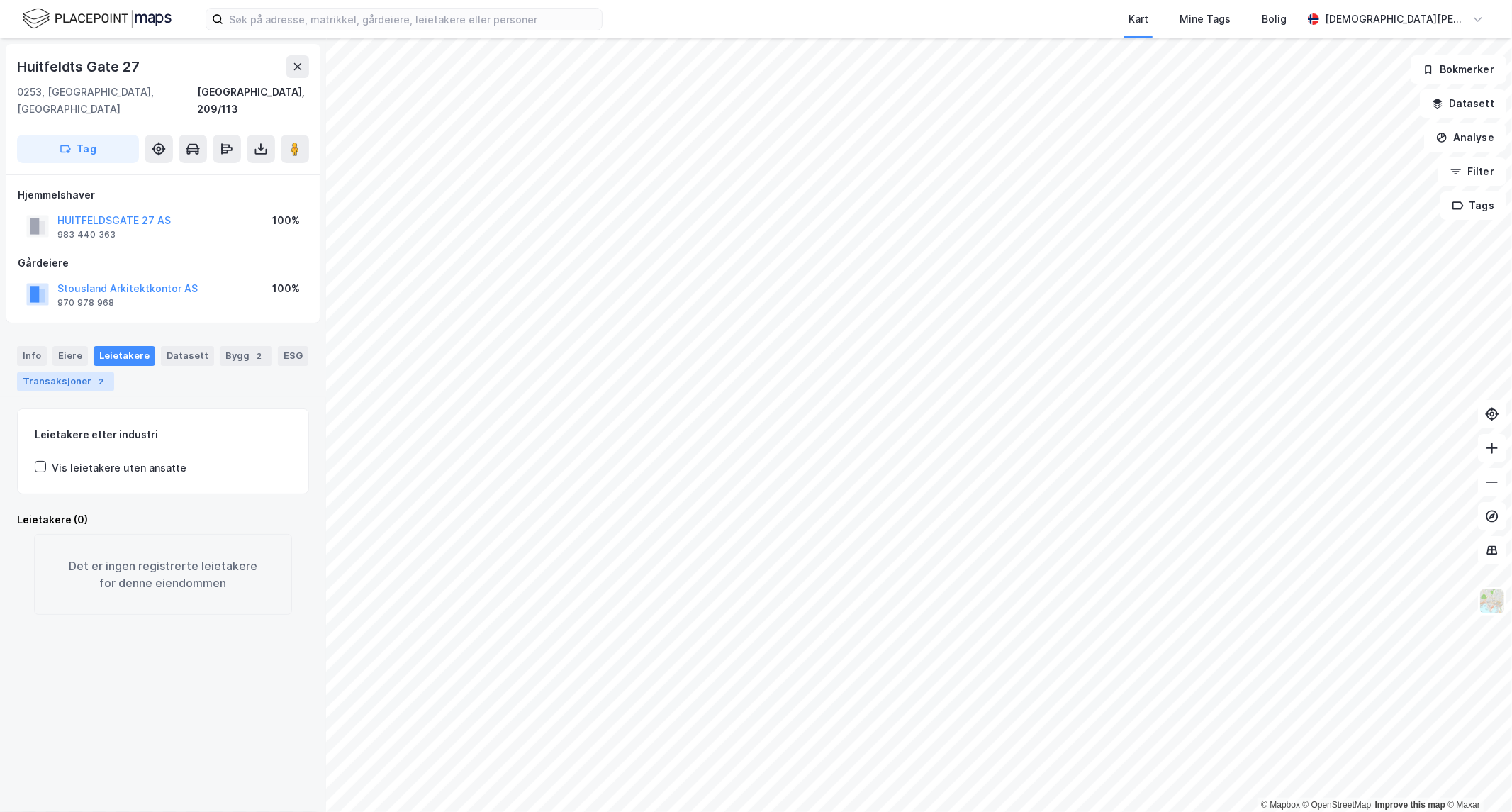
click at [59, 371] on div "Transaksjoner 2" at bounding box center [65, 381] width 97 height 20
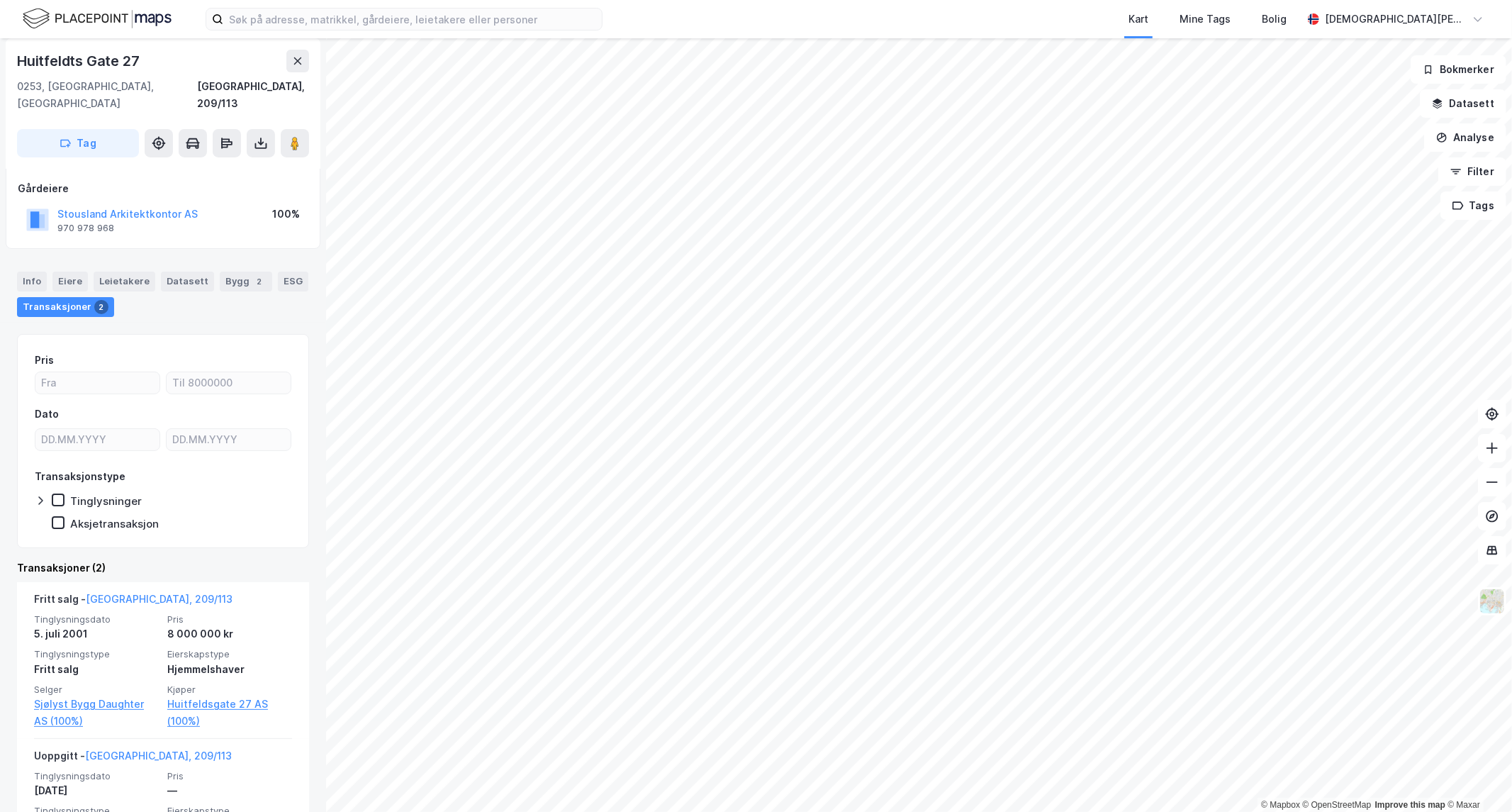
scroll to position [157, 0]
